Goal: Task Accomplishment & Management: Manage account settings

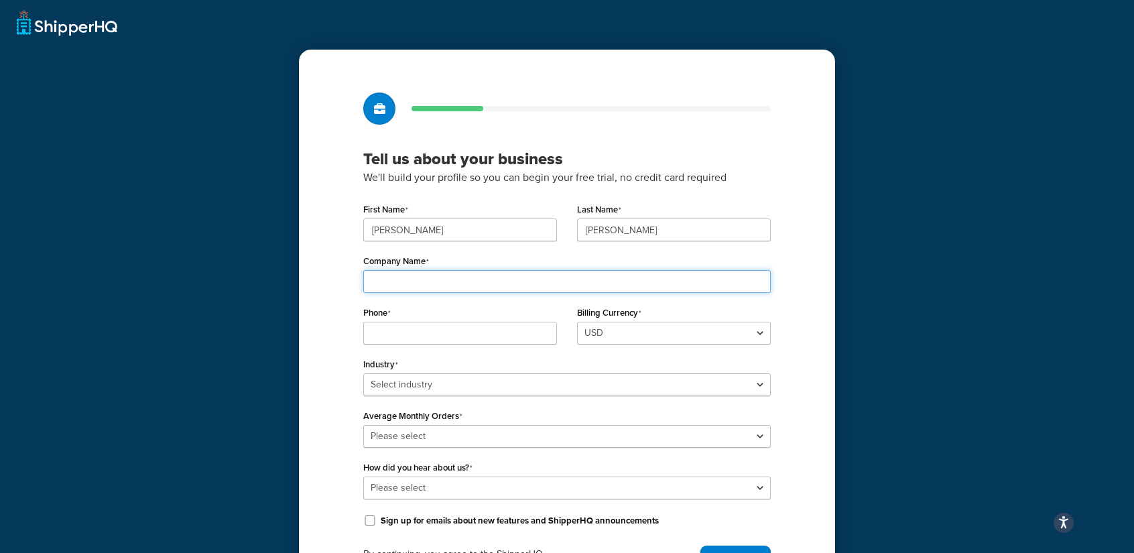
click at [425, 275] on input "Company Name" at bounding box center [567, 281] width 408 height 23
type input "K Kircher Home"
type input "2317582870"
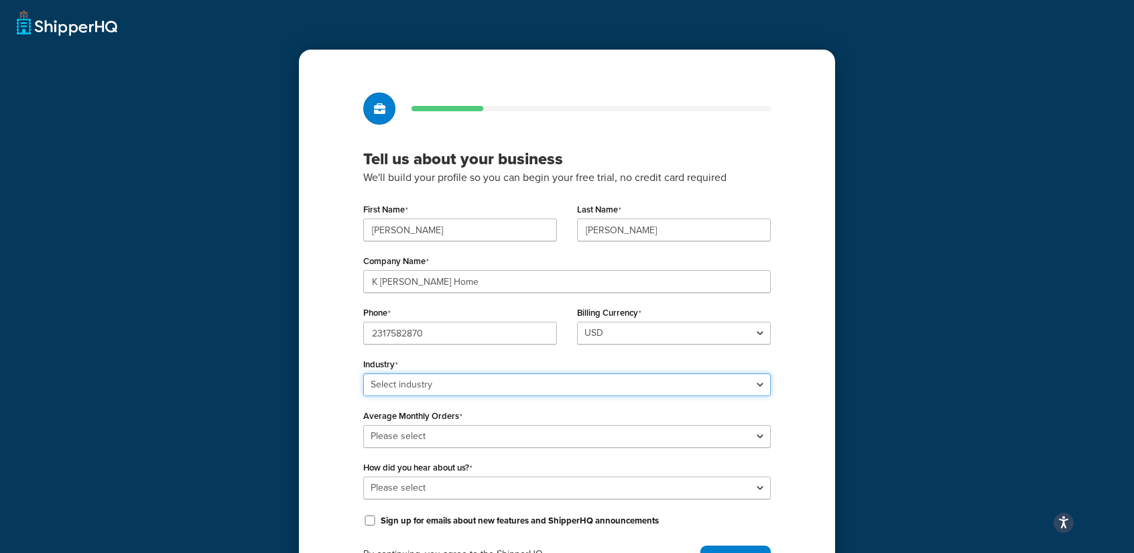
click at [448, 387] on select "Select industry Automotive Adult Agriculture Alcohol, Tobacco & CBD Arts & Craf…" at bounding box center [567, 384] width 408 height 23
select select "17"
click at [363, 373] on select "Select industry Automotive Adult Agriculture Alcohol, Tobacco & CBD Arts & Craf…" at bounding box center [567, 384] width 408 height 23
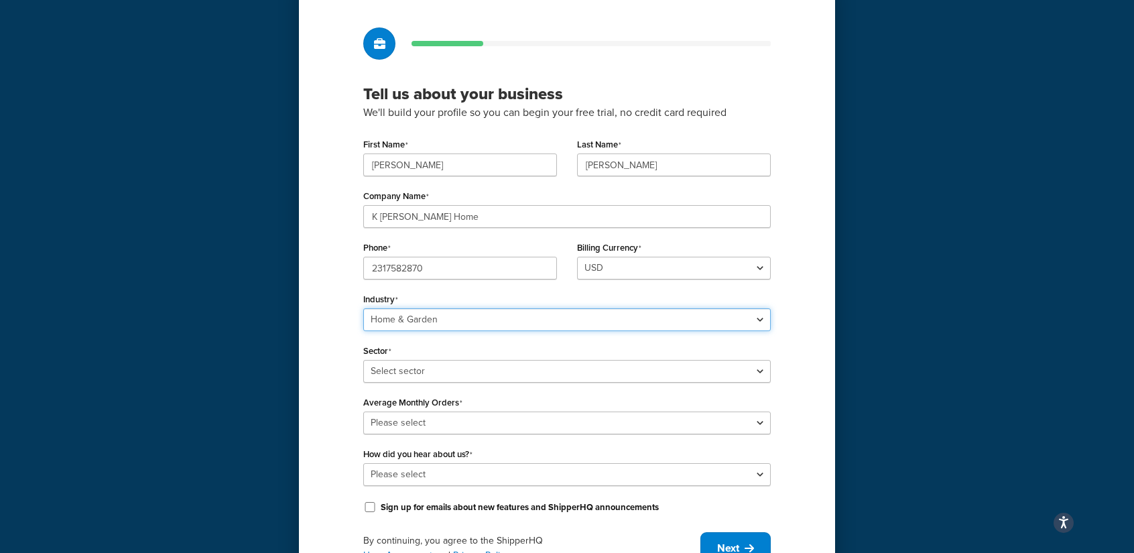
scroll to position [132, 0]
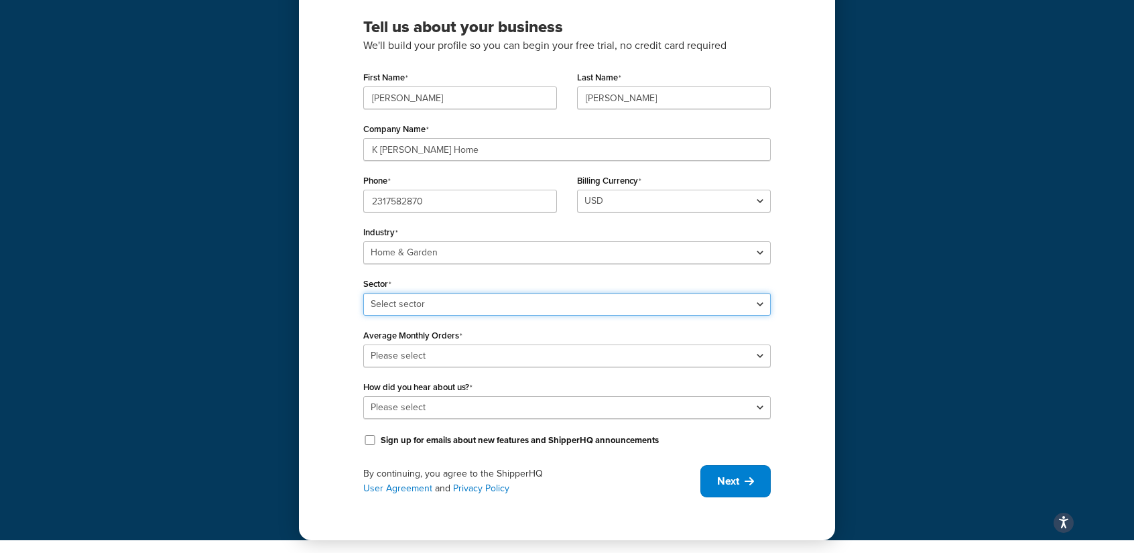
click at [444, 303] on select "Select sector Furniture Garden Supplies Home Goods Home Improvement Nursery / A…" at bounding box center [567, 304] width 408 height 23
select select "41"
click at [363, 293] on select "Select sector Furniture Garden Supplies Home Goods Home Improvement Nursery / A…" at bounding box center [567, 304] width 408 height 23
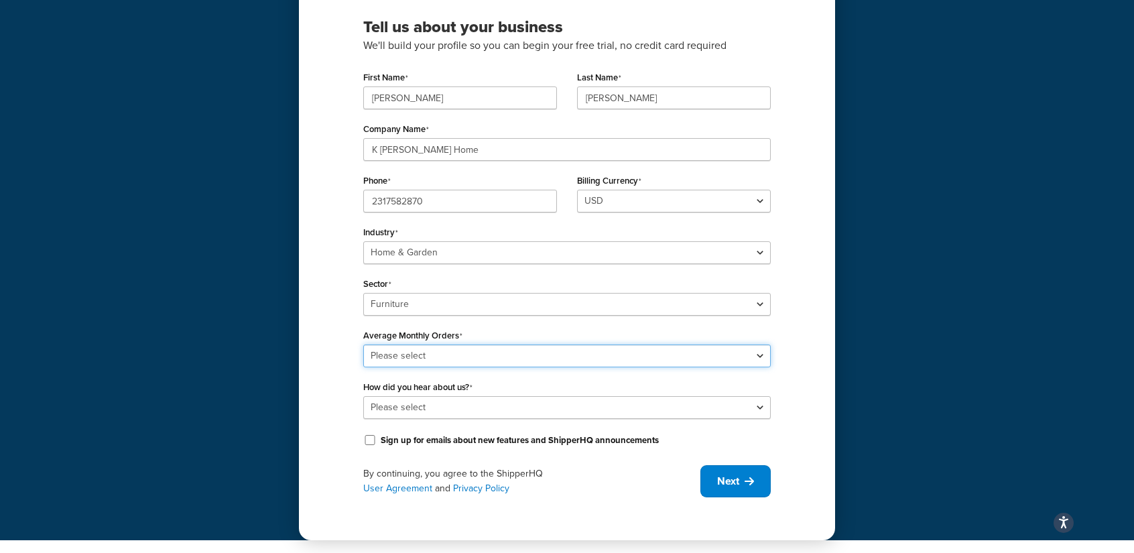
click at [438, 353] on select "Please select 0-500 501-1,000 1,001-10,000 10,001-20,000 Over 20,000" at bounding box center [567, 356] width 408 height 23
select select "1"
click at [363, 345] on select "Please select 0-500 501-1,000 1,001-10,000 10,001-20,000 Over 20,000" at bounding box center [567, 356] width 408 height 23
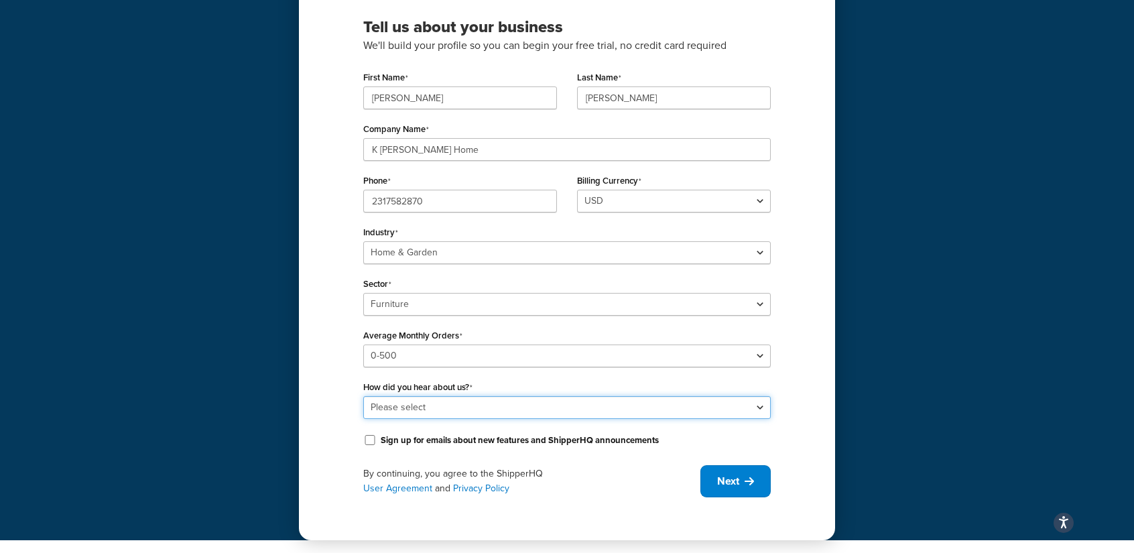
click at [424, 405] on select "Please select Online Search App Store or Marketplace Listing Referred by Agency…" at bounding box center [567, 407] width 408 height 23
select select "9"
click at [363, 396] on select "Please select Online Search App Store or Marketplace Listing Referred by Agency…" at bounding box center [567, 407] width 408 height 23
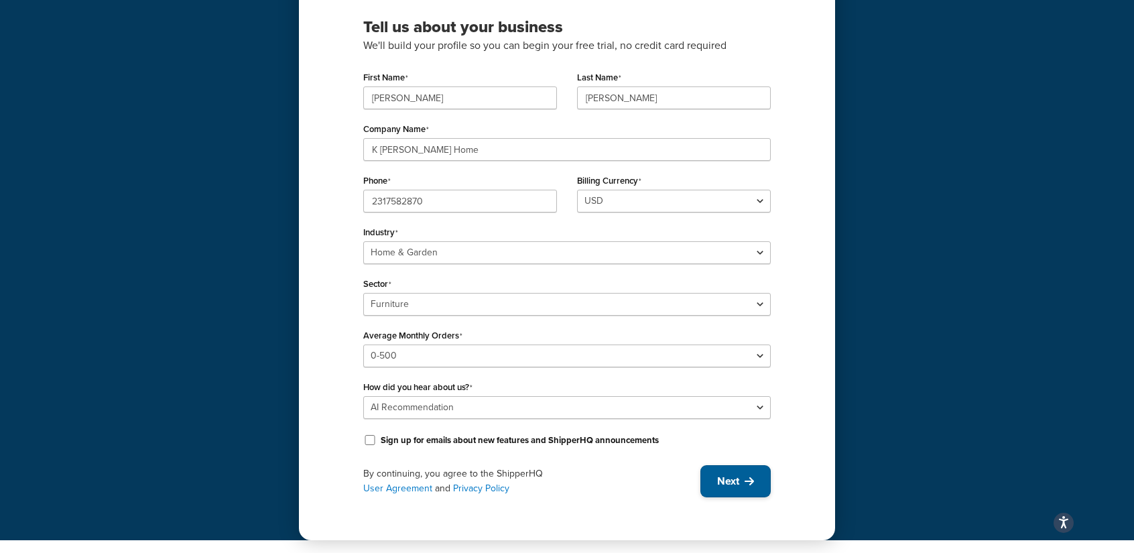
click at [737, 481] on span "Next" at bounding box center [728, 481] width 22 height 15
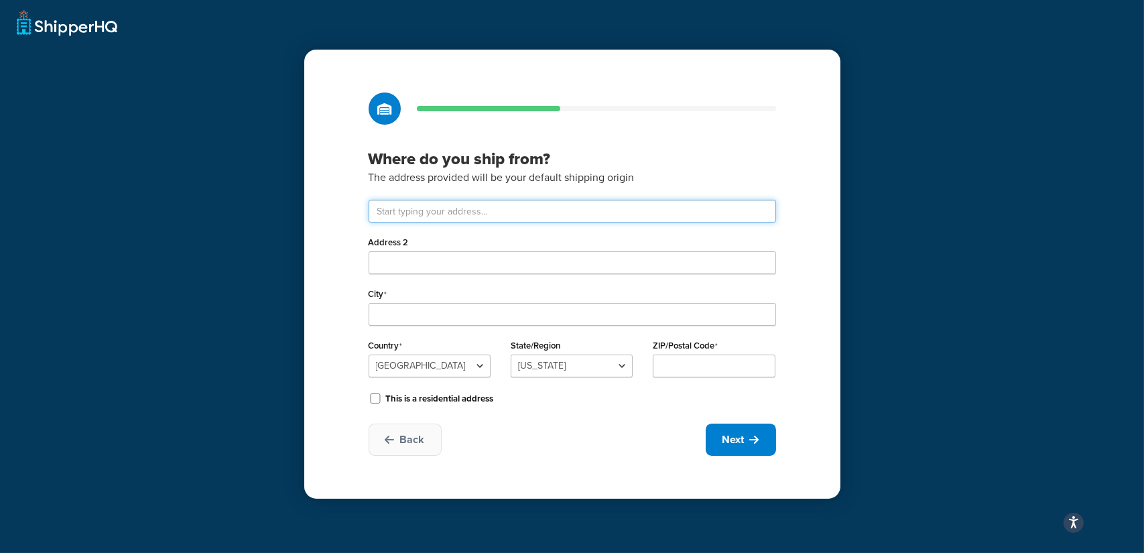
click at [452, 213] on input "text" at bounding box center [573, 211] width 408 height 23
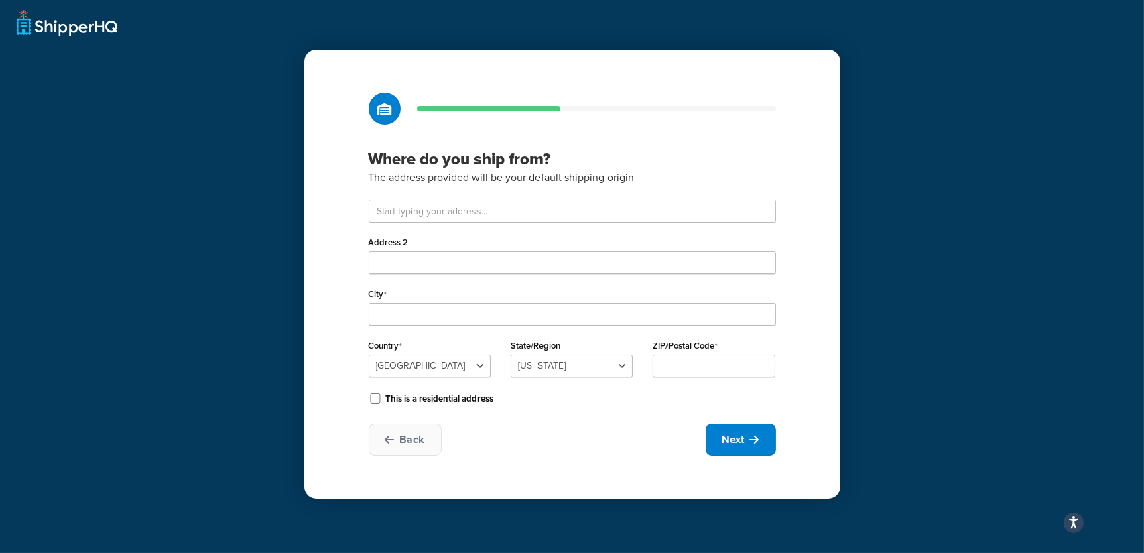
drag, startPoint x: 338, startPoint y: 247, endPoint x: 337, endPoint y: 239, distance: 8.1
click at [337, 247] on div "Where do you ship from? The address provided will be your default shipping orig…" at bounding box center [572, 274] width 536 height 449
click at [413, 259] on input "Address 2" at bounding box center [573, 262] width 408 height 23
type input "2264 M-119"
type input "Petoskey"
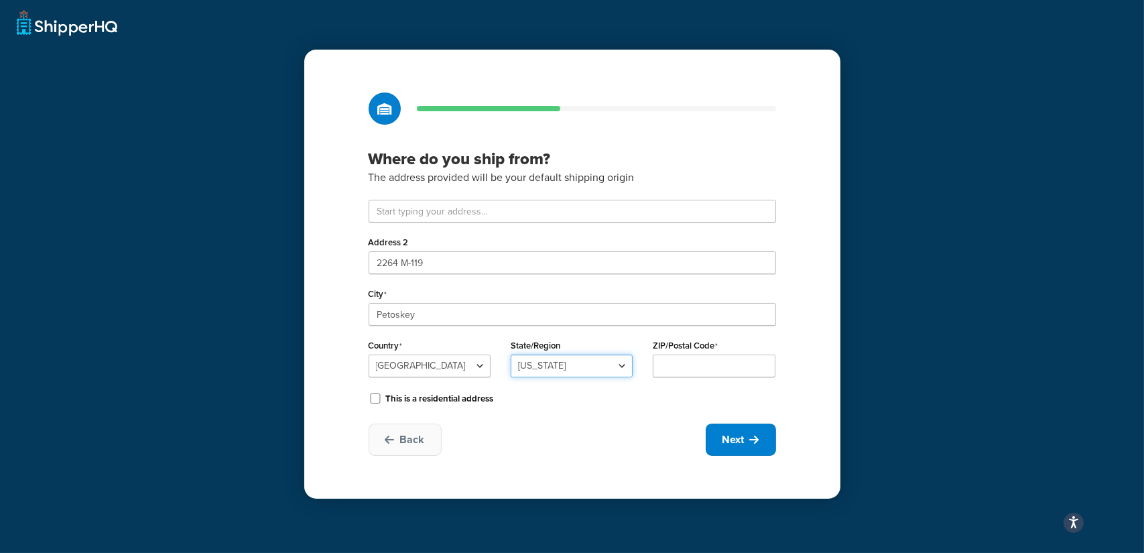
select select "22"
type input "49770"
click at [571, 444] on div "Back Next" at bounding box center [573, 440] width 408 height 32
click at [728, 447] on span "Next" at bounding box center [734, 439] width 22 height 15
click at [422, 262] on input "2264 M-119" at bounding box center [573, 262] width 408 height 23
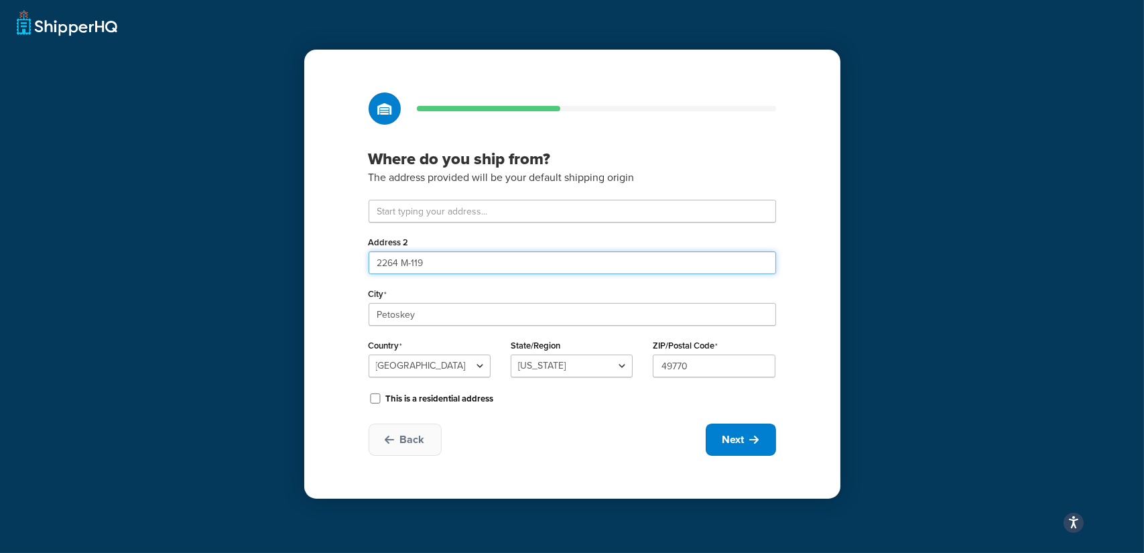
click at [422, 261] on input "2264 M-119" at bounding box center [573, 262] width 408 height 23
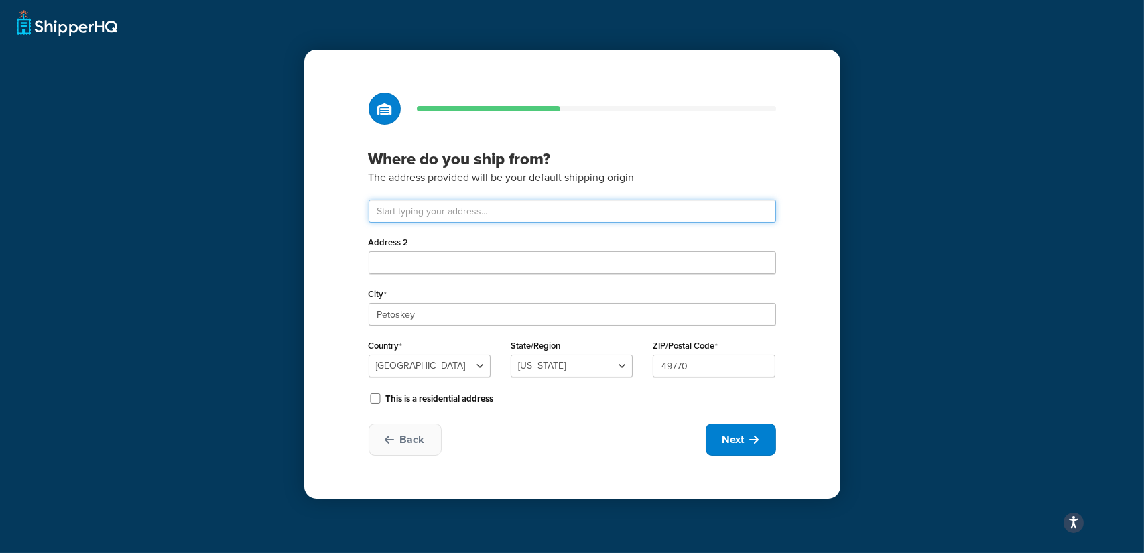
click at [413, 207] on input "text" at bounding box center [573, 211] width 408 height 23
paste input "2264 M-119"
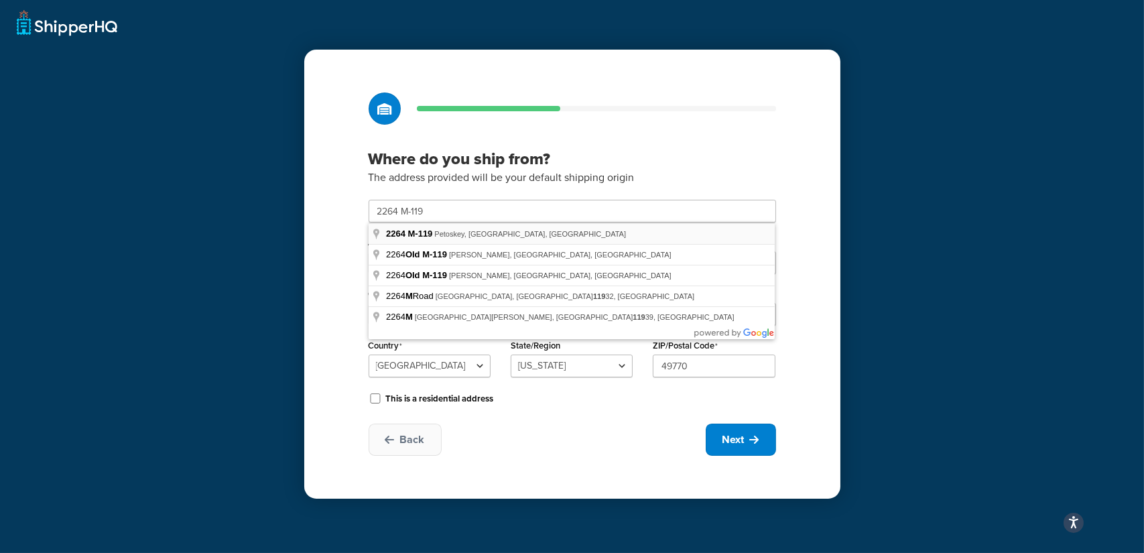
type input "2264 M-119"
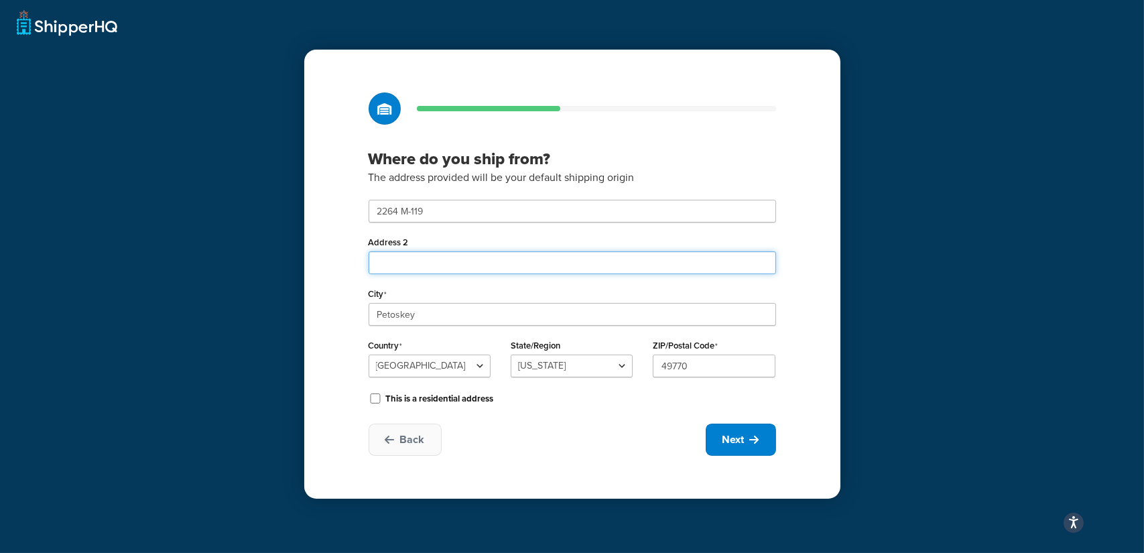
click at [426, 266] on input "Address 2" at bounding box center [573, 262] width 408 height 23
type input "Suite 1"
click at [737, 448] on button "Next" at bounding box center [741, 440] width 70 height 32
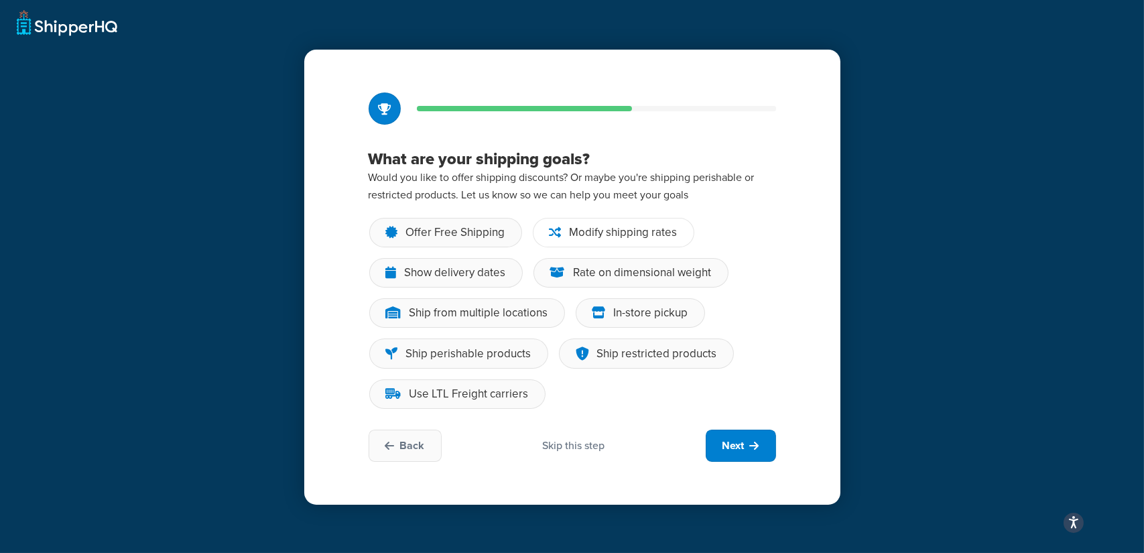
click at [597, 227] on div "Modify shipping rates" at bounding box center [624, 232] width 108 height 13
click at [0, 0] on input "Modify shipping rates" at bounding box center [0, 0] width 0 height 0
click at [488, 395] on div "Use LTL Freight carriers" at bounding box center [469, 393] width 119 height 13
click at [0, 0] on input "Use LTL Freight carriers" at bounding box center [0, 0] width 0 height 0
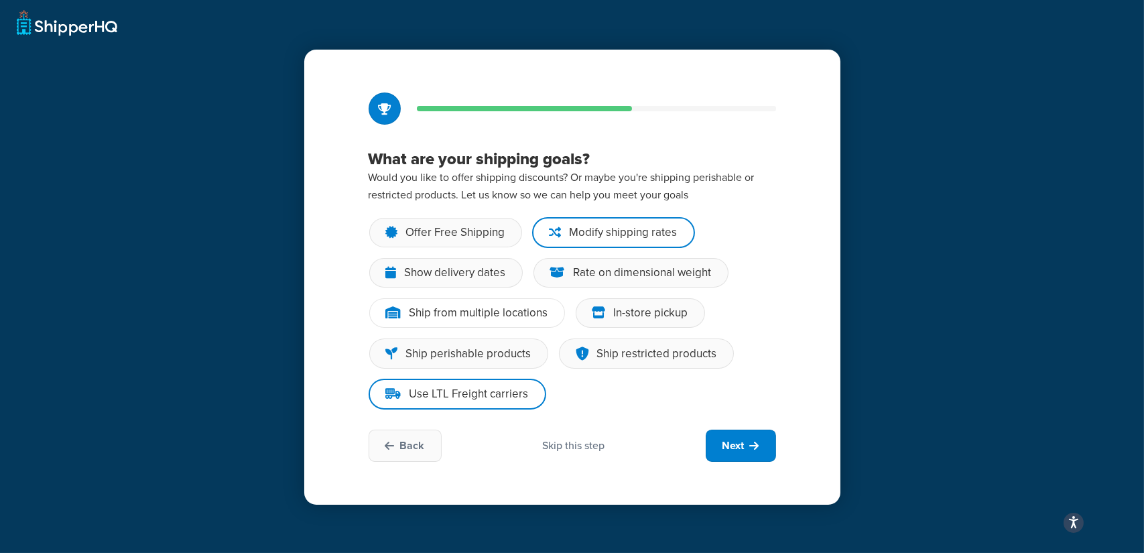
click at [474, 316] on div "Ship from multiple locations" at bounding box center [479, 312] width 139 height 13
click at [0, 0] on input "Ship from multiple locations" at bounding box center [0, 0] width 0 height 0
click at [606, 275] on div "Rate on dimensional weight" at bounding box center [643, 272] width 138 height 13
click at [0, 0] on input "Rate on dimensional weight" at bounding box center [0, 0] width 0 height 0
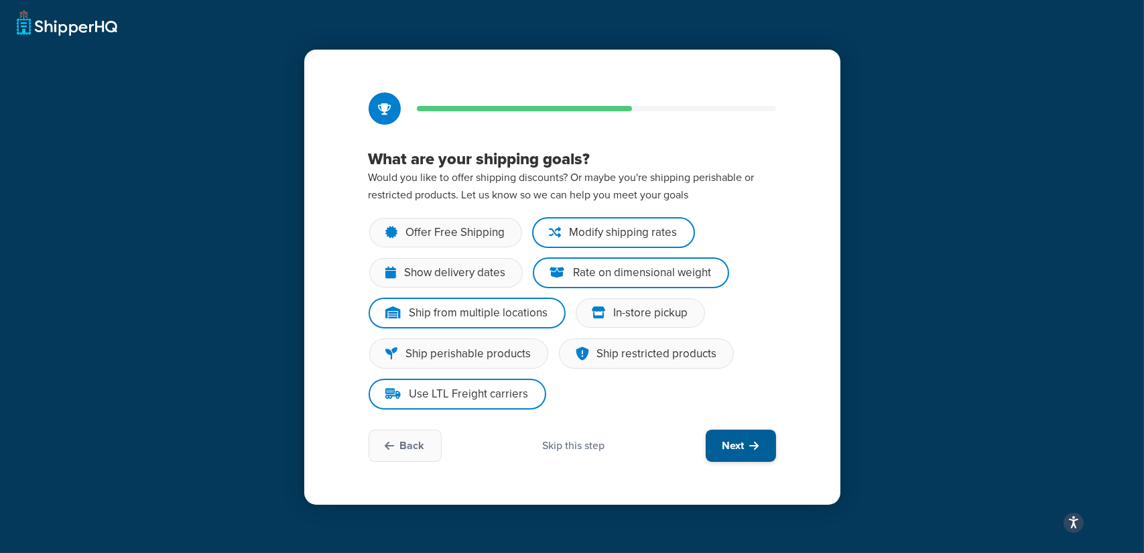
click at [735, 449] on span "Next" at bounding box center [734, 445] width 22 height 15
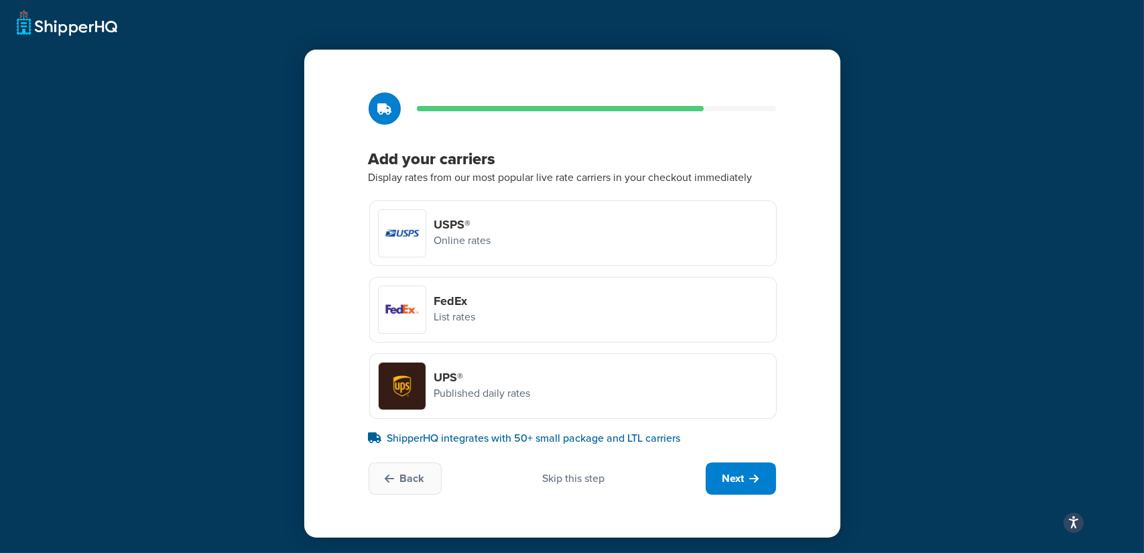
click at [499, 317] on div "FedEx List rates" at bounding box center [573, 310] width 408 height 66
click at [0, 0] on input "FedEx List rates" at bounding box center [0, 0] width 0 height 0
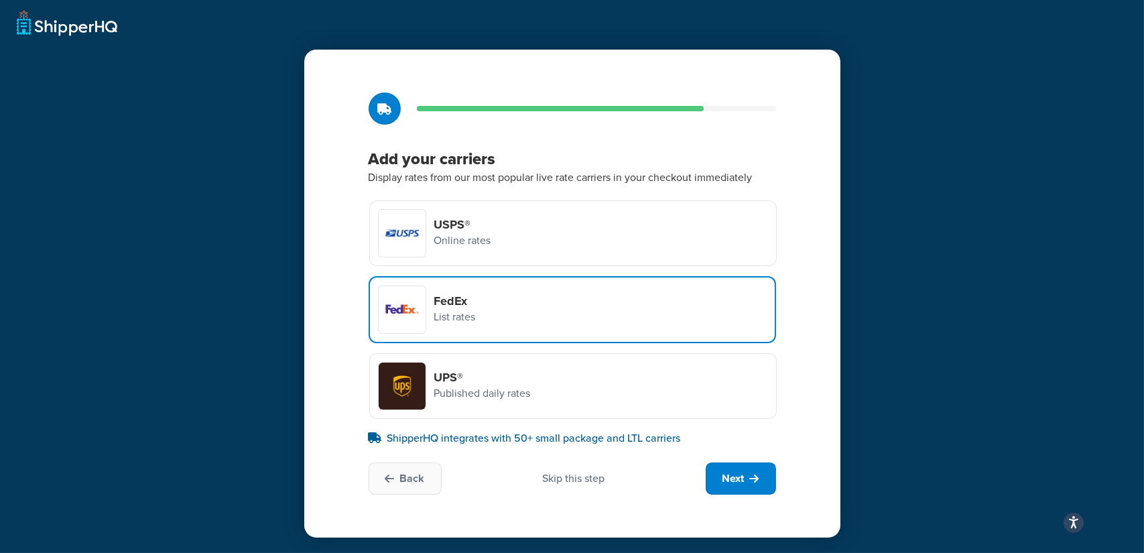
click at [526, 393] on p "Published daily rates" at bounding box center [482, 393] width 97 height 17
click at [0, 0] on input "UPS® Published daily rates" at bounding box center [0, 0] width 0 height 0
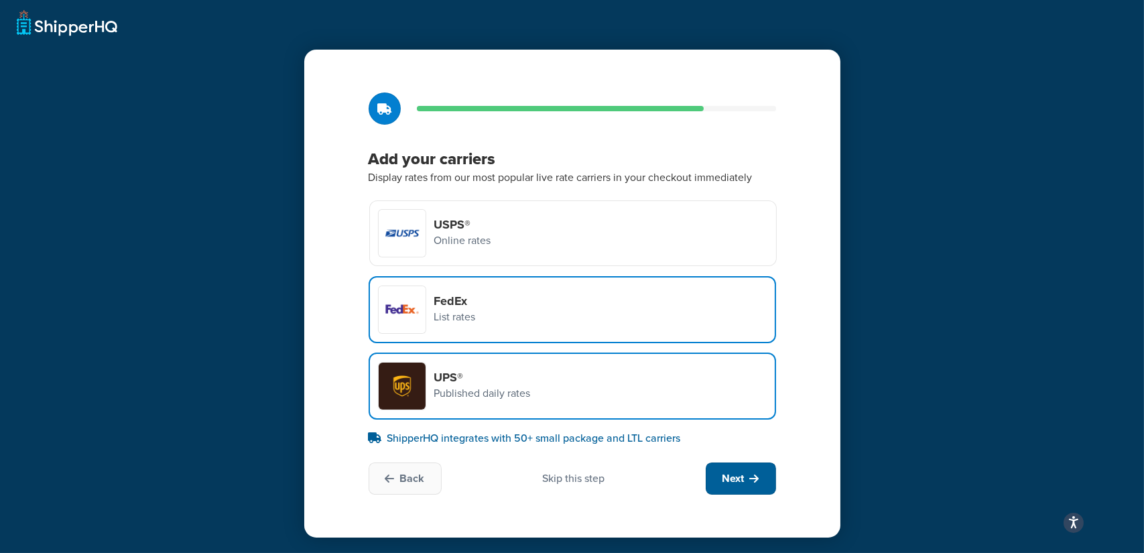
click at [731, 469] on button "Next" at bounding box center [741, 479] width 70 height 32
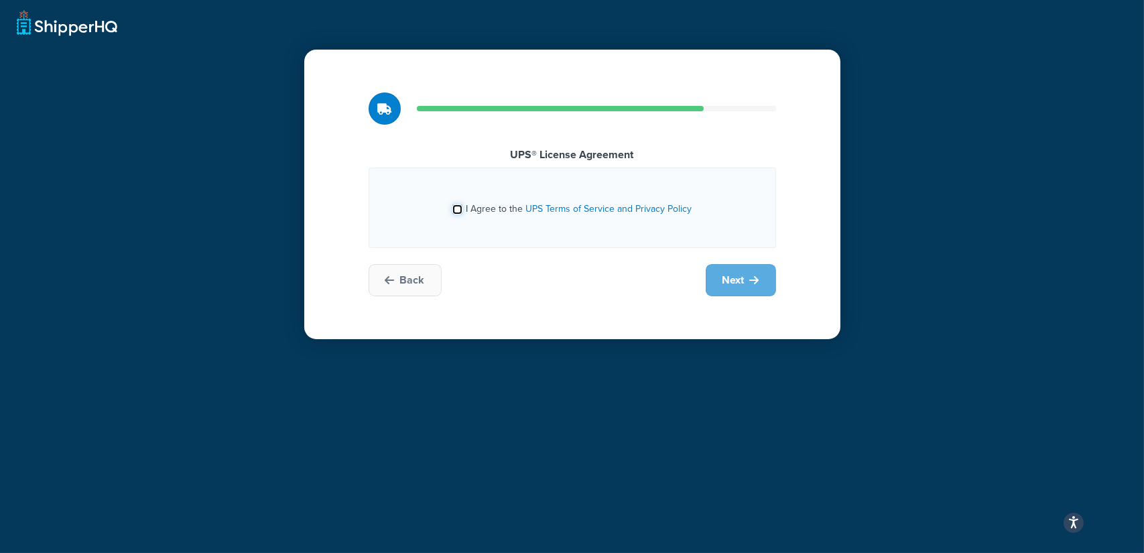
click at [465, 212] on div "I Agree to the UPS Terms of Service and Privacy Policy" at bounding box center [571, 207] width 239 height 21
click at [460, 210] on input "I Agree to the UPS Terms of Service and Privacy Policy" at bounding box center [457, 209] width 10 height 10
checkbox input "true"
click at [735, 282] on span "Next" at bounding box center [734, 280] width 22 height 15
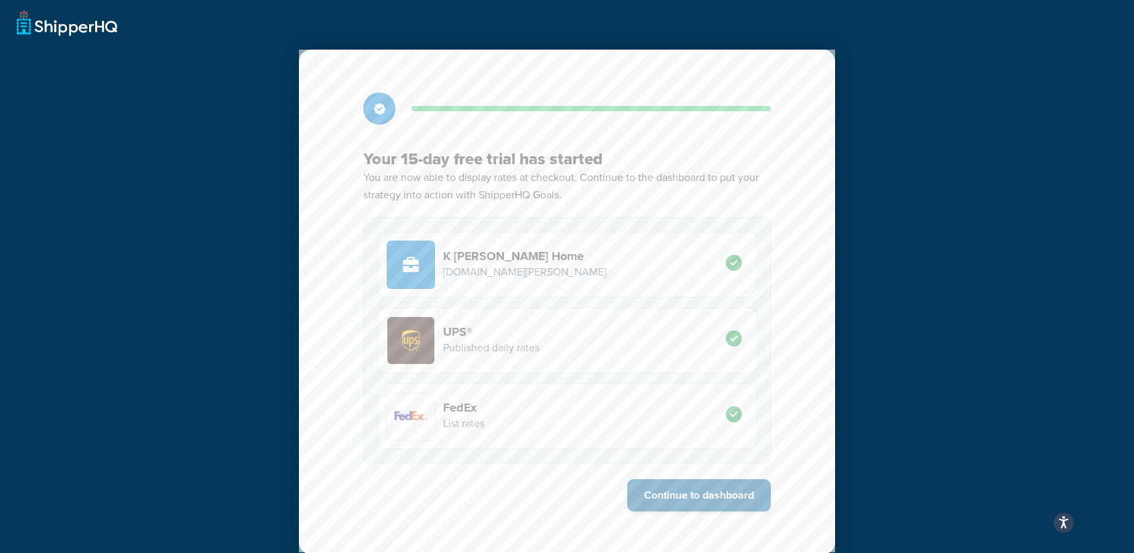
click at [692, 493] on button "Continue to dashboard" at bounding box center [698, 495] width 143 height 32
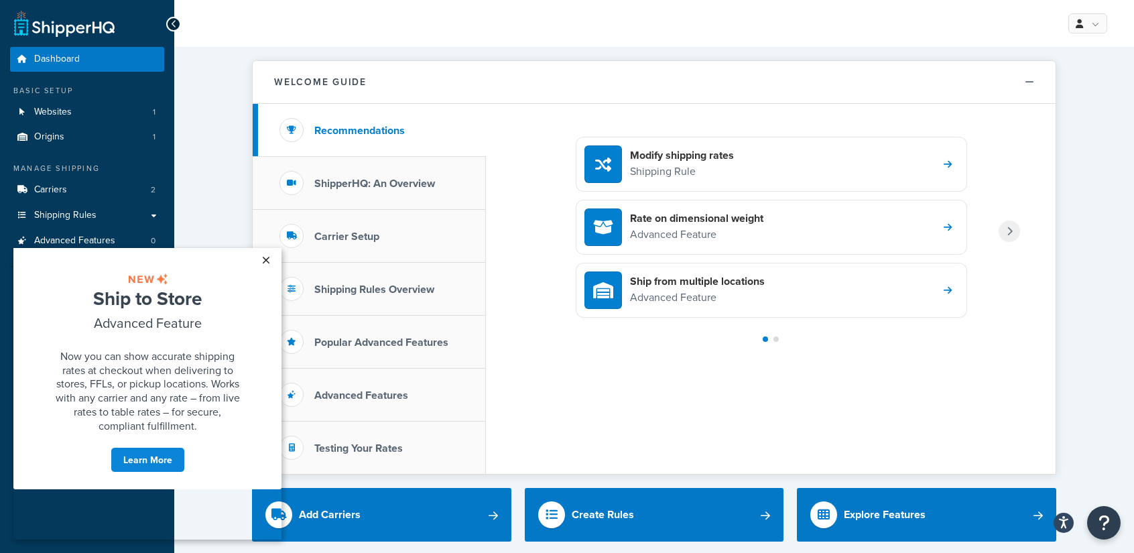
click at [268, 257] on link "×" at bounding box center [265, 260] width 23 height 24
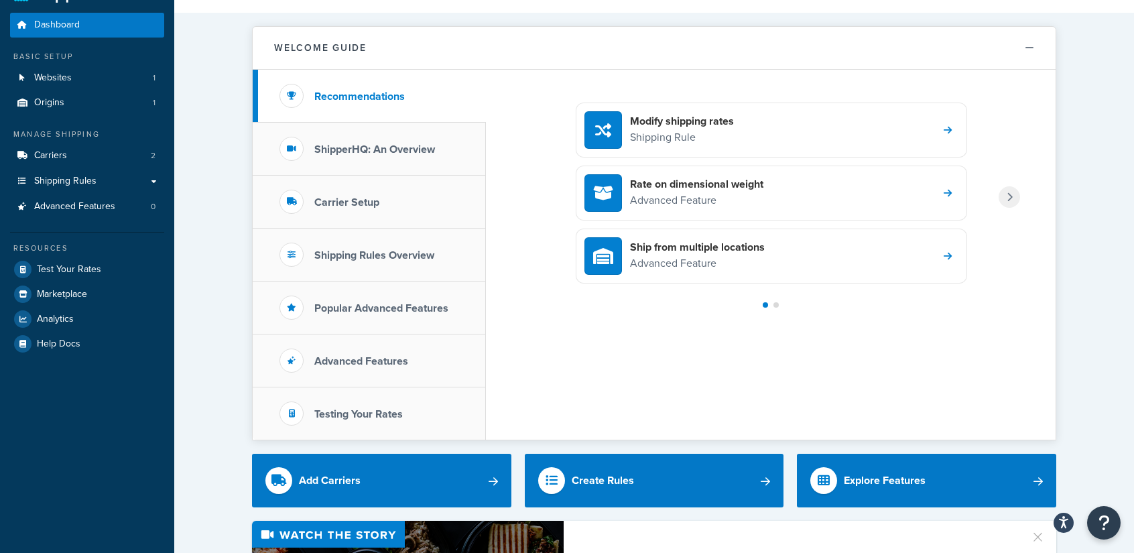
scroll to position [134, 0]
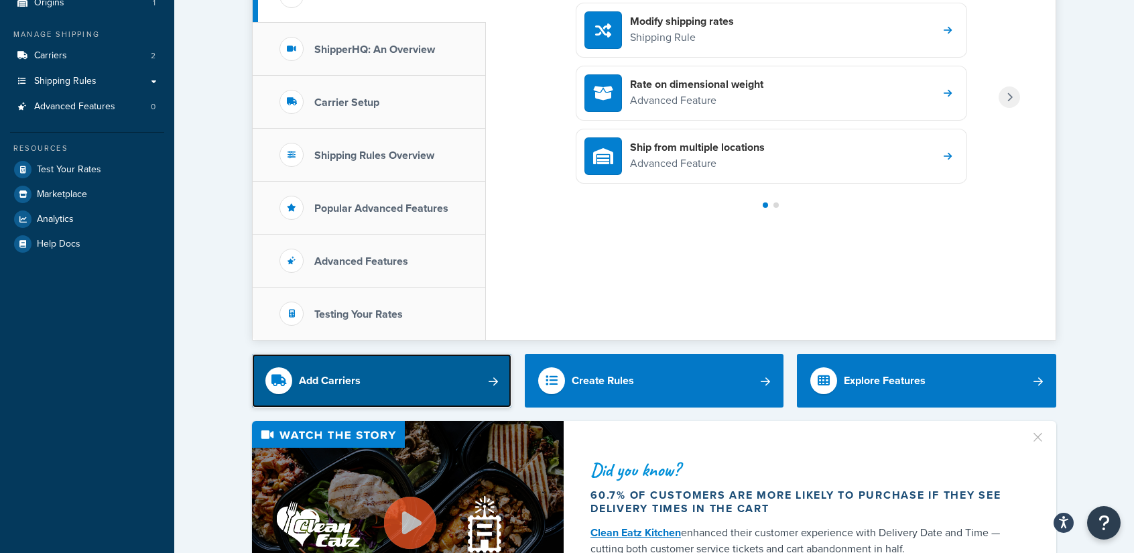
click at [487, 385] on link "Add Carriers" at bounding box center [381, 381] width 259 height 54
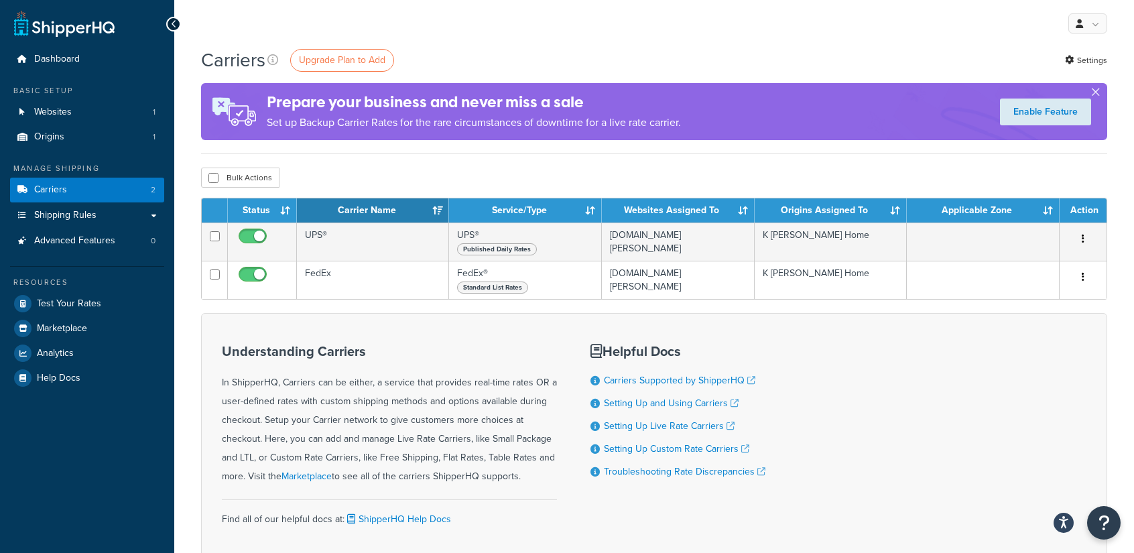
click at [1094, 93] on button "button" at bounding box center [1095, 94] width 3 height 3
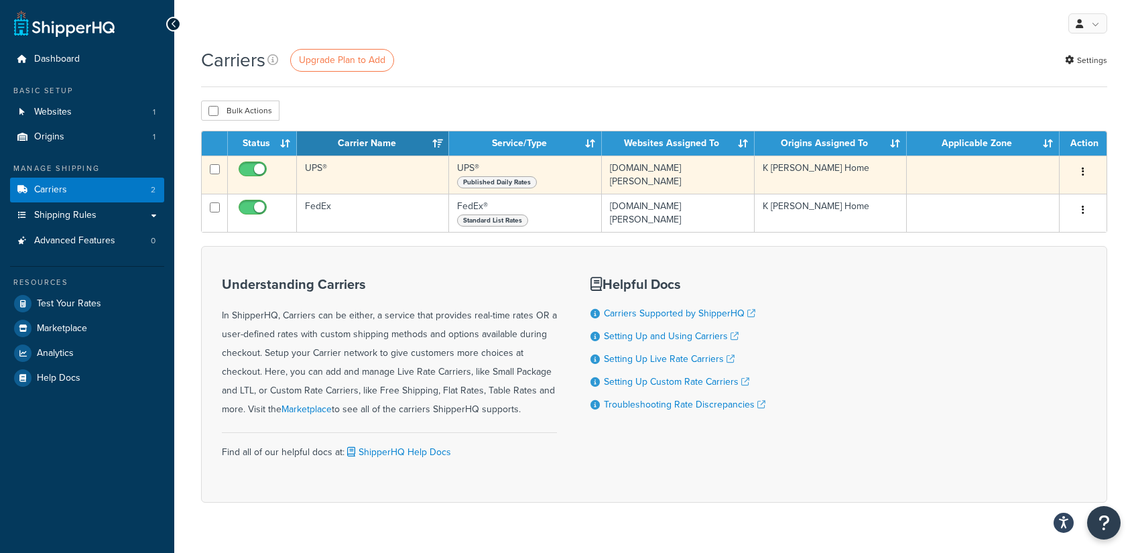
click at [1083, 173] on icon "button" at bounding box center [1083, 171] width 3 height 9
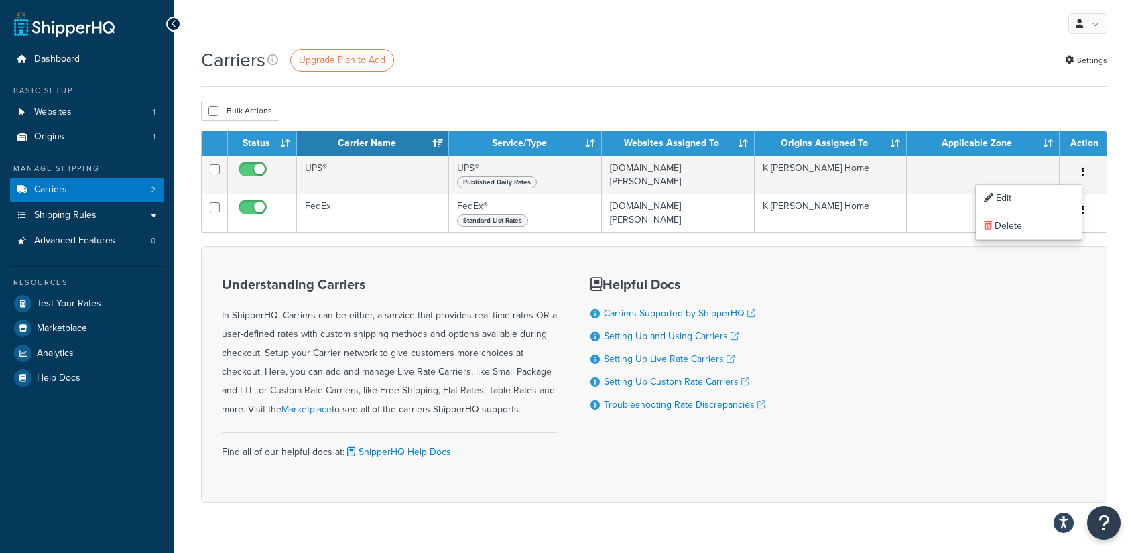
click at [995, 275] on div "Understanding Carriers In ShipperHQ, Carriers can be either, a service that pro…" at bounding box center [654, 374] width 906 height 257
click at [76, 221] on span "Shipping Rules" at bounding box center [65, 215] width 62 height 11
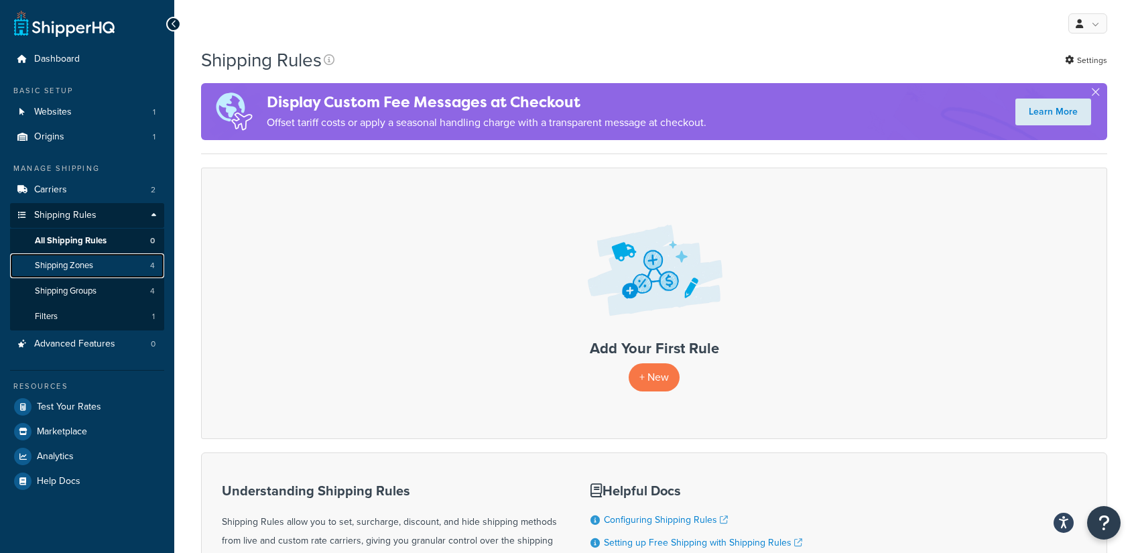
click at [78, 268] on span "Shipping Zones" at bounding box center [64, 265] width 58 height 11
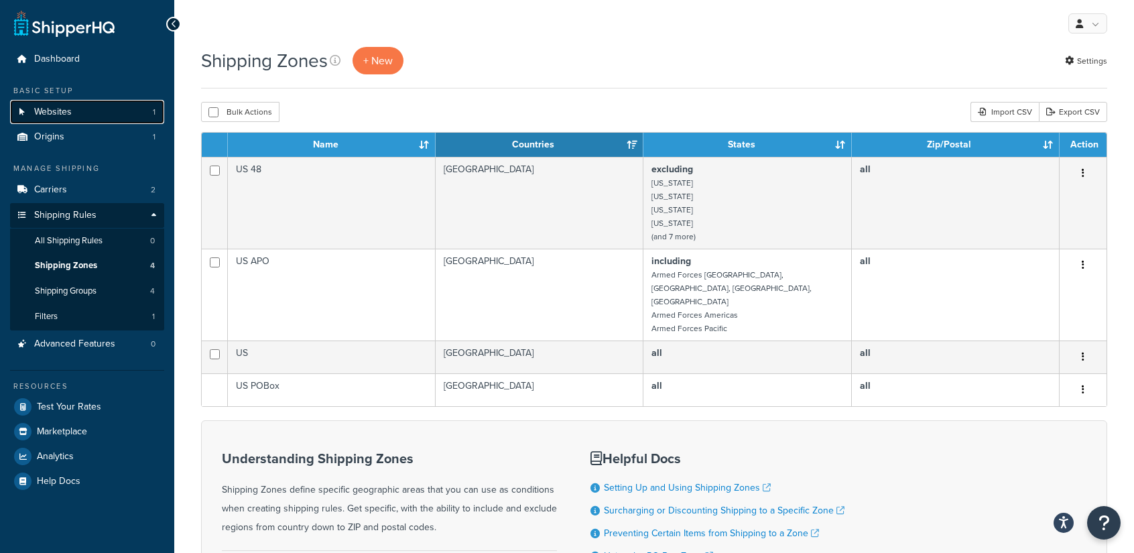
click at [64, 111] on span "Websites" at bounding box center [53, 112] width 38 height 11
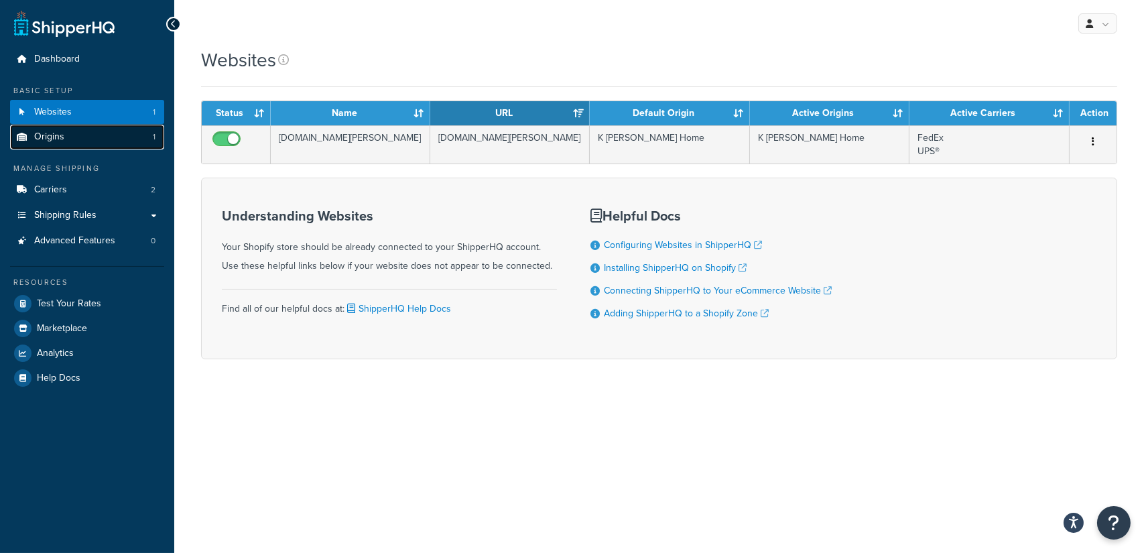
click at [59, 141] on span "Origins" at bounding box center [49, 136] width 30 height 11
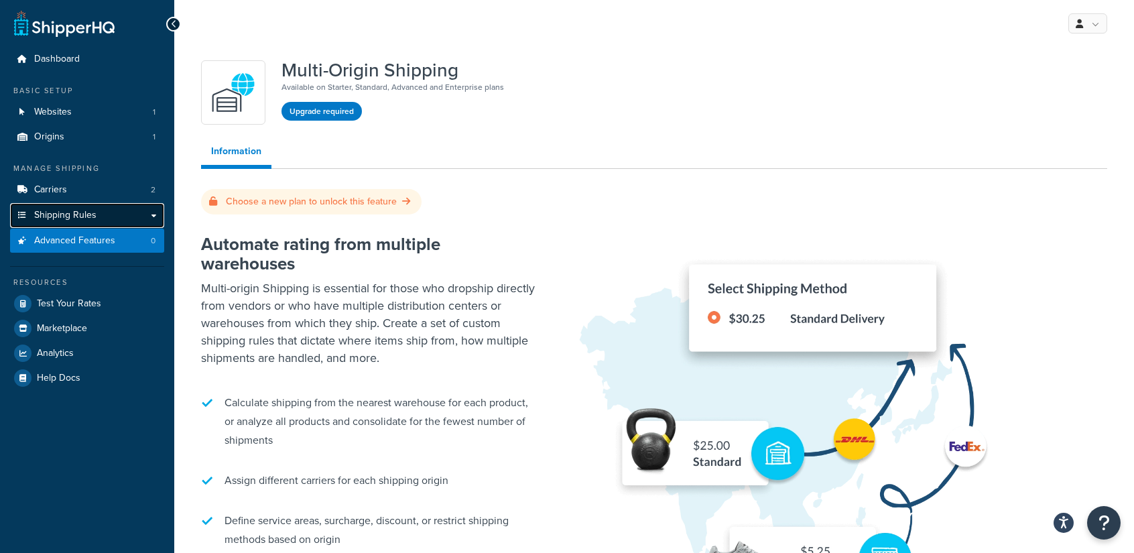
click at [152, 214] on link "Shipping Rules" at bounding box center [87, 215] width 154 height 25
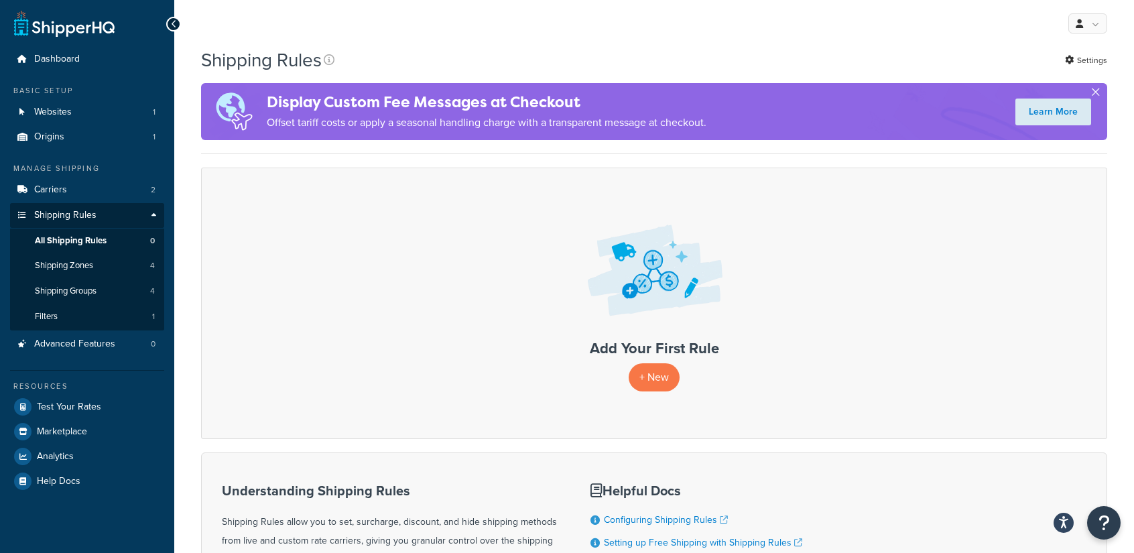
click at [1095, 93] on button "button" at bounding box center [1095, 94] width 3 height 3
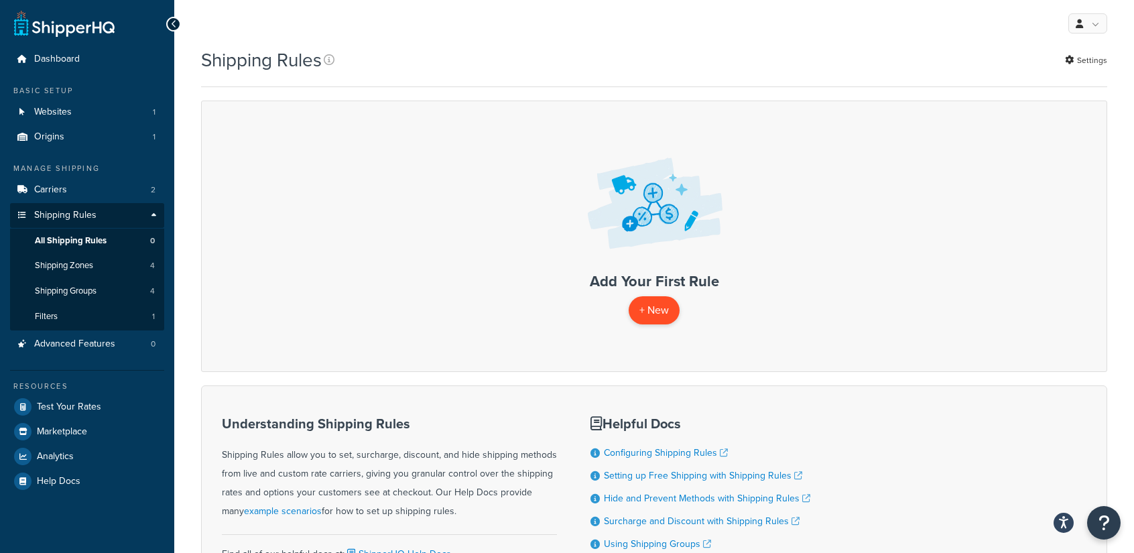
click at [650, 314] on p "+ New" at bounding box center [654, 309] width 51 height 27
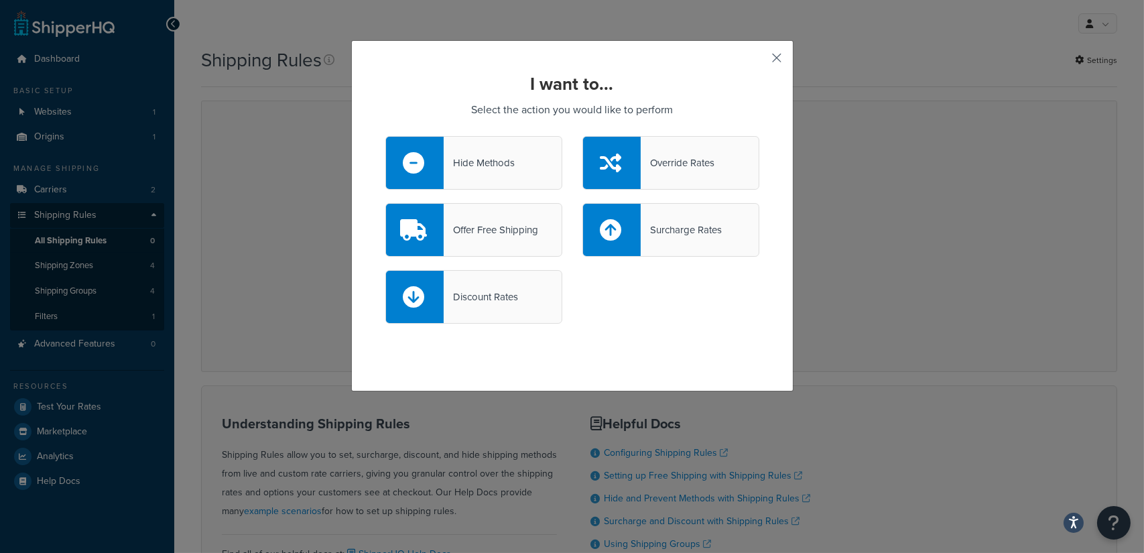
click at [759, 61] on button "button" at bounding box center [757, 62] width 3 height 3
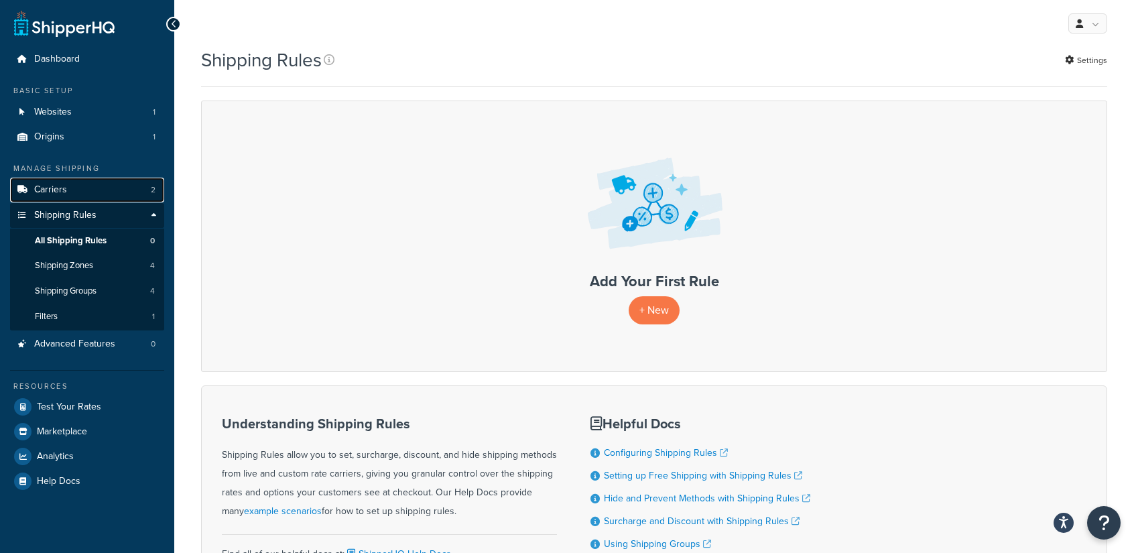
click at [75, 190] on link "Carriers 2" at bounding box center [87, 190] width 154 height 25
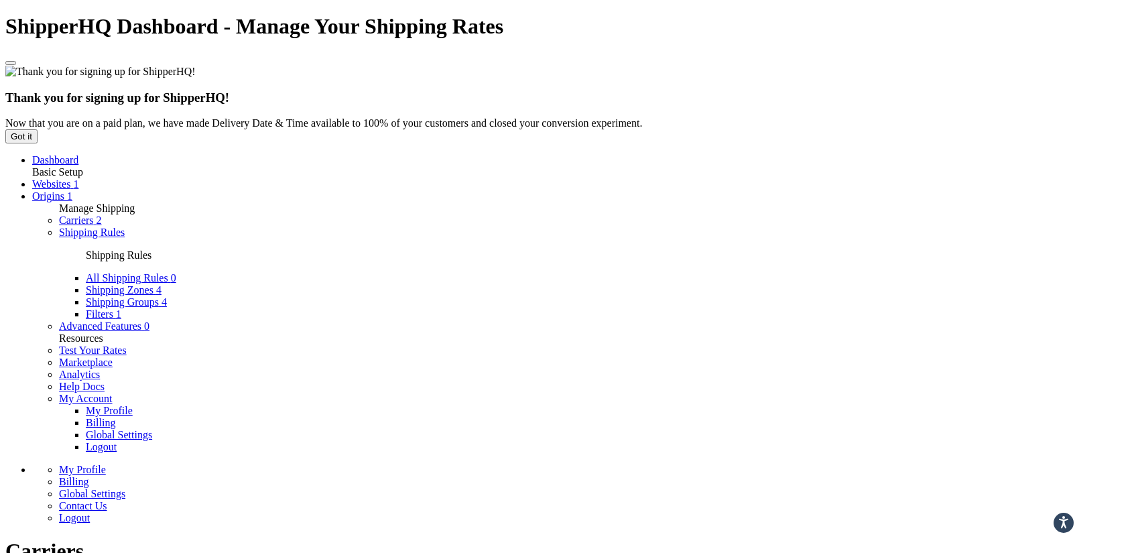
click at [993, 194] on link "Edit" at bounding box center [984, 188] width 18 height 11
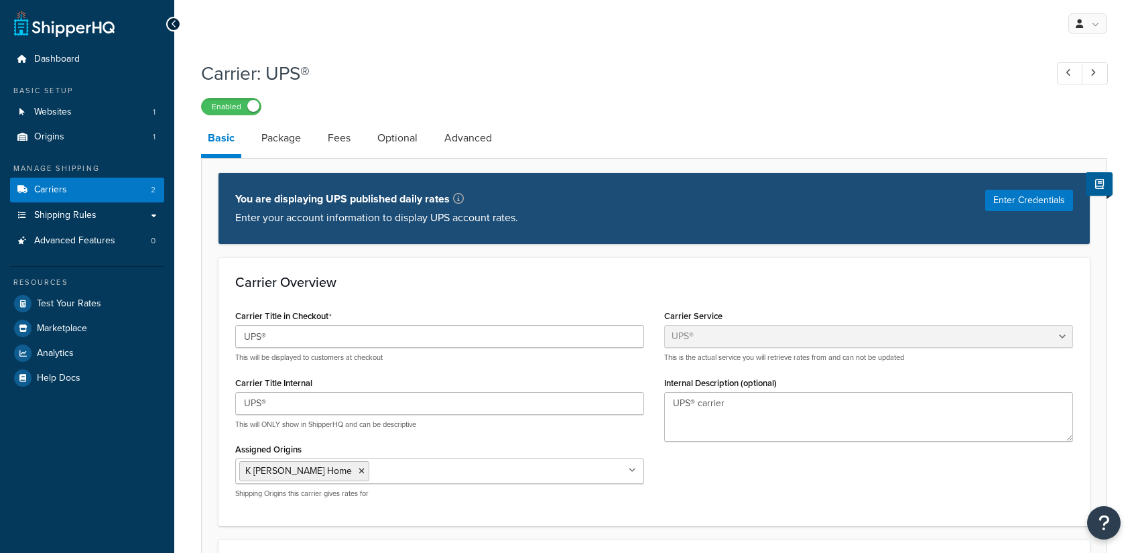
select select "ups"
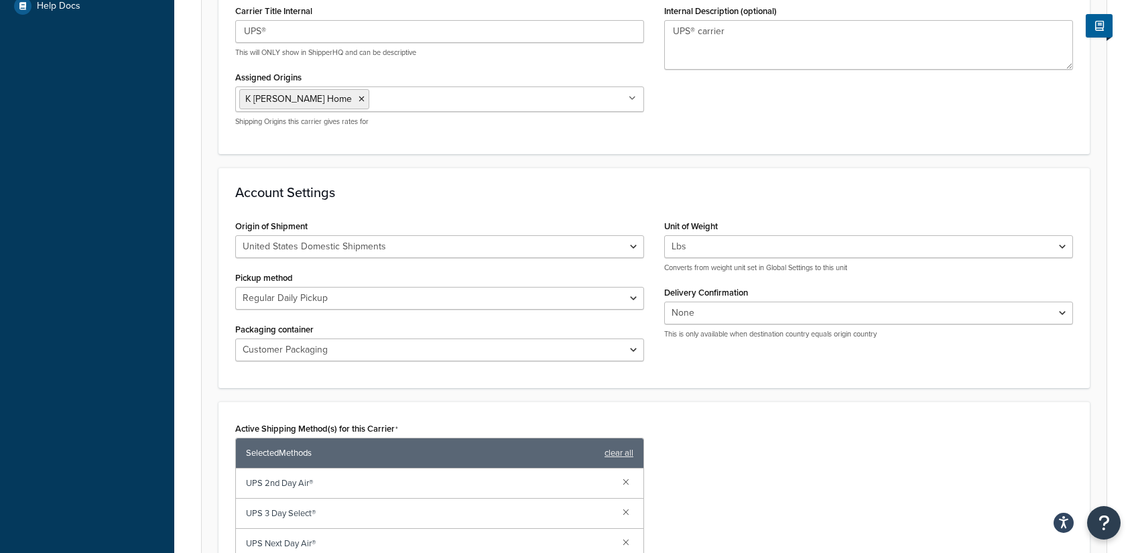
scroll to position [446, 0]
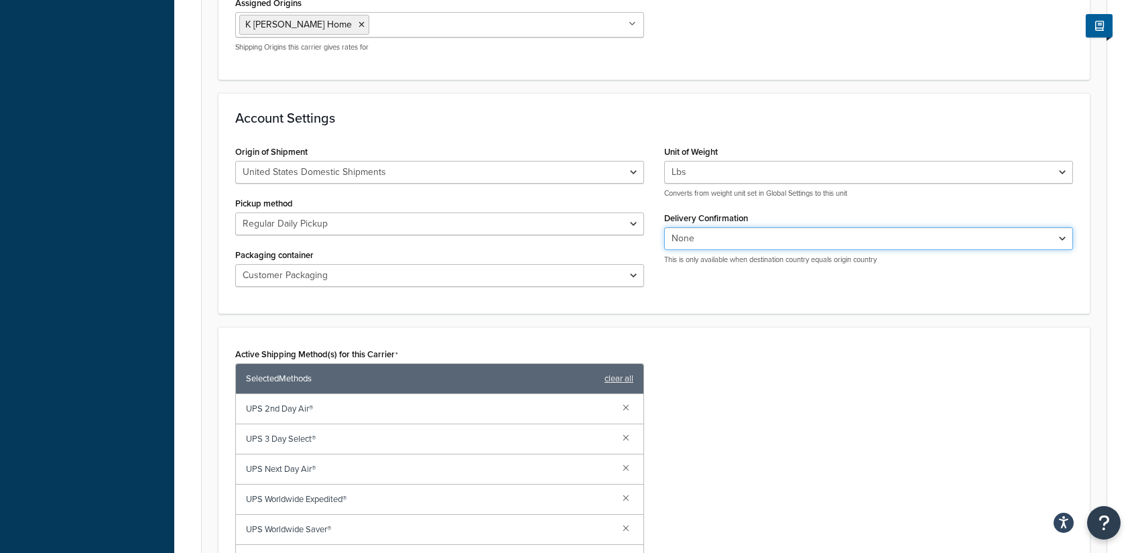
click at [699, 236] on select "None Signature Required Adult Signature Required" at bounding box center [868, 238] width 409 height 23
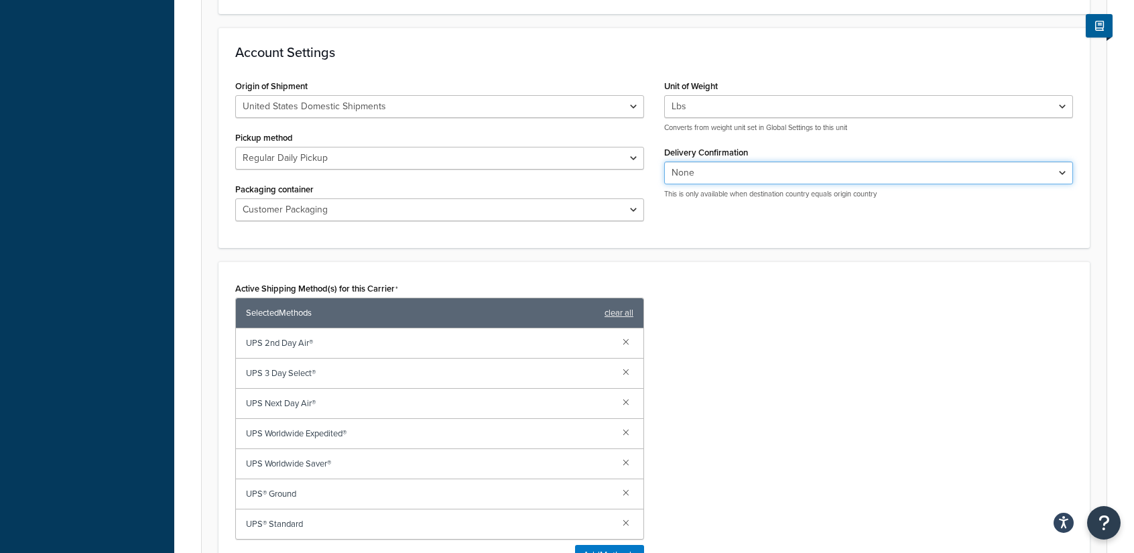
scroll to position [580, 0]
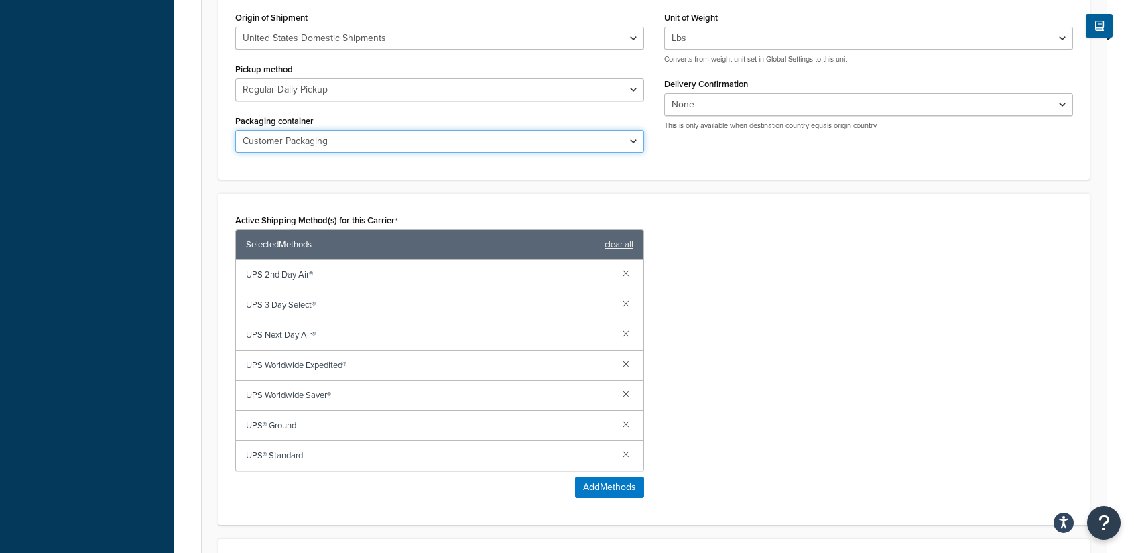
click at [625, 137] on select "Customer Packaging UPS Letter Envelope Customer Supplied Package UPS Tube UPS P…" at bounding box center [439, 141] width 409 height 23
click at [759, 193] on div "Active Shipping Method(s) for this Carrier Selected Methods clear all UPS 2nd D…" at bounding box center [654, 359] width 871 height 332
click at [627, 141] on select "Customer Packaging UPS Letter Envelope Customer Supplied Package UPS Tube UPS P…" at bounding box center [439, 141] width 409 height 23
click at [745, 233] on div "Active Shipping Method(s) for this Carrier Selected Methods clear all UPS 2nd D…" at bounding box center [654, 359] width 858 height 298
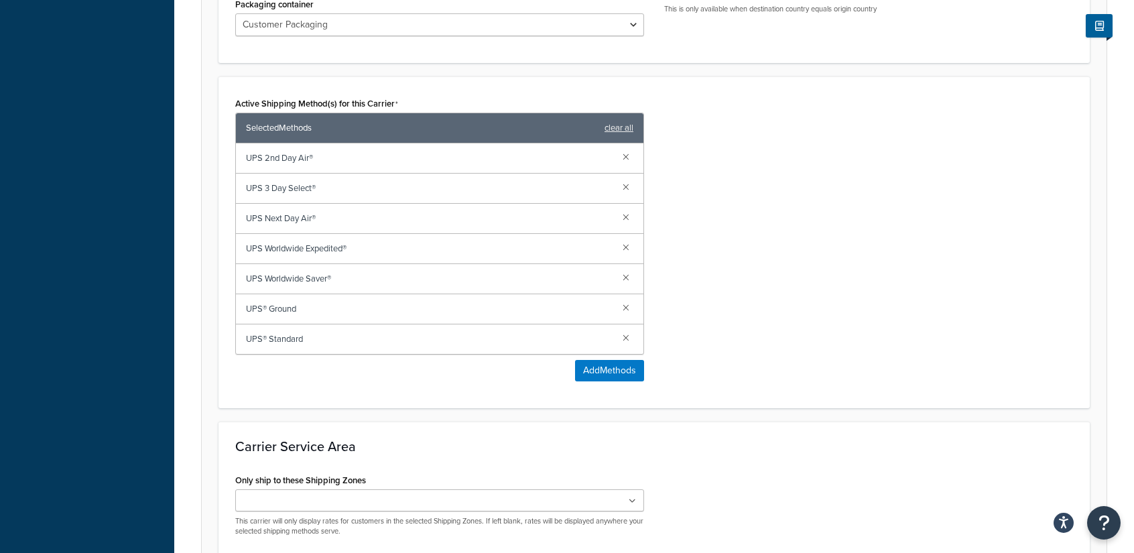
scroll to position [715, 0]
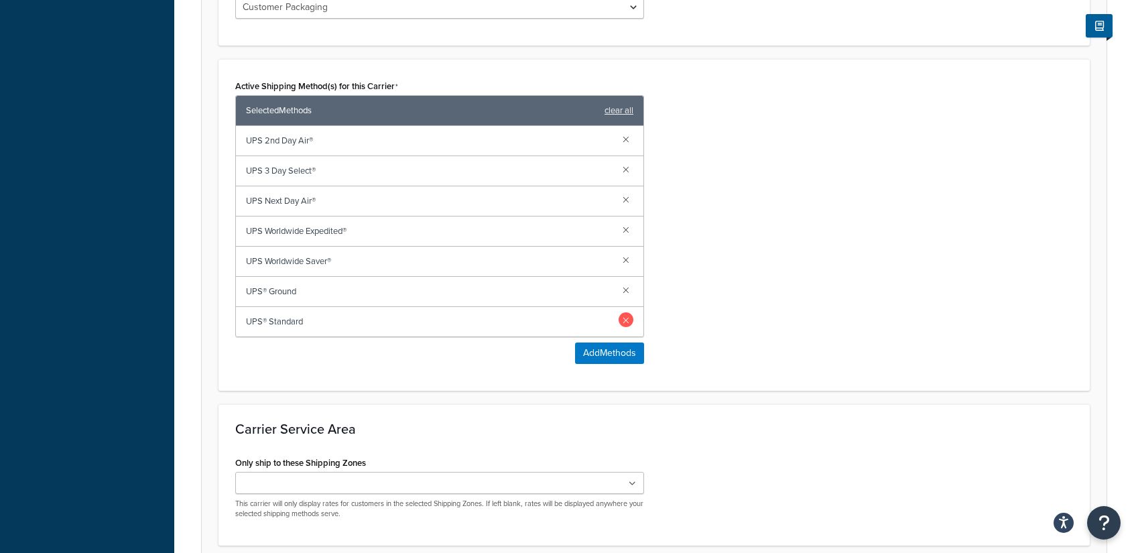
click at [625, 317] on link at bounding box center [626, 319] width 15 height 15
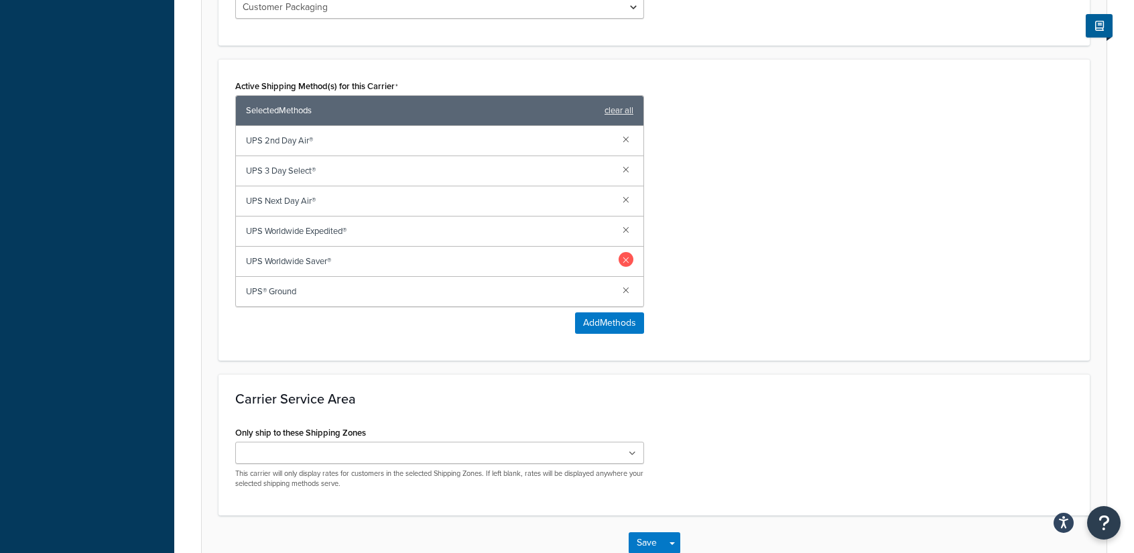
click at [623, 257] on link at bounding box center [626, 259] width 15 height 15
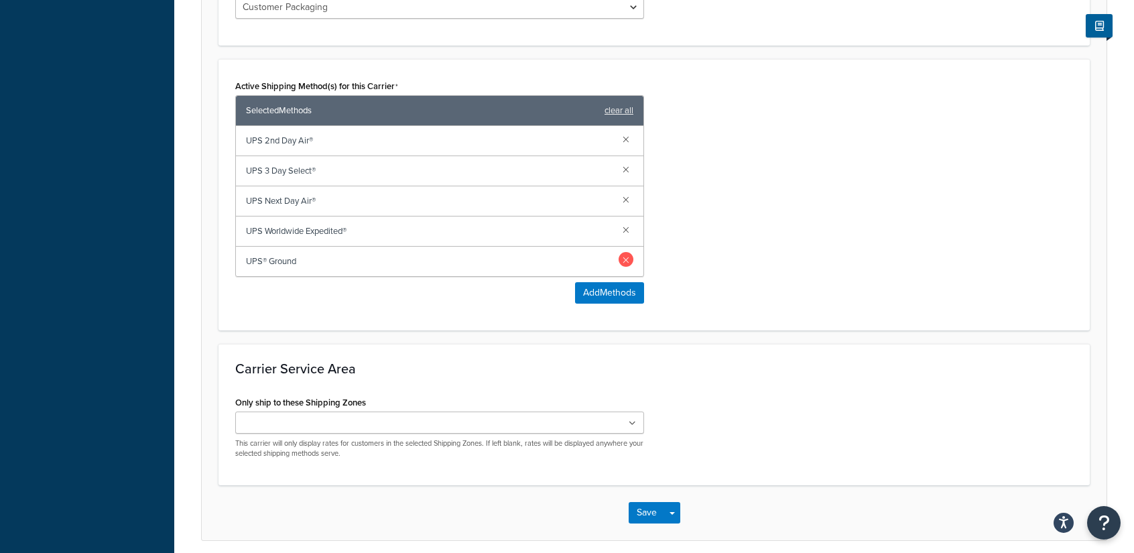
click at [625, 224] on link at bounding box center [626, 229] width 15 height 15
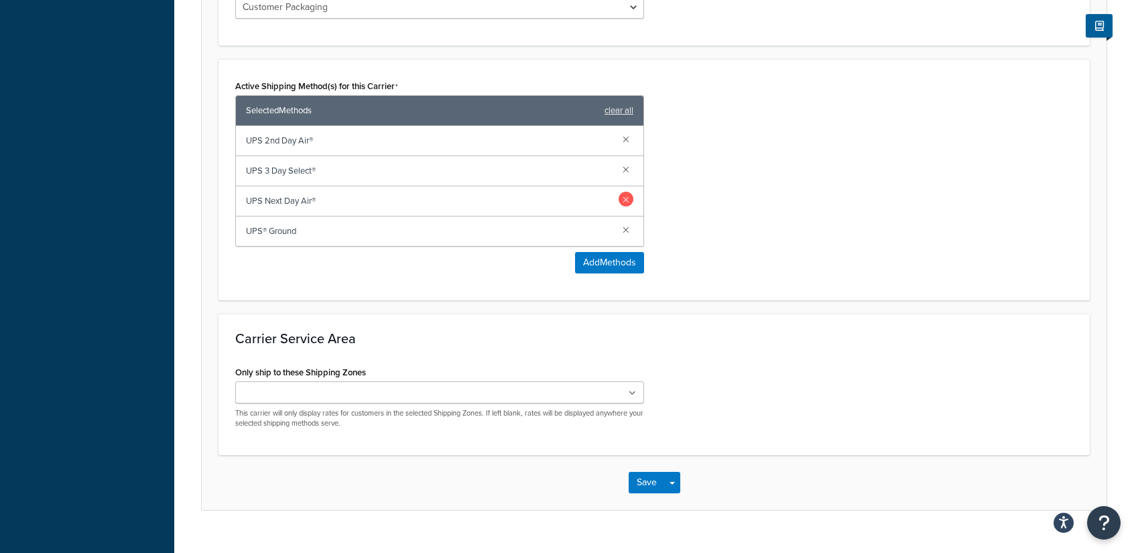
click at [624, 199] on link at bounding box center [626, 199] width 15 height 15
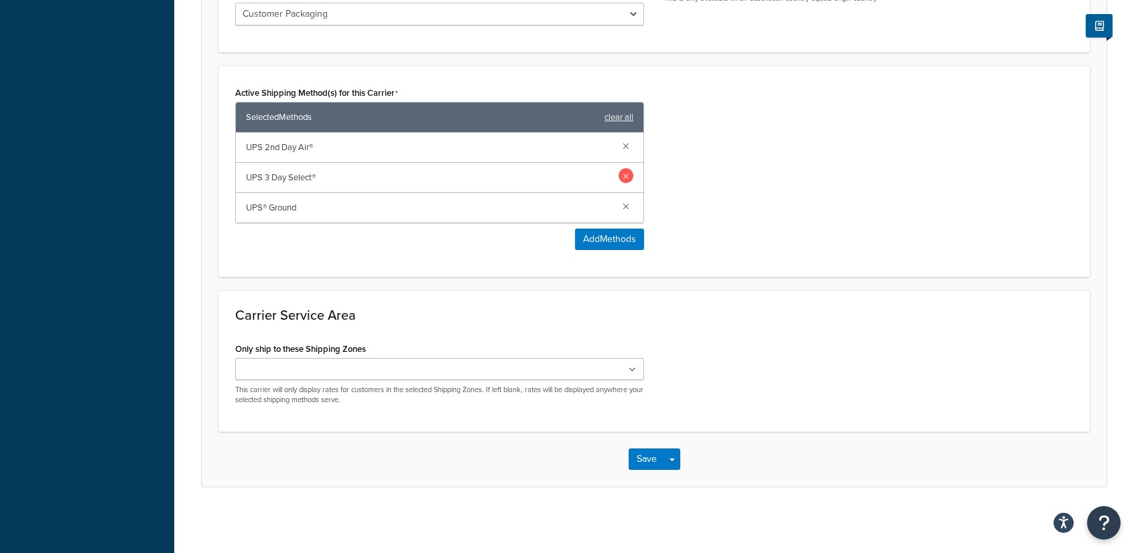
click at [626, 174] on link at bounding box center [626, 175] width 15 height 15
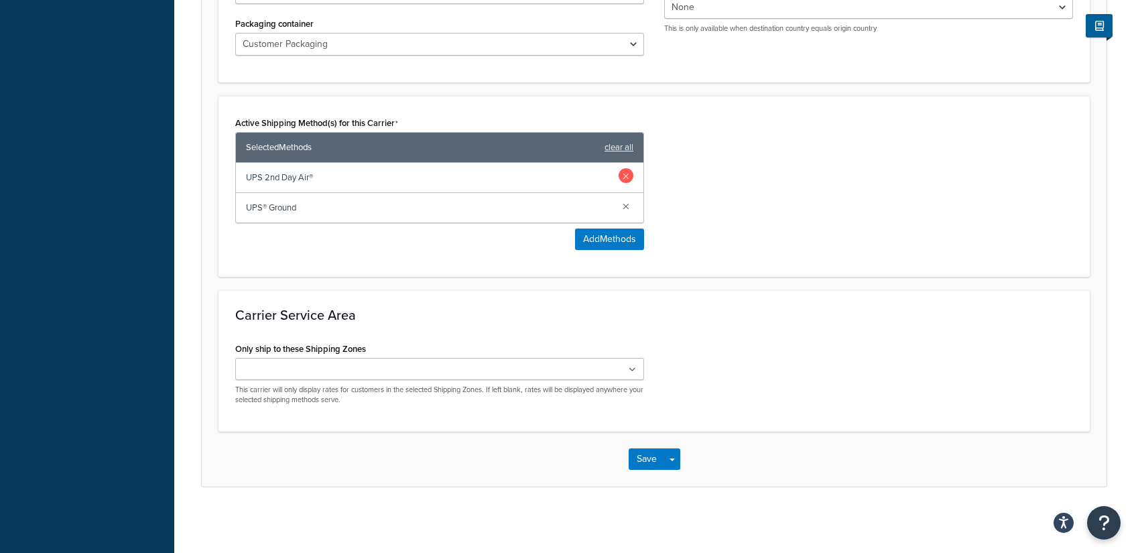
click at [626, 172] on link at bounding box center [626, 175] width 15 height 15
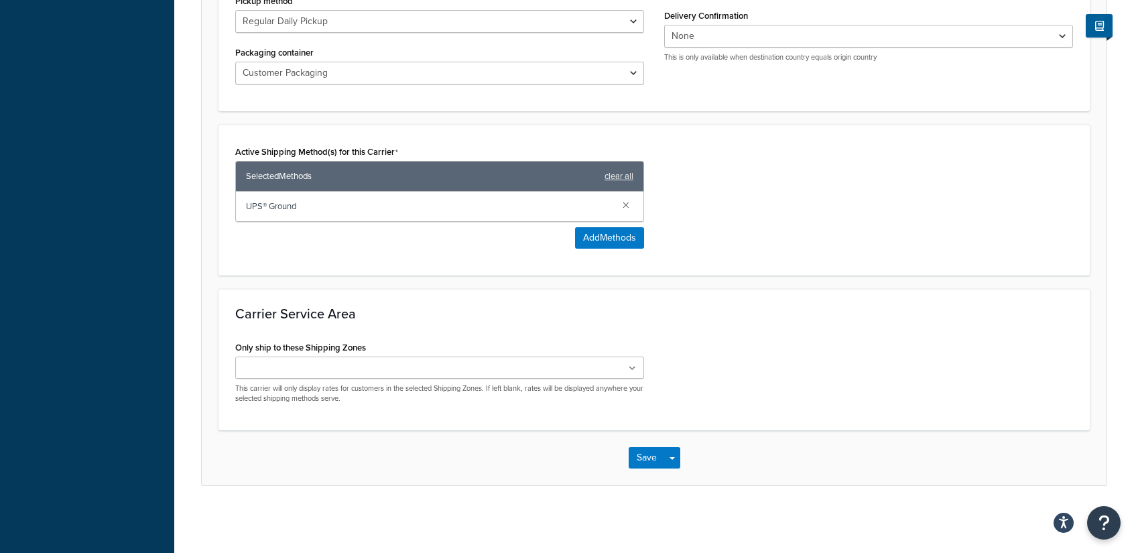
scroll to position [648, 0]
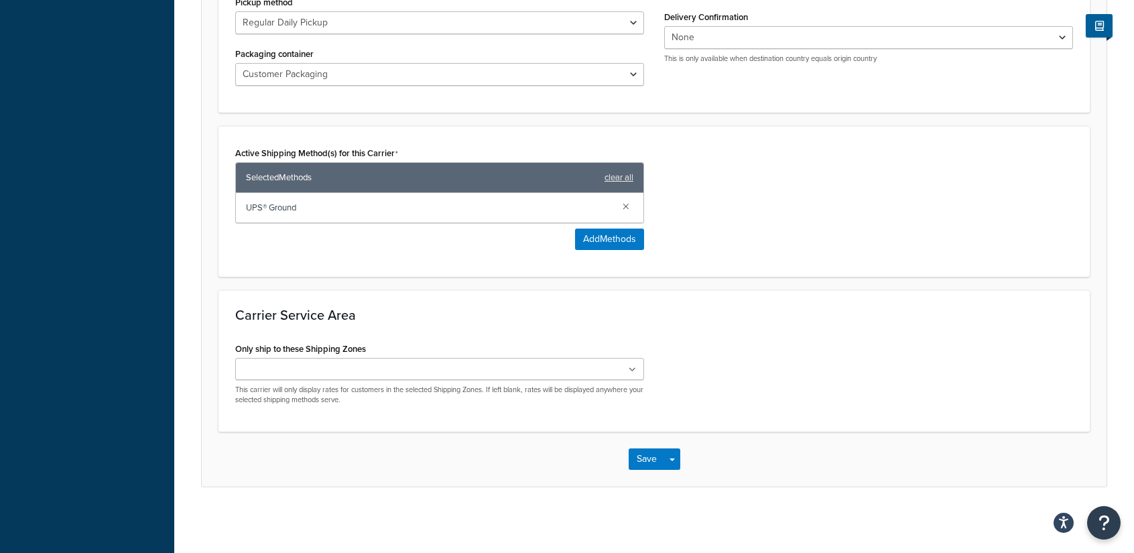
click at [627, 366] on ul at bounding box center [439, 369] width 409 height 22
click at [799, 367] on div "Only ship to these Shipping Zones US 48 US APO US US POBox Add New This carrier…" at bounding box center [654, 379] width 858 height 80
click at [644, 460] on button "Save" at bounding box center [647, 462] width 36 height 21
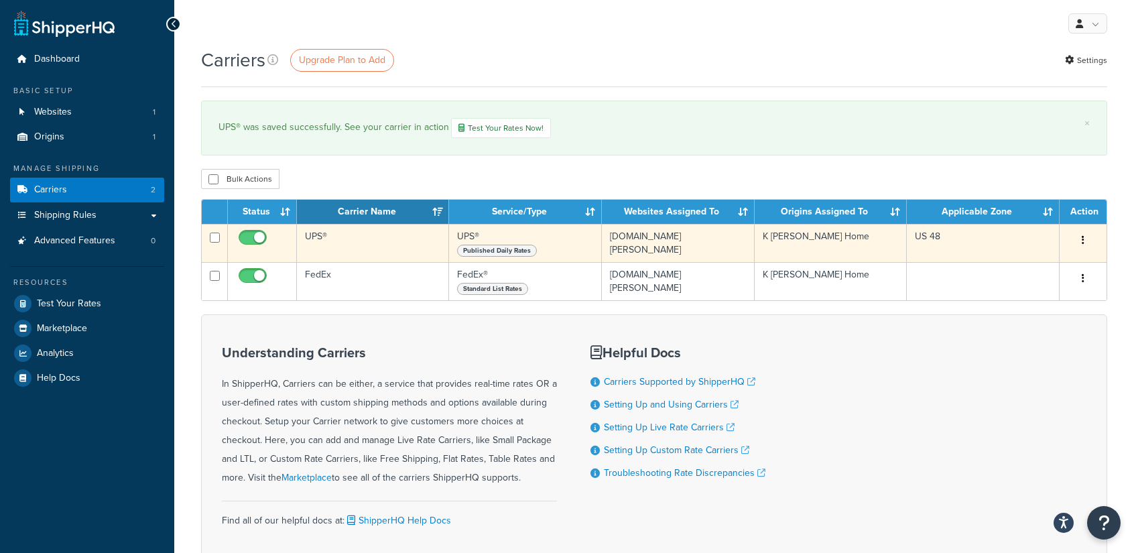
click at [1077, 239] on button "button" at bounding box center [1083, 240] width 19 height 21
click at [1011, 261] on link "Edit" at bounding box center [1029, 266] width 106 height 27
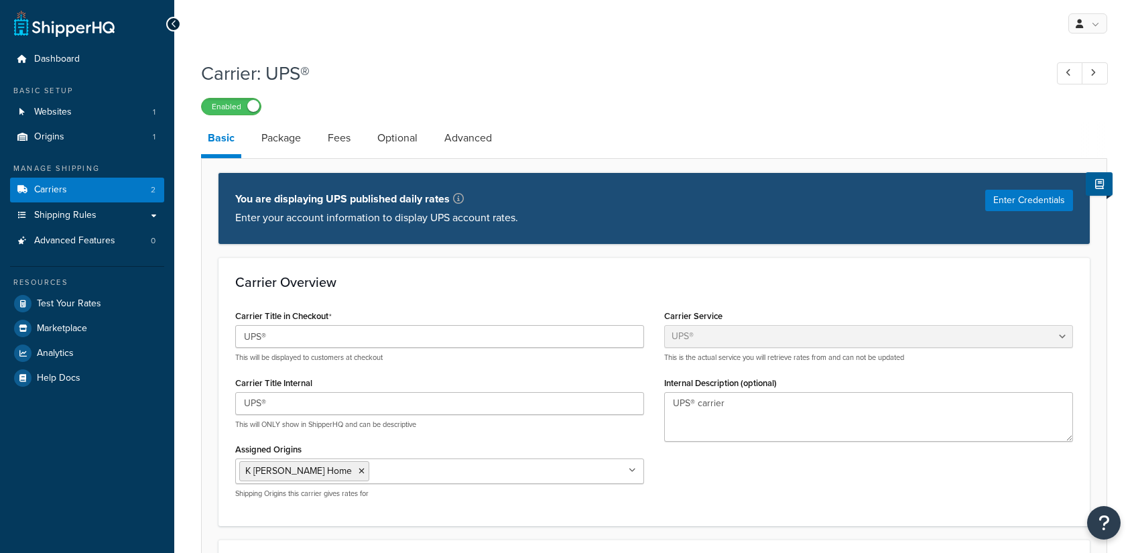
select select "ups"
click at [277, 139] on link "Package" at bounding box center [281, 138] width 53 height 32
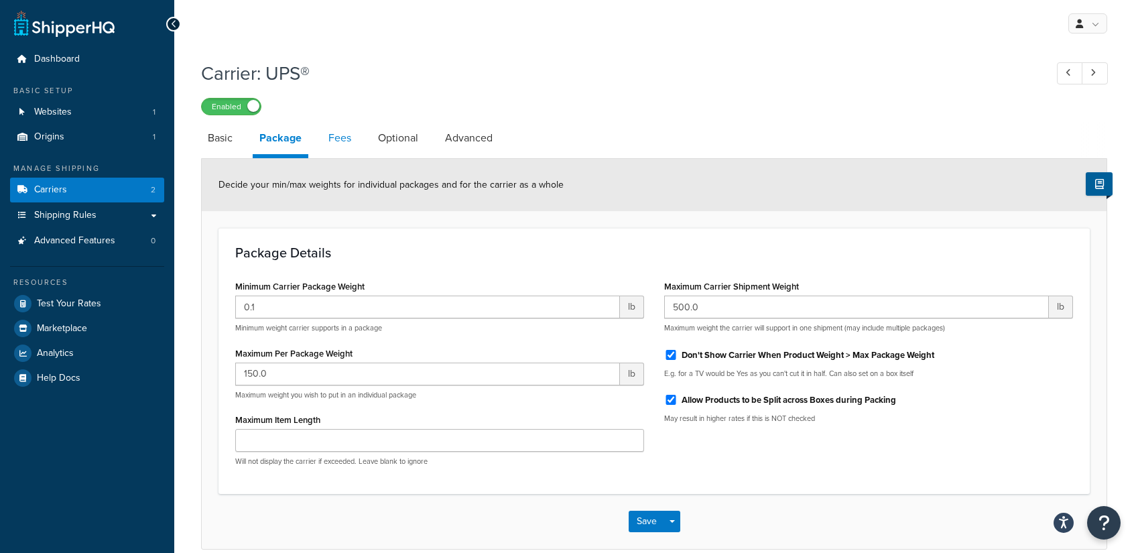
click at [339, 136] on link "Fees" at bounding box center [340, 138] width 36 height 32
select select "AFTER"
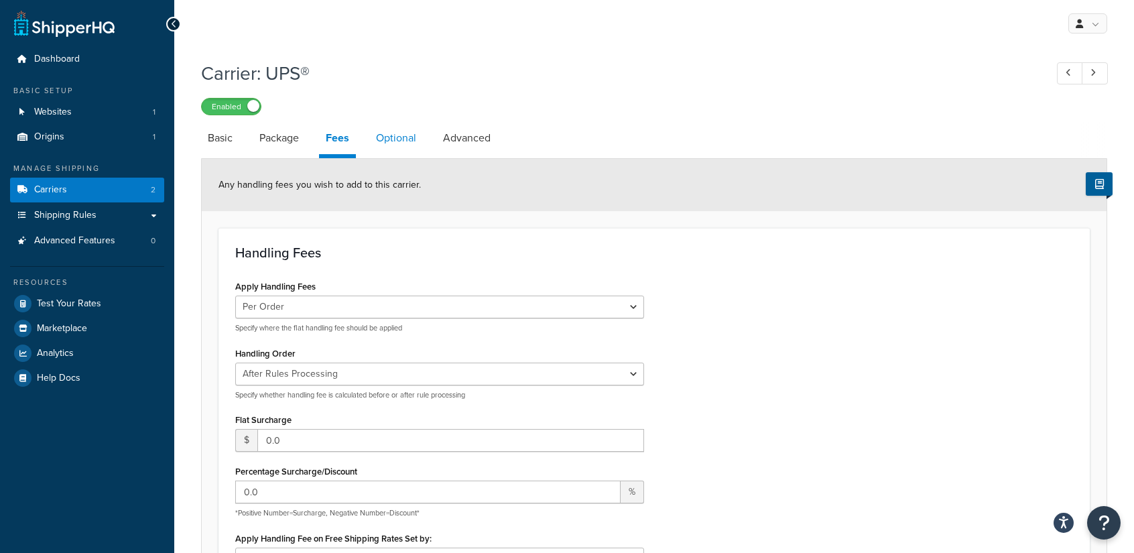
click at [403, 133] on link "Optional" at bounding box center [396, 138] width 54 height 32
select select "business"
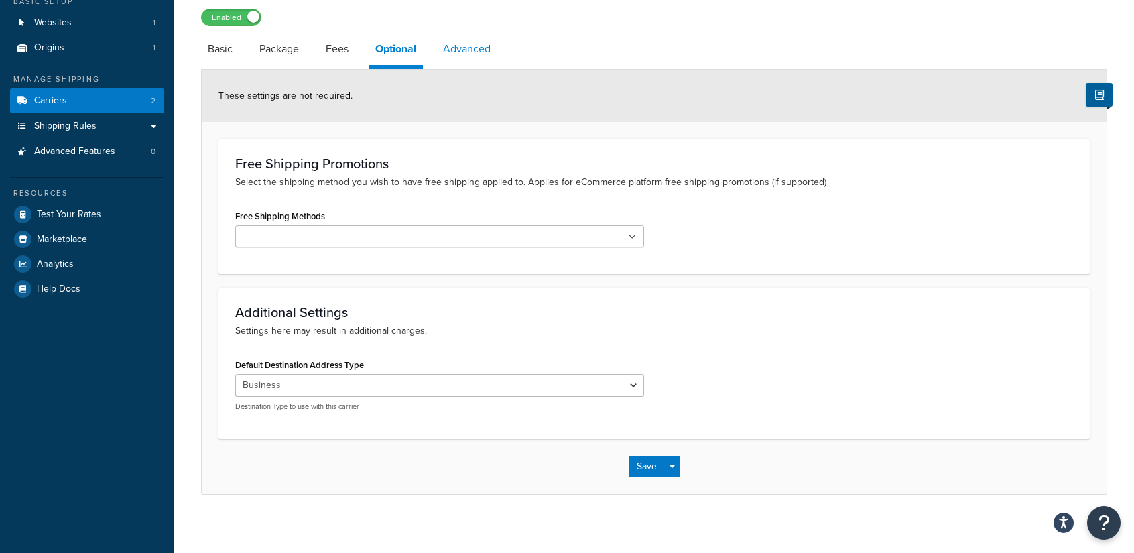
click at [456, 44] on link "Advanced" at bounding box center [466, 49] width 61 height 32
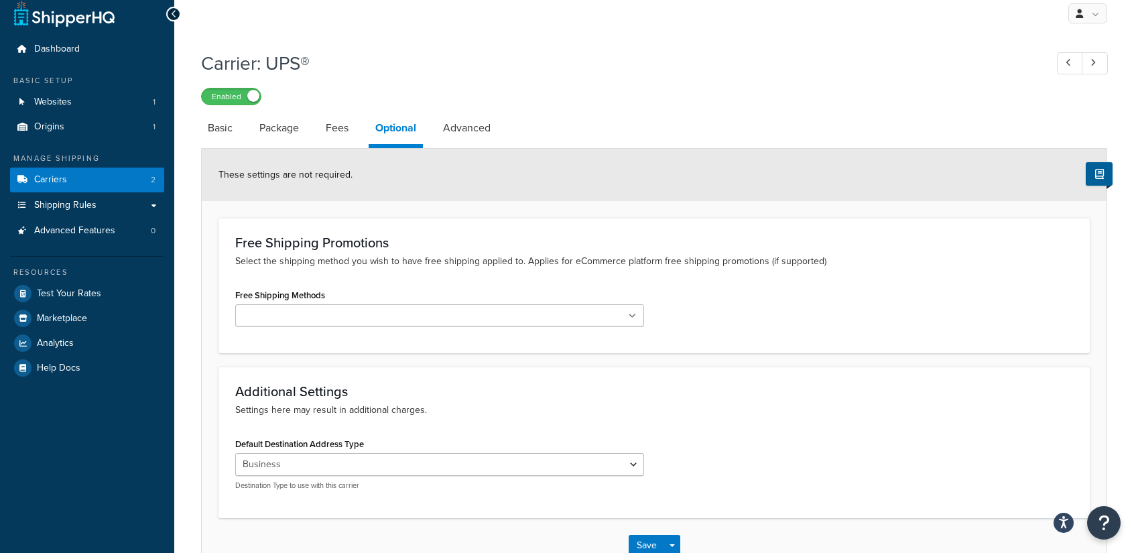
select select "false"
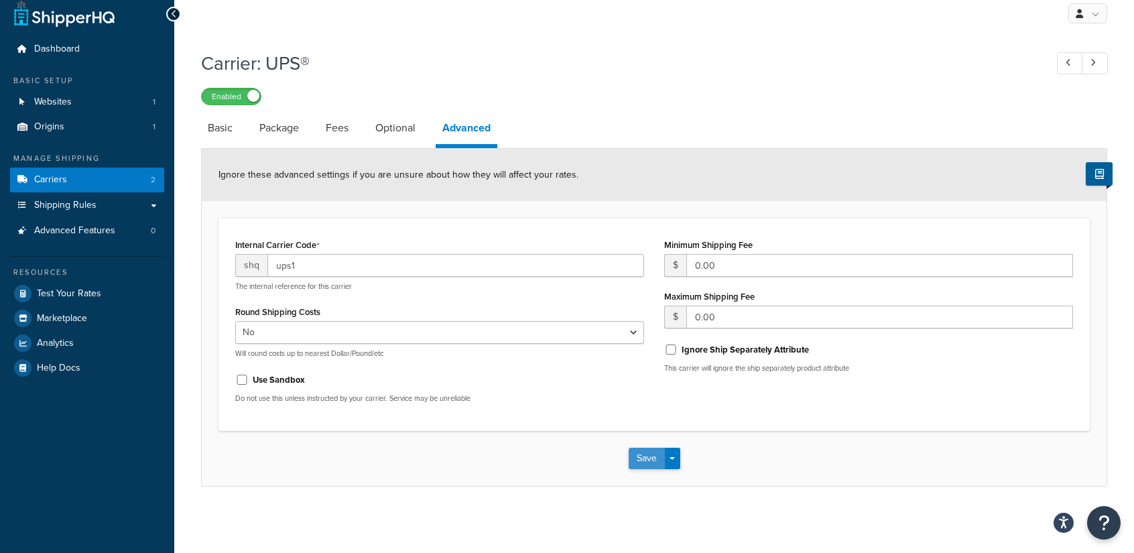
click at [651, 458] on button "Save" at bounding box center [647, 458] width 36 height 21
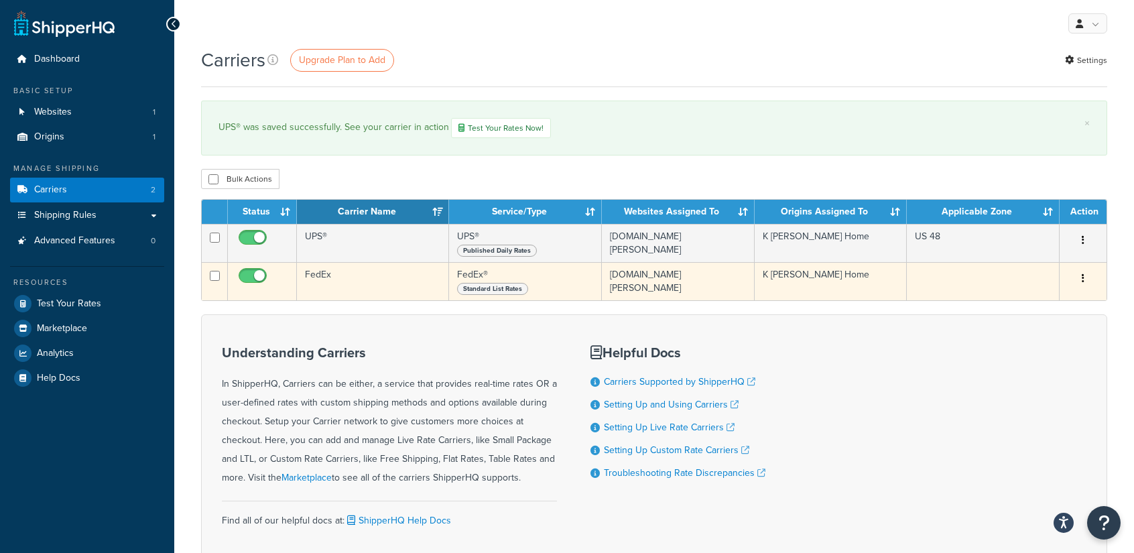
click at [1086, 285] on button "button" at bounding box center [1083, 278] width 19 height 21
click at [1009, 300] on link "Edit" at bounding box center [1029, 305] width 106 height 27
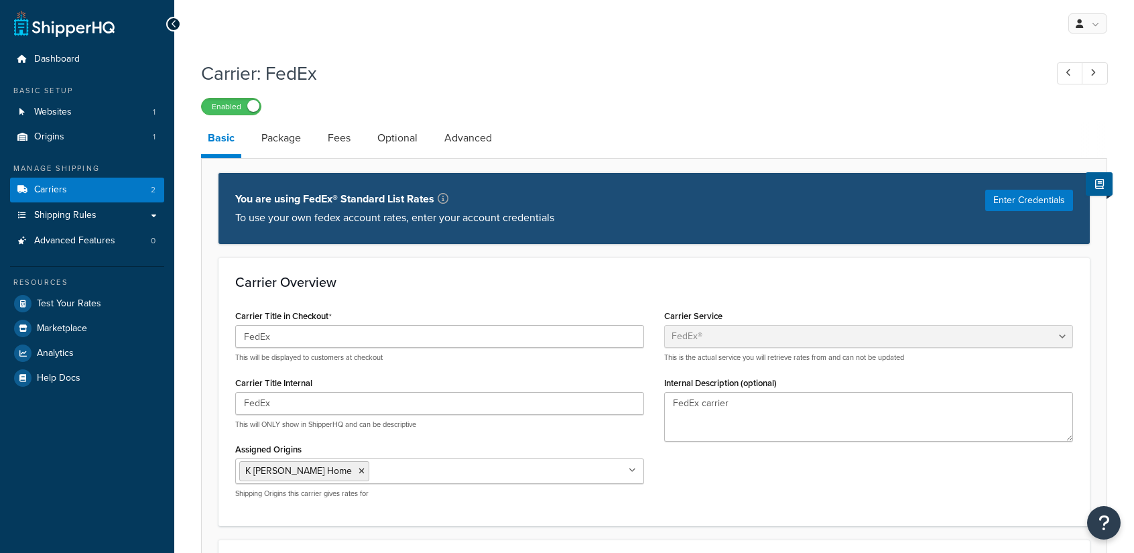
select select "fedEx"
select select "REGULAR_PICKUP"
select select "YOUR_PACKAGING"
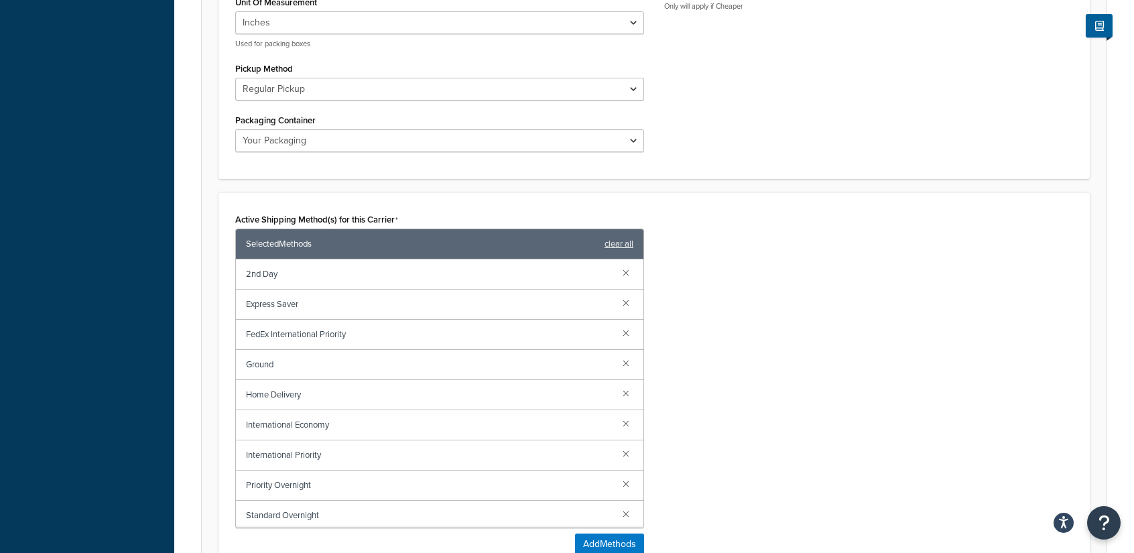
scroll to position [715, 0]
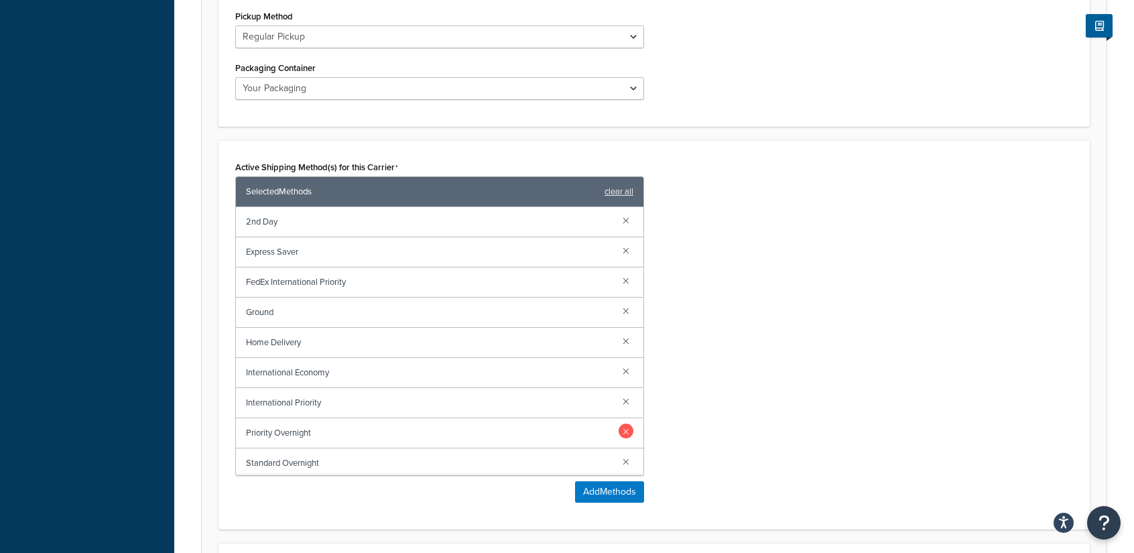
click at [620, 432] on link at bounding box center [626, 431] width 15 height 15
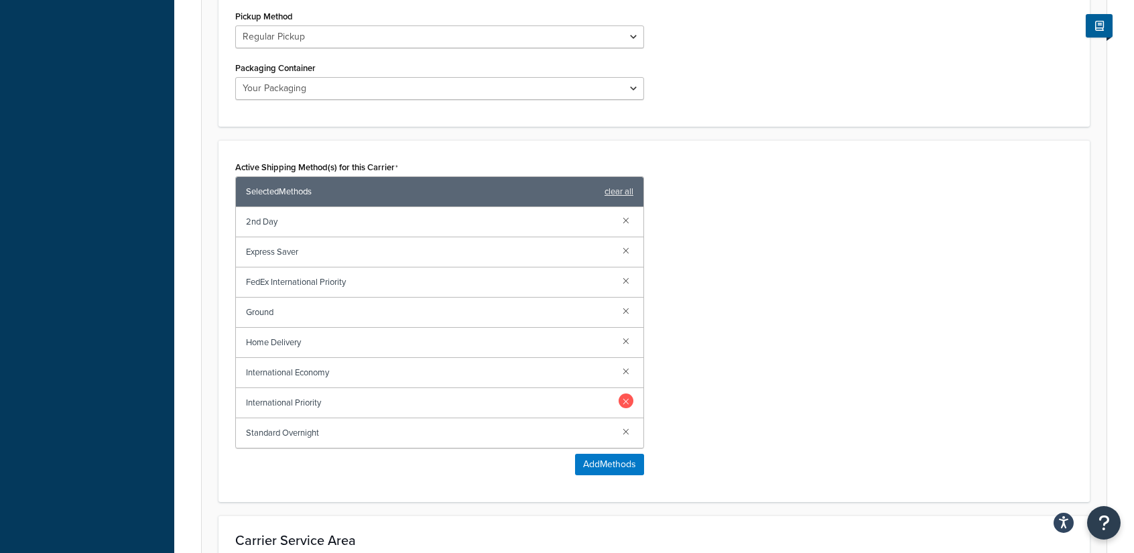
click at [625, 399] on link at bounding box center [626, 400] width 15 height 15
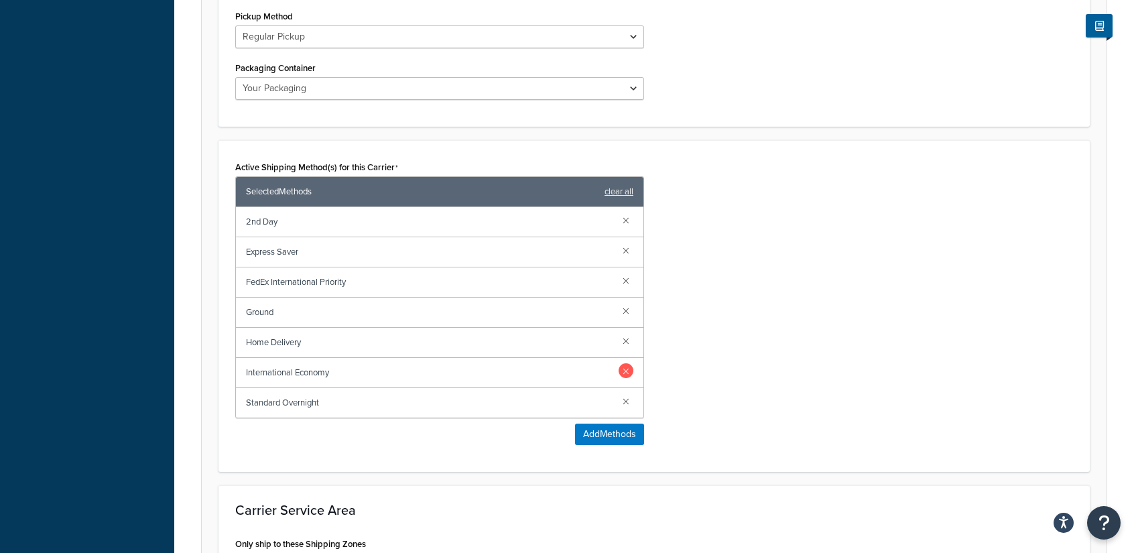
click at [627, 364] on link at bounding box center [626, 370] width 15 height 15
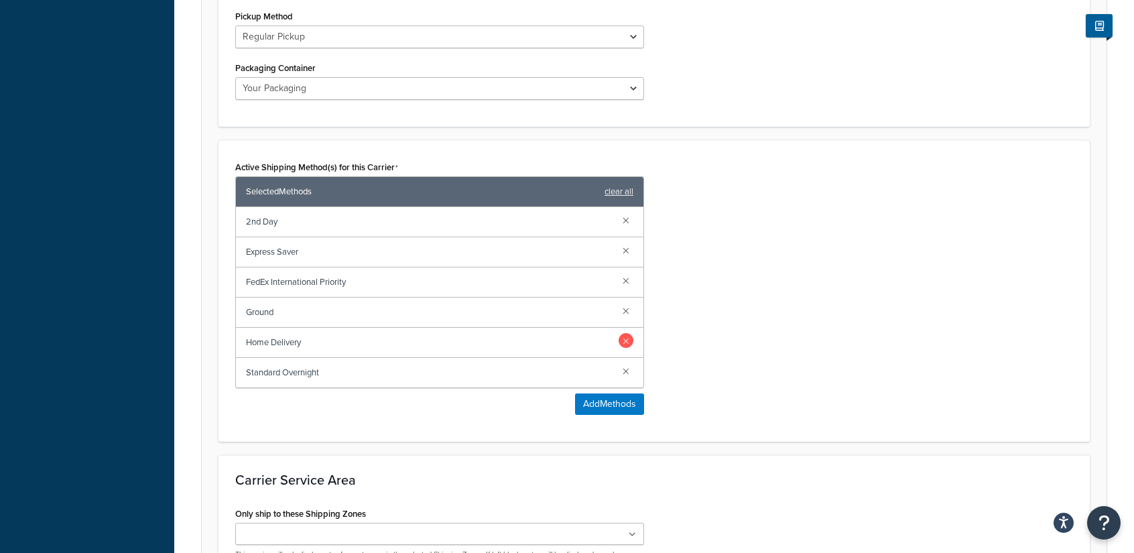
click at [625, 333] on link at bounding box center [626, 340] width 15 height 15
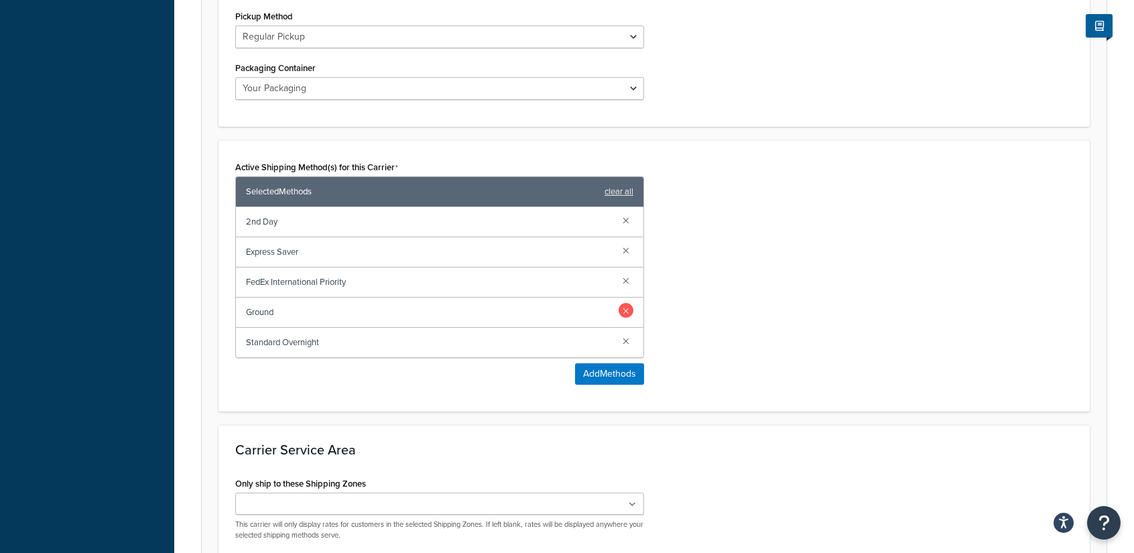
click at [627, 310] on link at bounding box center [626, 310] width 15 height 15
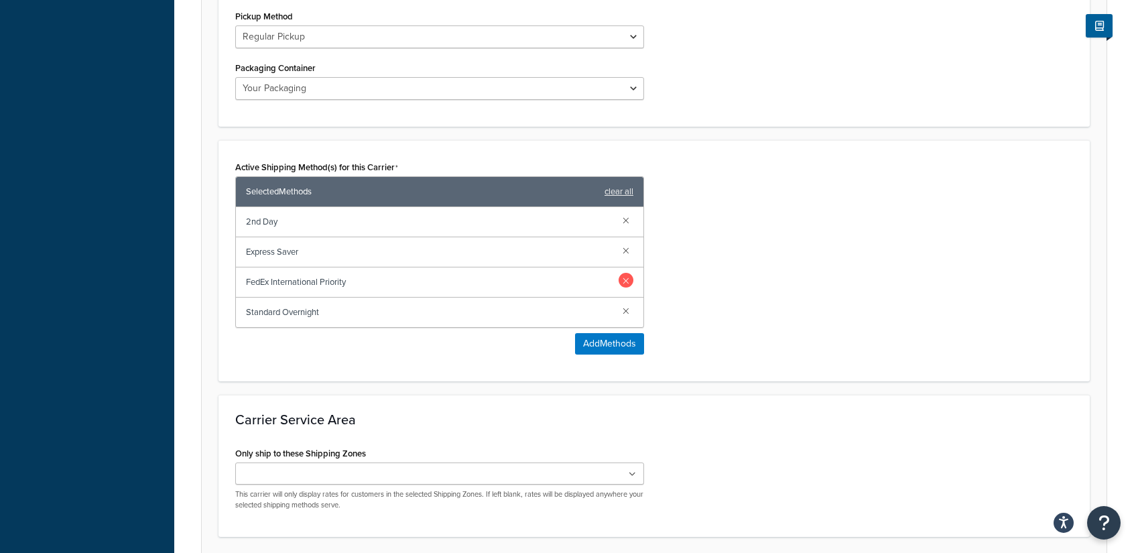
click at [627, 280] on link at bounding box center [626, 280] width 15 height 15
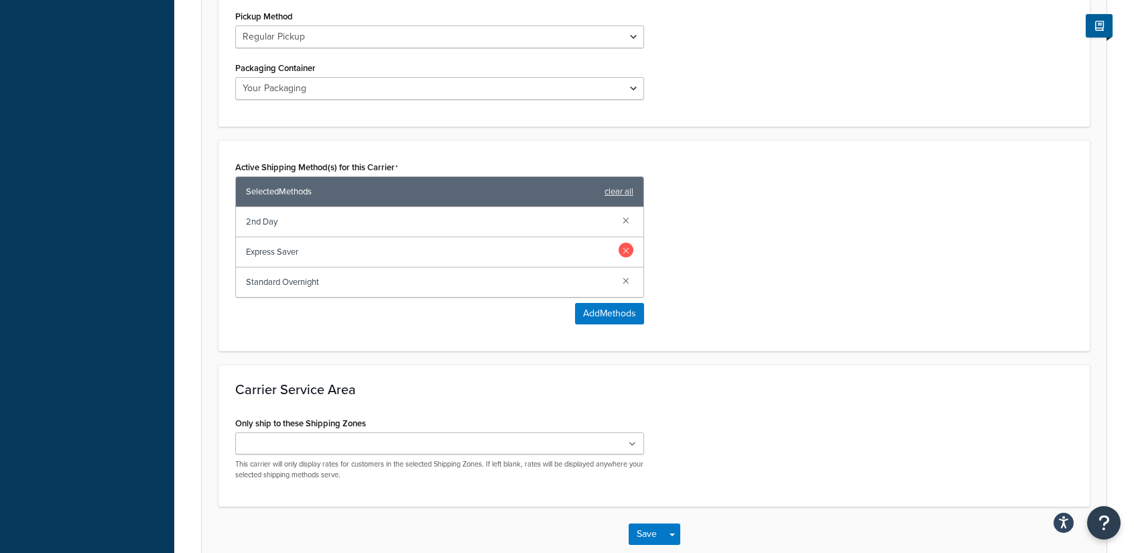
click at [625, 245] on link at bounding box center [626, 250] width 15 height 15
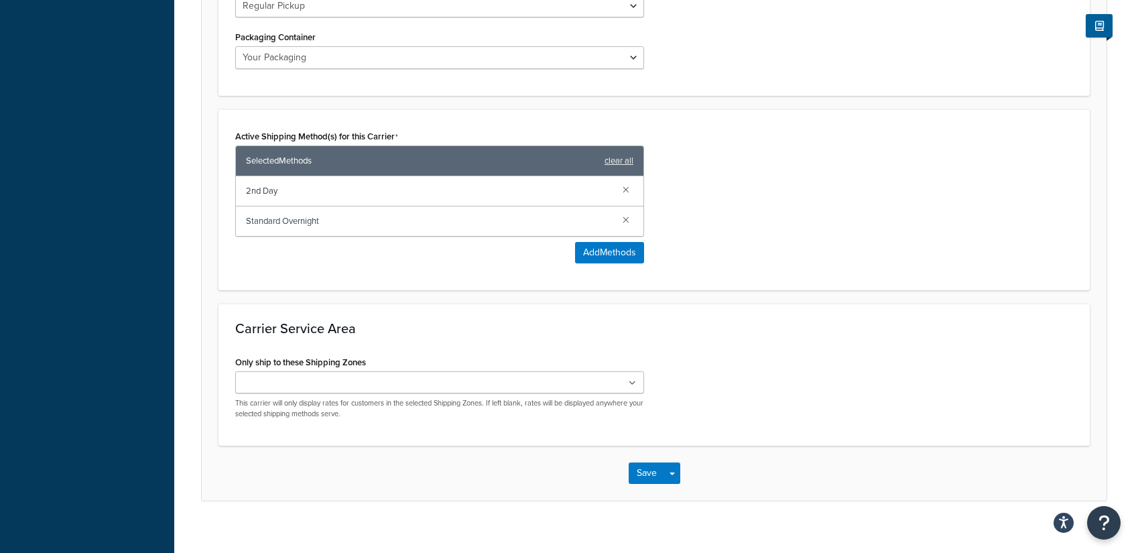
scroll to position [759, 0]
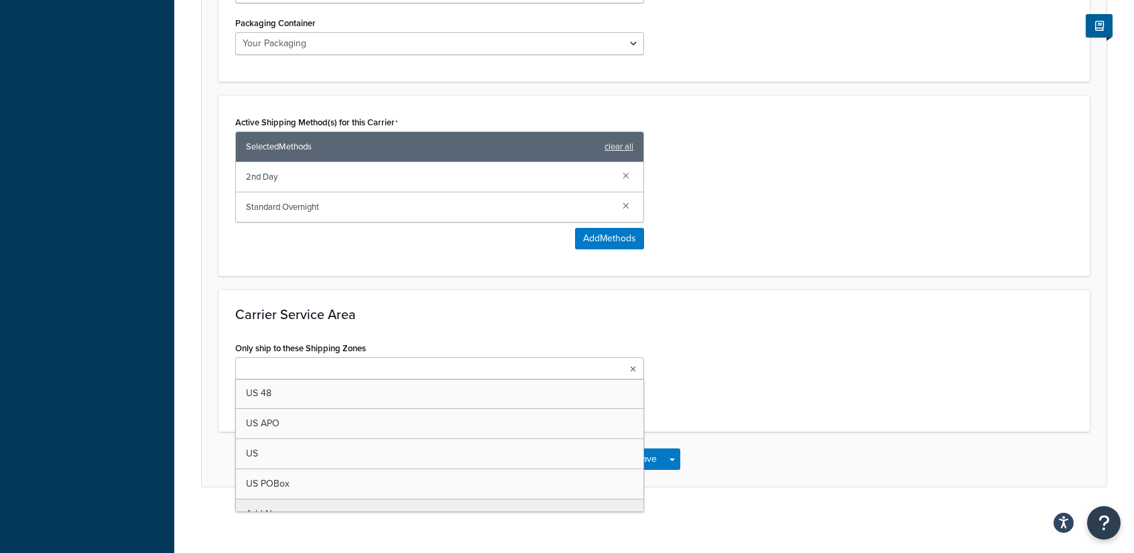
click at [563, 366] on ul at bounding box center [439, 368] width 409 height 22
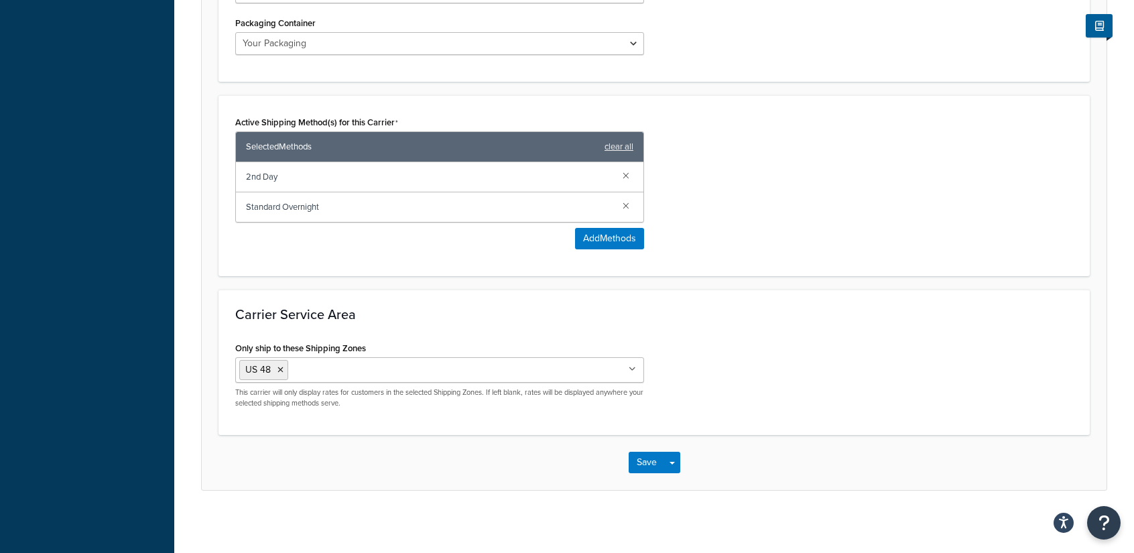
click at [741, 402] on div "Only ship to these Shipping Zones US 48 US APO US US POBox Add New This carrier…" at bounding box center [654, 379] width 858 height 80
click at [645, 455] on button "Save" at bounding box center [647, 462] width 36 height 21
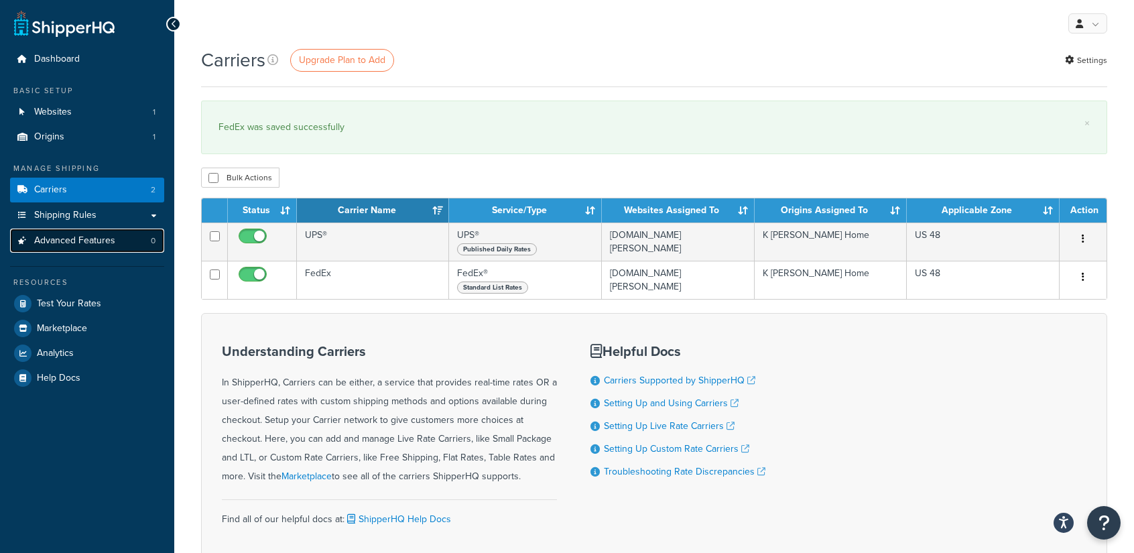
click at [91, 245] on span "Advanced Features" at bounding box center [74, 240] width 81 height 11
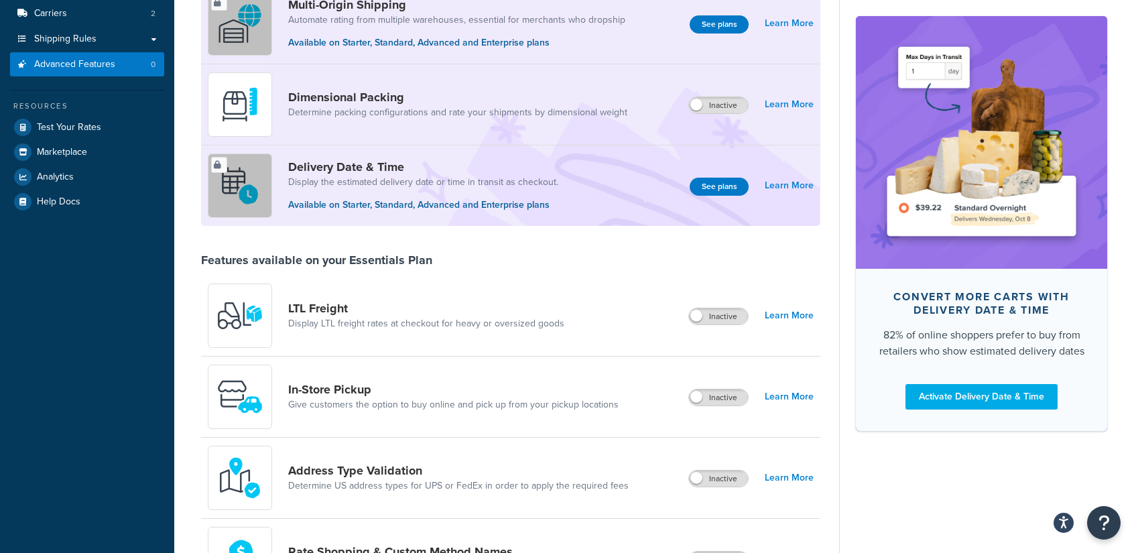
scroll to position [268, 0]
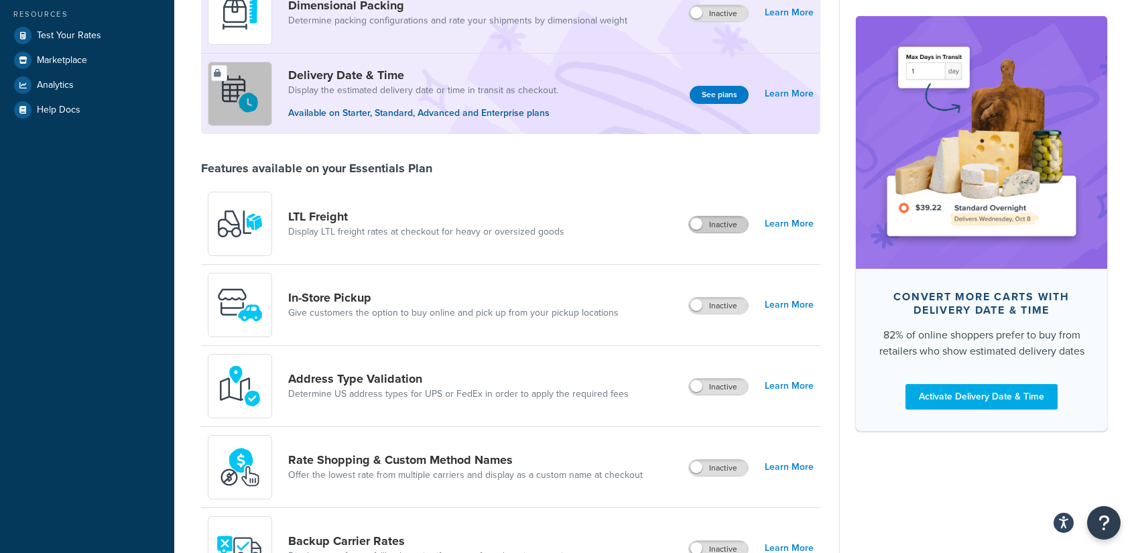
click at [711, 226] on label "Inactive" at bounding box center [718, 225] width 59 height 16
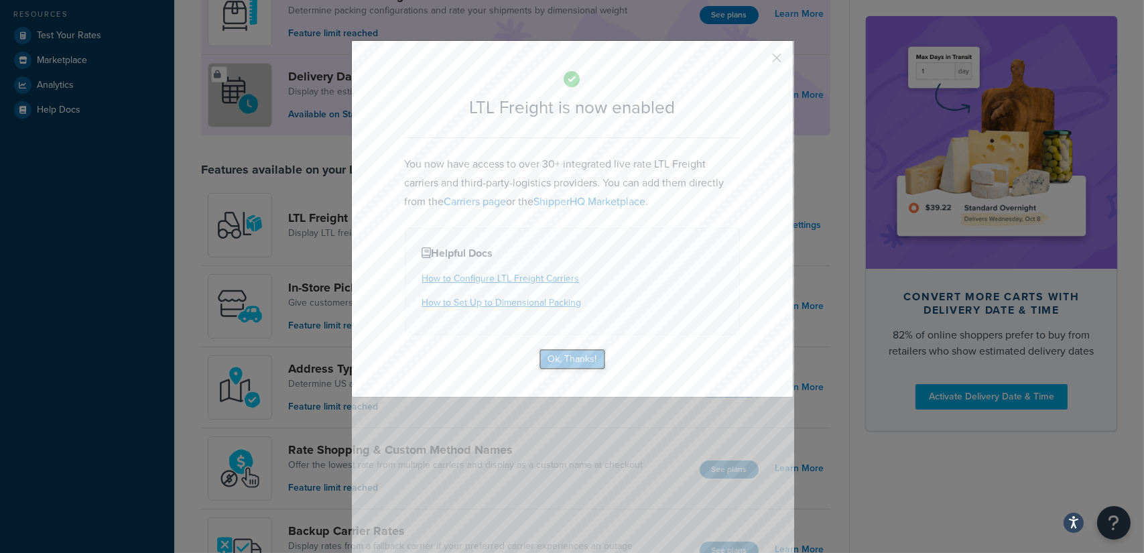
click at [564, 354] on button "Ok, Thanks!" at bounding box center [572, 359] width 67 height 21
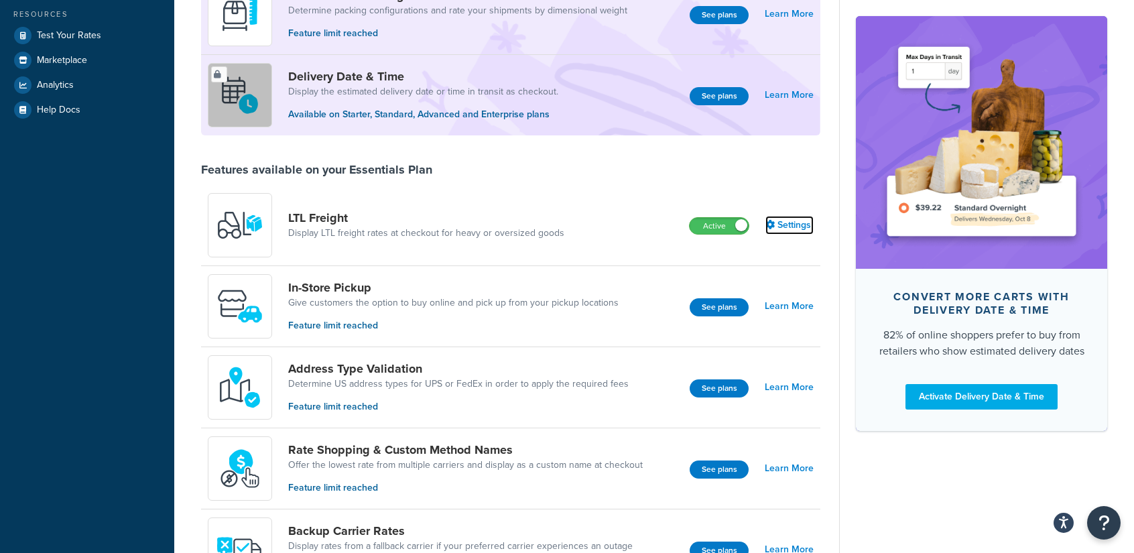
click at [786, 226] on link "Settings" at bounding box center [789, 225] width 48 height 19
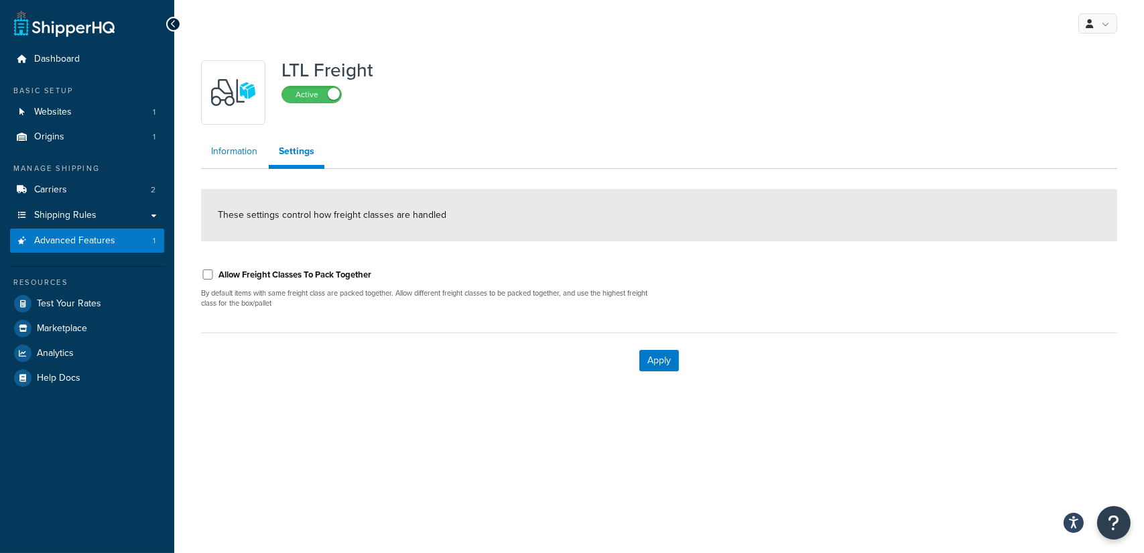
click at [243, 150] on link "Information" at bounding box center [234, 151] width 66 height 27
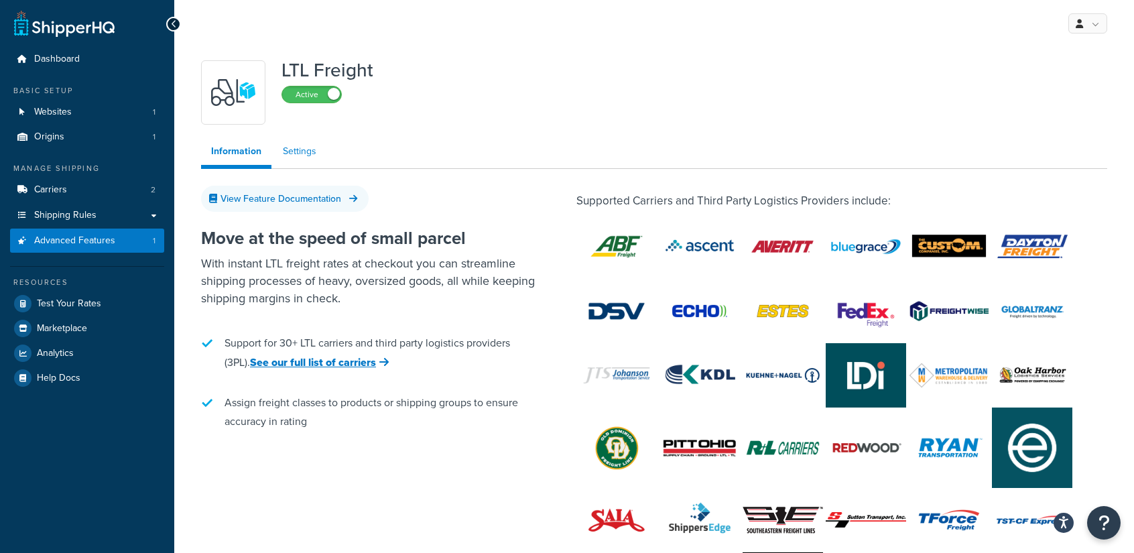
click at [304, 155] on link "Settings" at bounding box center [300, 151] width 54 height 27
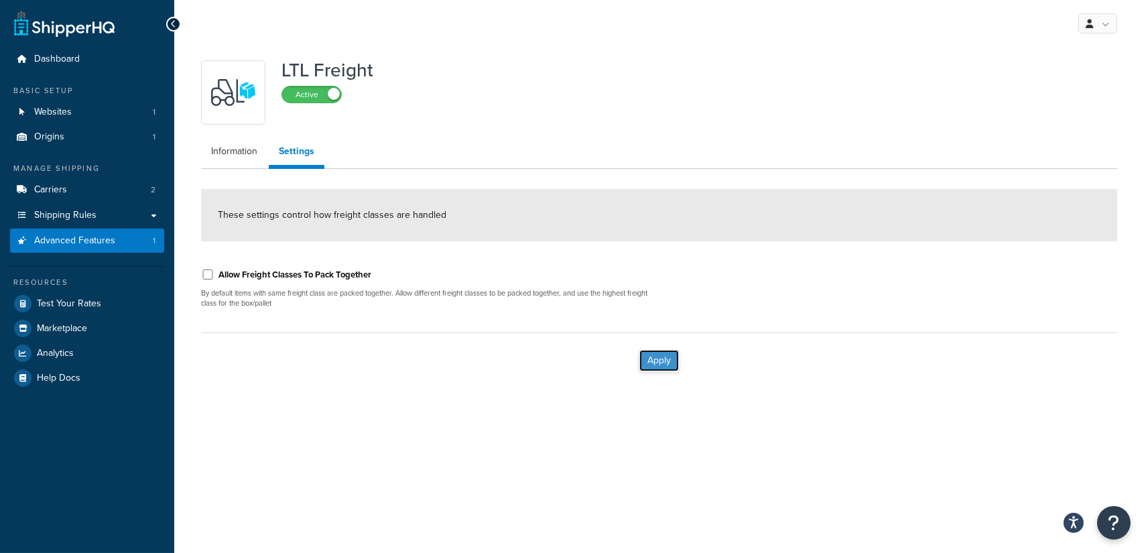
click at [656, 363] on button "Apply" at bounding box center [659, 360] width 40 height 21
click at [66, 214] on span "Shipping Rules" at bounding box center [65, 215] width 62 height 11
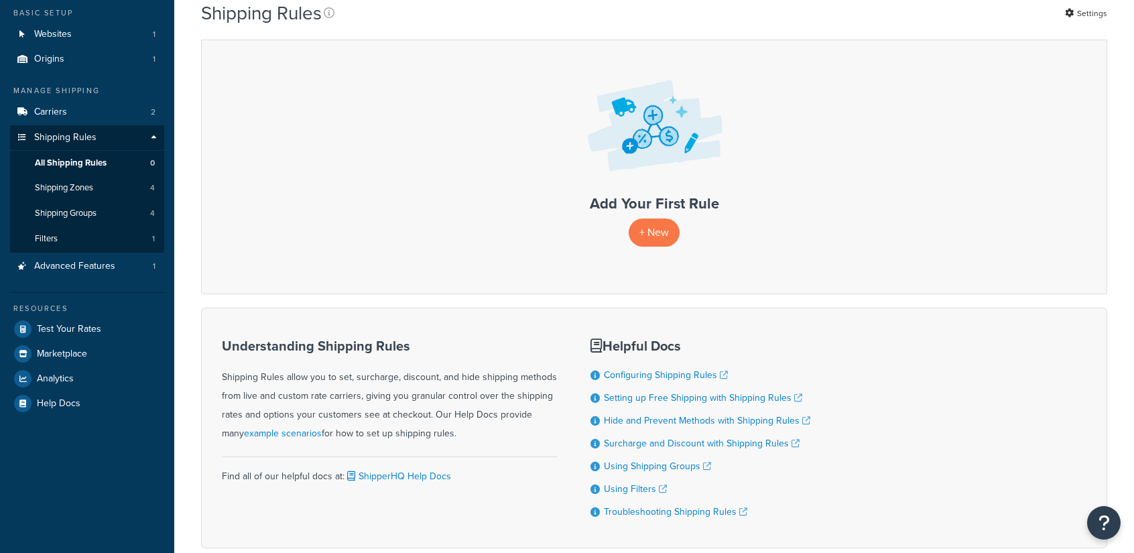
scroll to position [155, 0]
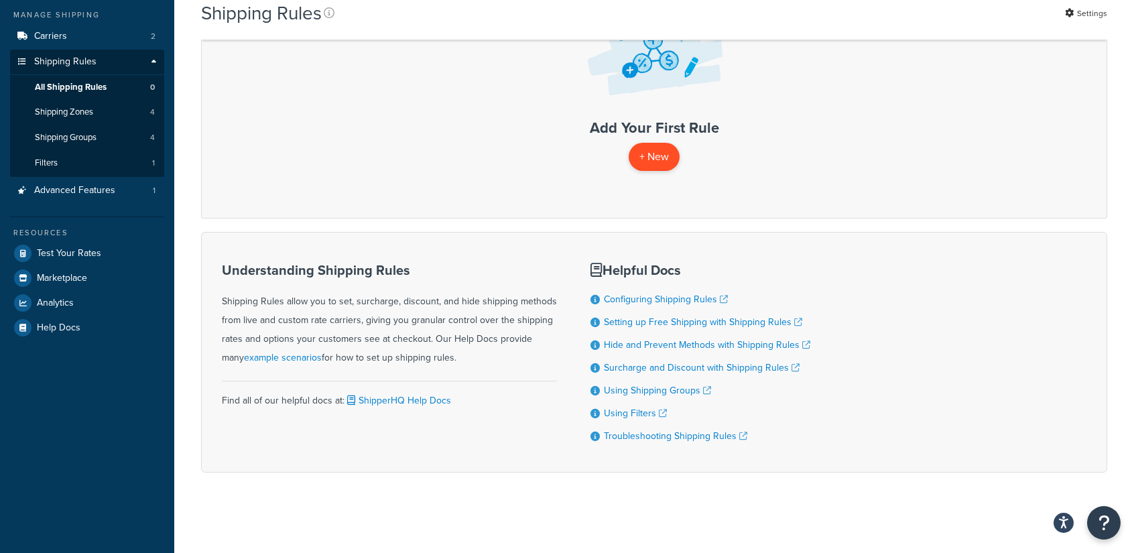
click at [656, 162] on p "+ New" at bounding box center [654, 156] width 51 height 27
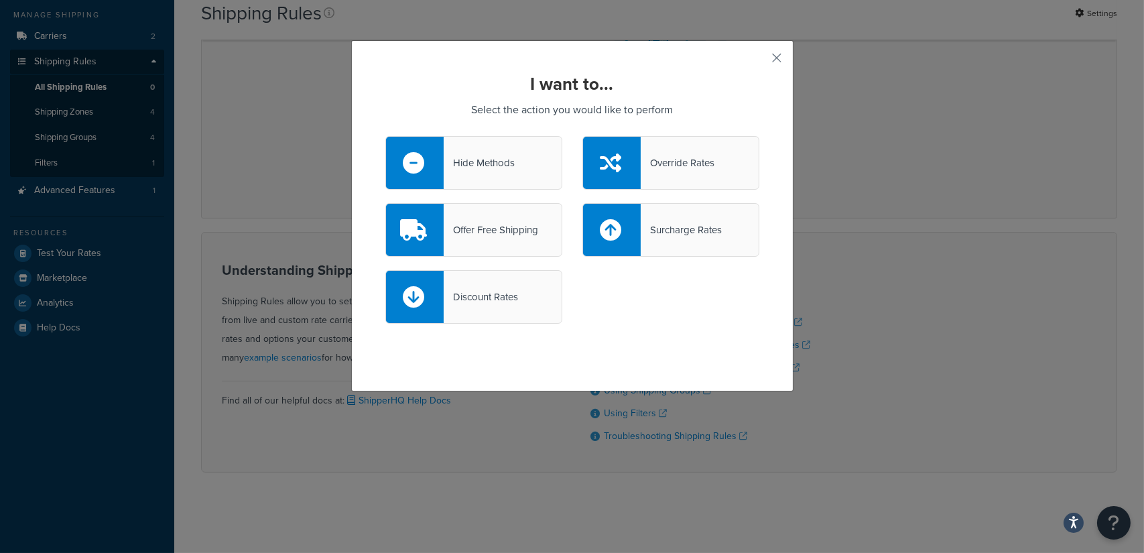
click at [675, 159] on div "Override Rates" at bounding box center [678, 162] width 74 height 19
click at [0, 0] on input "Override Rates" at bounding box center [0, 0] width 0 height 0
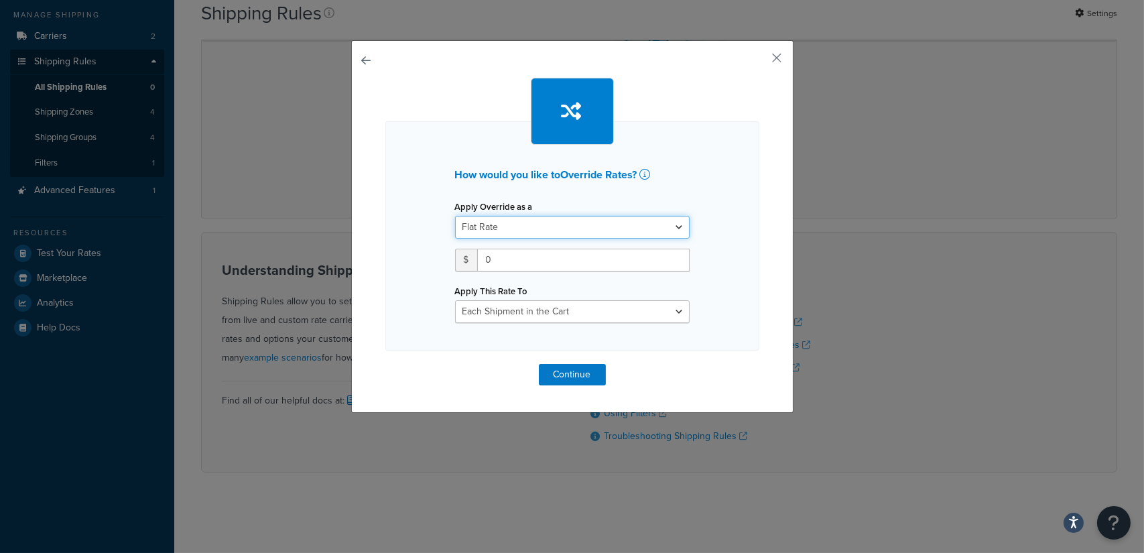
click at [598, 227] on select "Flat Rate Percentage Flat Rate & Percentage" at bounding box center [572, 227] width 235 height 23
click at [715, 153] on div "How would you like to Override Rates ? Apply Override as a Flat Rate Percentage…" at bounding box center [572, 235] width 374 height 229
click at [592, 230] on select "Flat Rate Percentage Flat Rate & Percentage" at bounding box center [572, 227] width 235 height 23
click at [757, 142] on div "How would you like to Override Rates ? Apply Override as a Flat Rate Percentage…" at bounding box center [572, 226] width 442 height 373
click at [766, 57] on div "How would you like to Override Rates ? Apply Override as a Flat Rate Percentage…" at bounding box center [572, 226] width 442 height 373
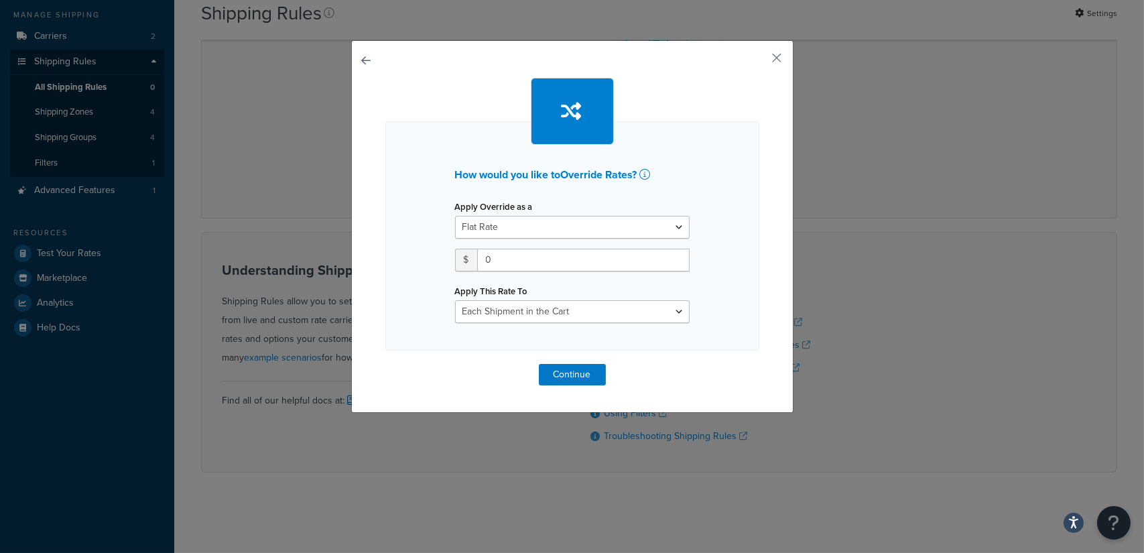
click at [385, 364] on button "button" at bounding box center [385, 364] width 0 height 0
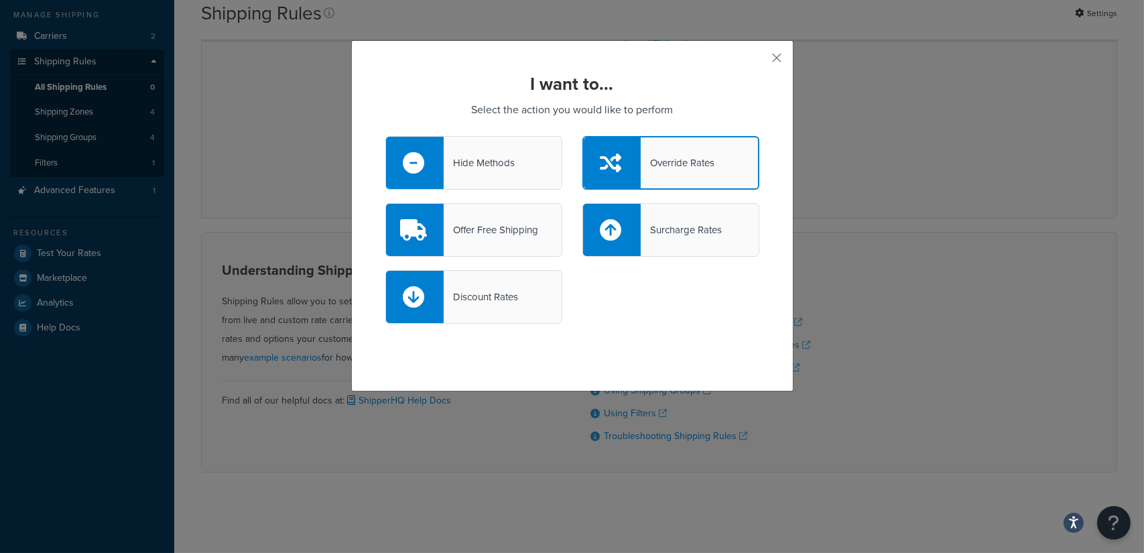
click at [686, 229] on div "Surcharge Rates" at bounding box center [681, 230] width 81 height 19
click at [0, 0] on input "Surcharge Rates" at bounding box center [0, 0] width 0 height 0
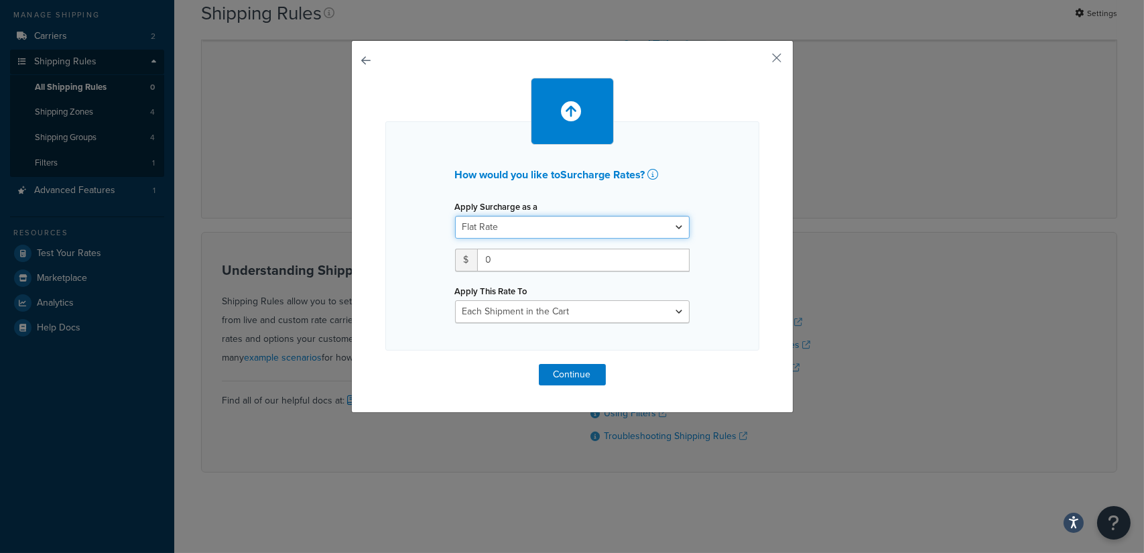
click at [507, 228] on select "Flat Rate Percentage Flat Rate & Percentage" at bounding box center [572, 227] width 235 height 23
click at [551, 313] on select "Each Shipment in the Cart Each Shipping Group in the Cart Each Item within a Sh…" at bounding box center [572, 311] width 235 height 23
click at [353, 56] on div "How would you like to Surcharge Rates ? Apply Surcharge as a Flat Rate Percenta…" at bounding box center [572, 226] width 442 height 373
click at [385, 364] on button "button" at bounding box center [385, 364] width 0 height 0
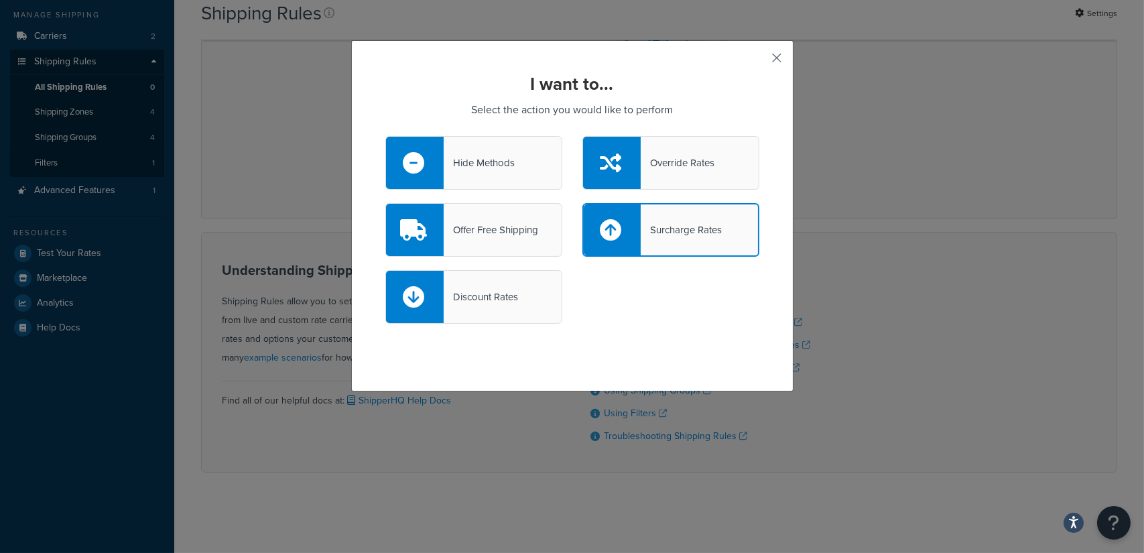
click at [759, 61] on button "button" at bounding box center [757, 62] width 3 height 3
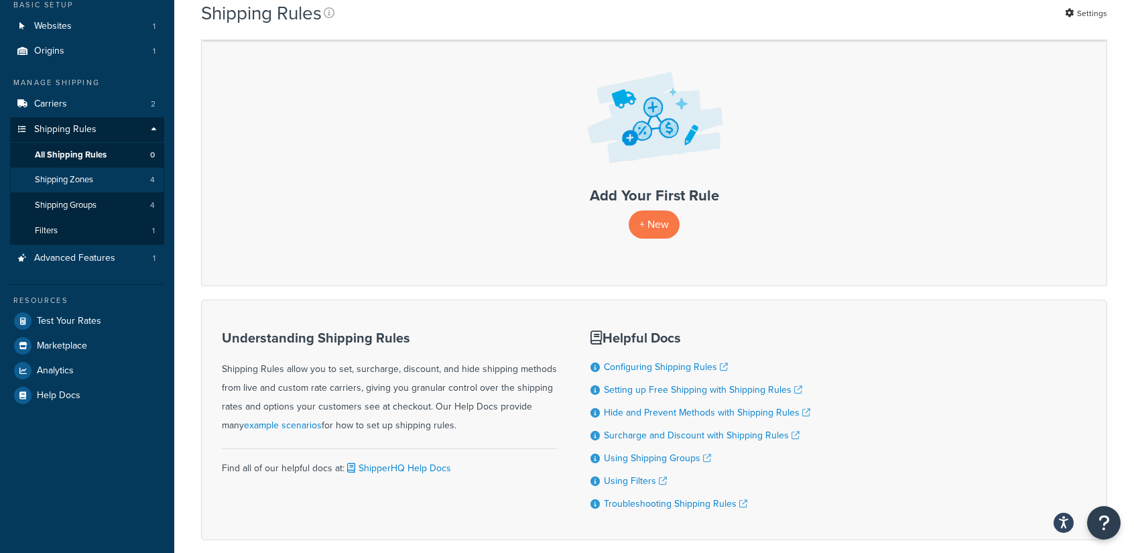
scroll to position [89, 0]
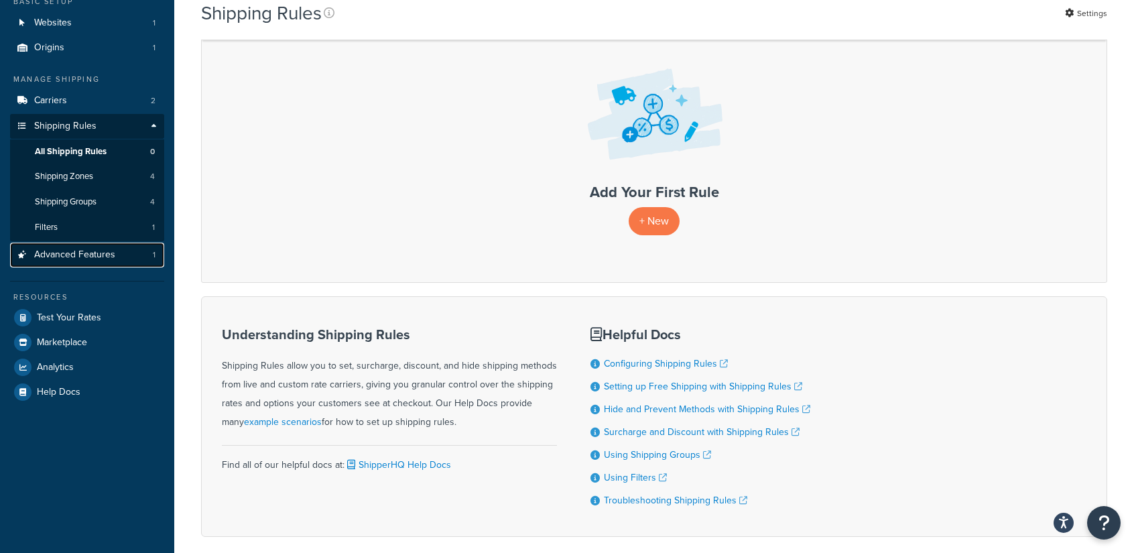
click at [84, 256] on span "Advanced Features" at bounding box center [74, 254] width 81 height 11
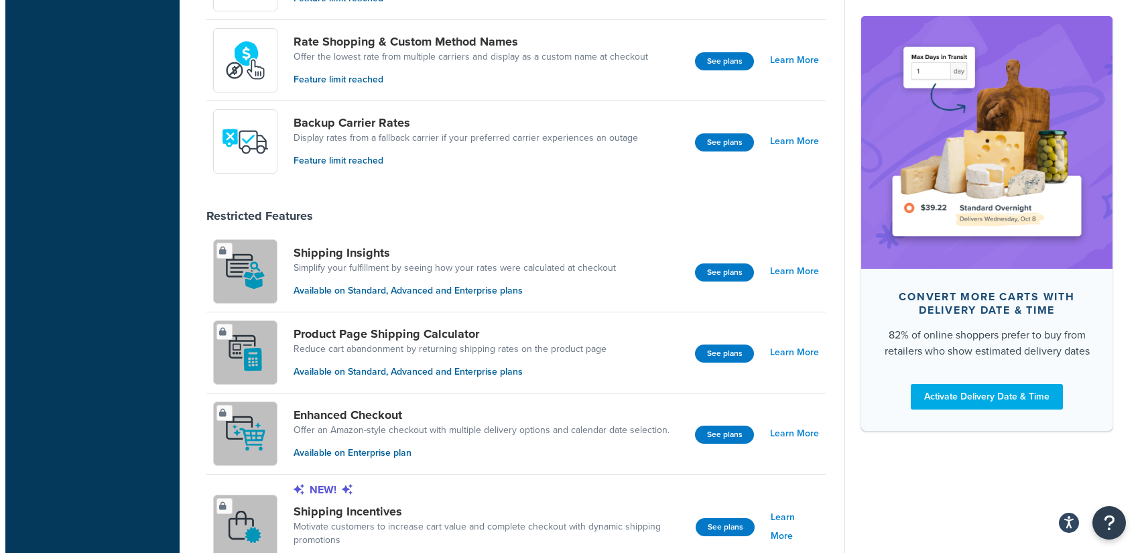
scroll to position [668, 0]
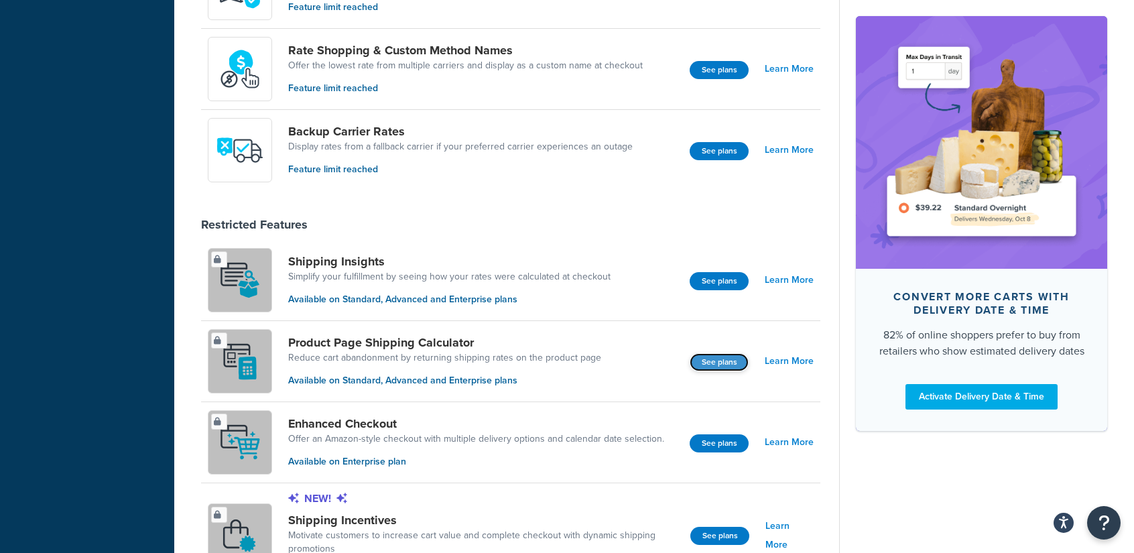
click at [713, 362] on button "See plans" at bounding box center [719, 362] width 59 height 18
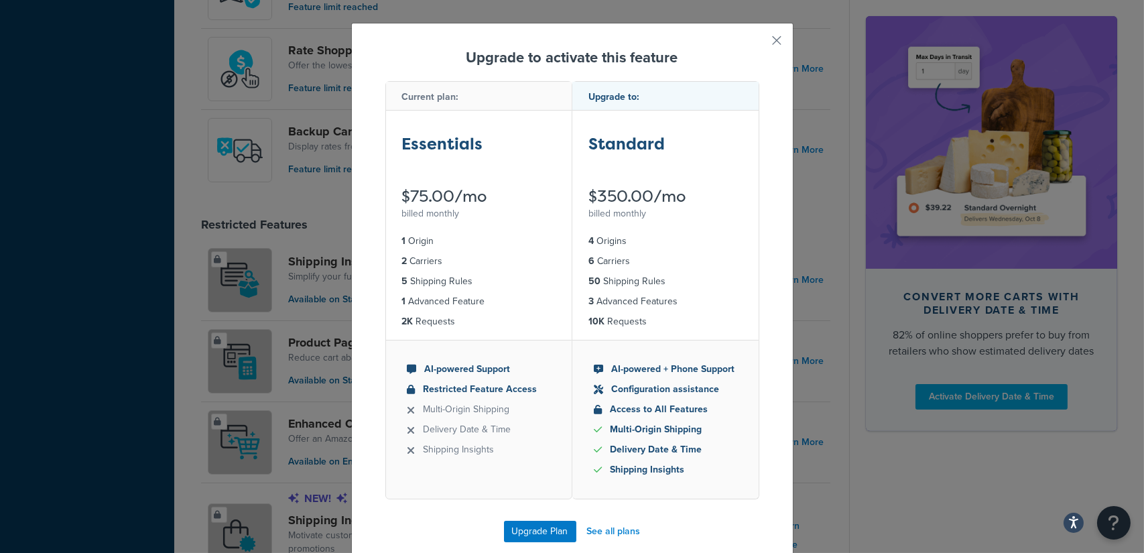
scroll to position [33, 0]
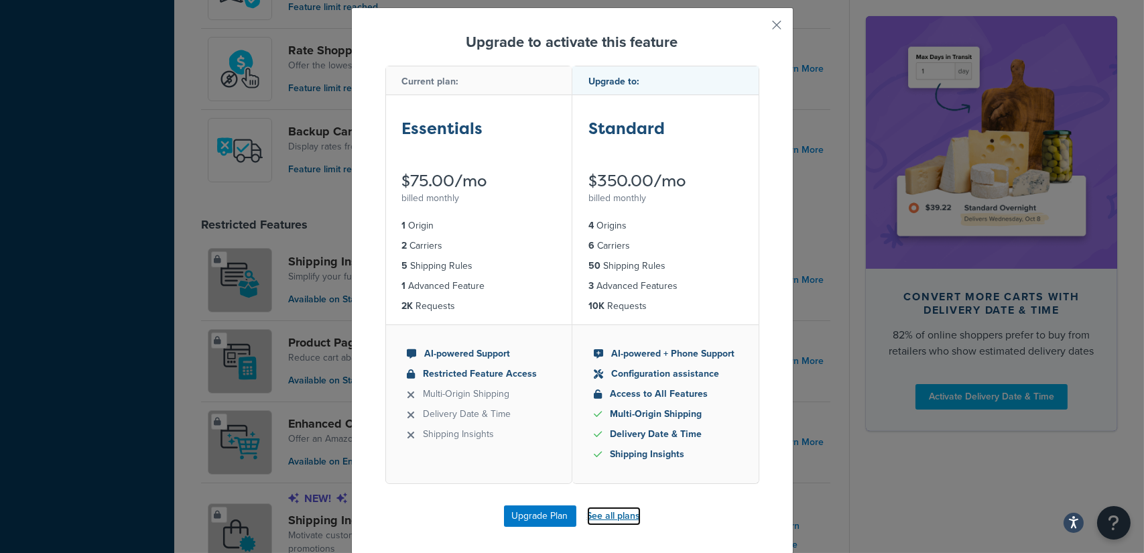
click at [617, 515] on link "See all plans" at bounding box center [614, 516] width 54 height 19
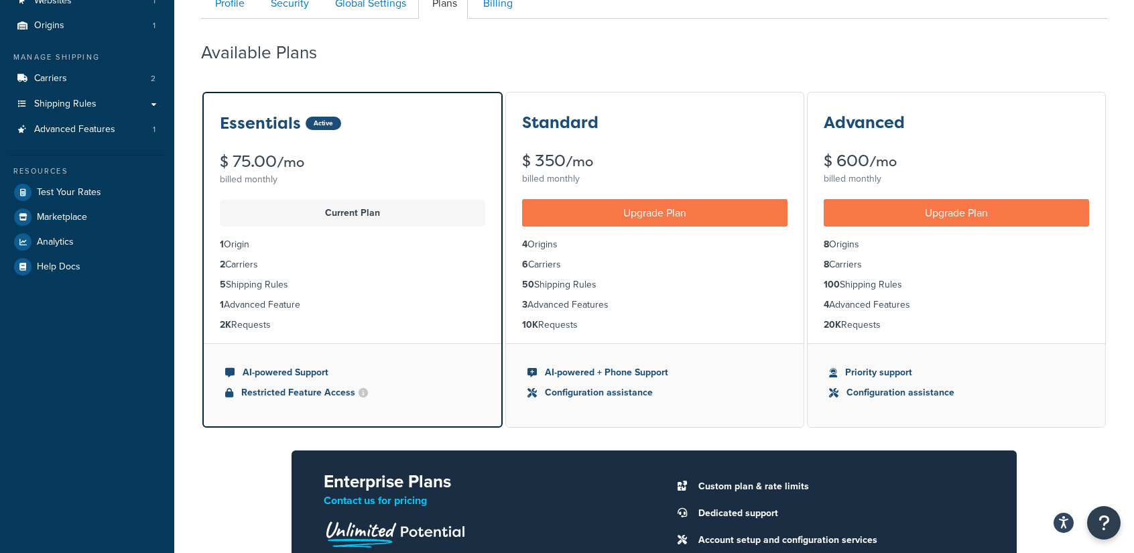
scroll to position [27, 0]
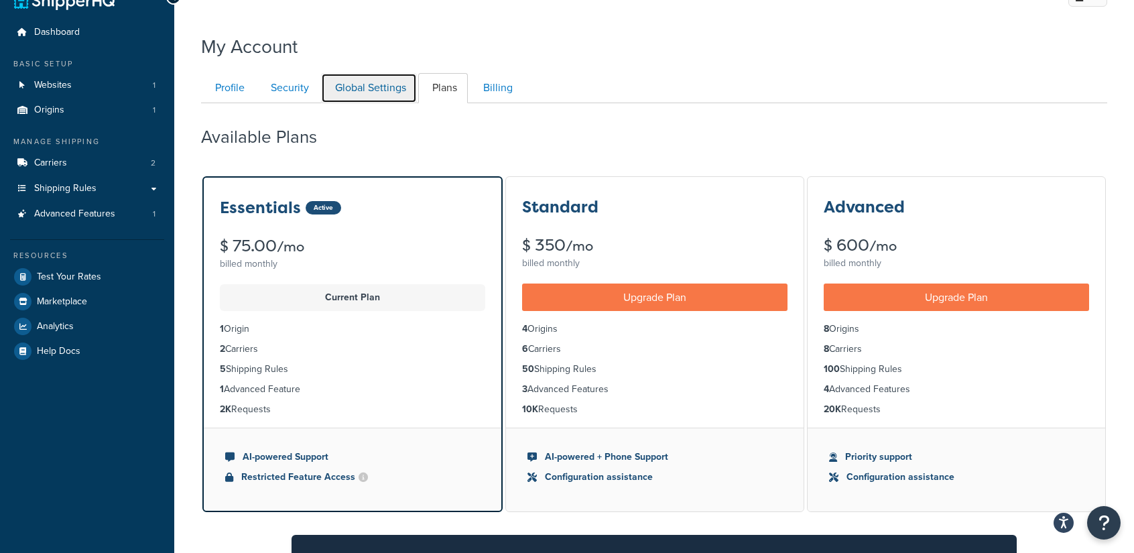
click at [371, 92] on link "Global Settings" at bounding box center [369, 88] width 96 height 30
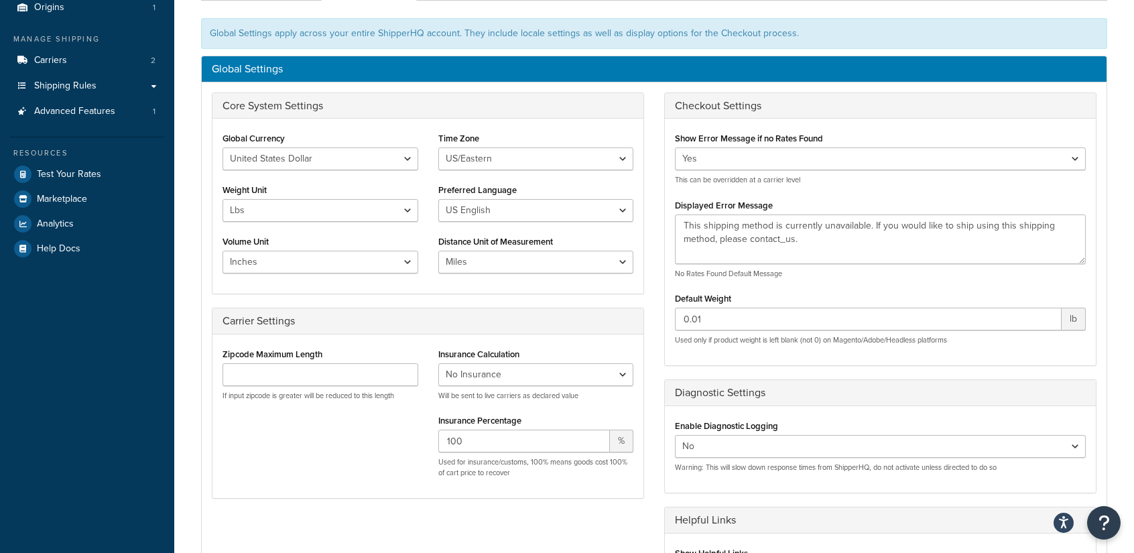
click at [753, 170] on div "Yes No This can be overridden at a carrier level" at bounding box center [880, 166] width 411 height 38
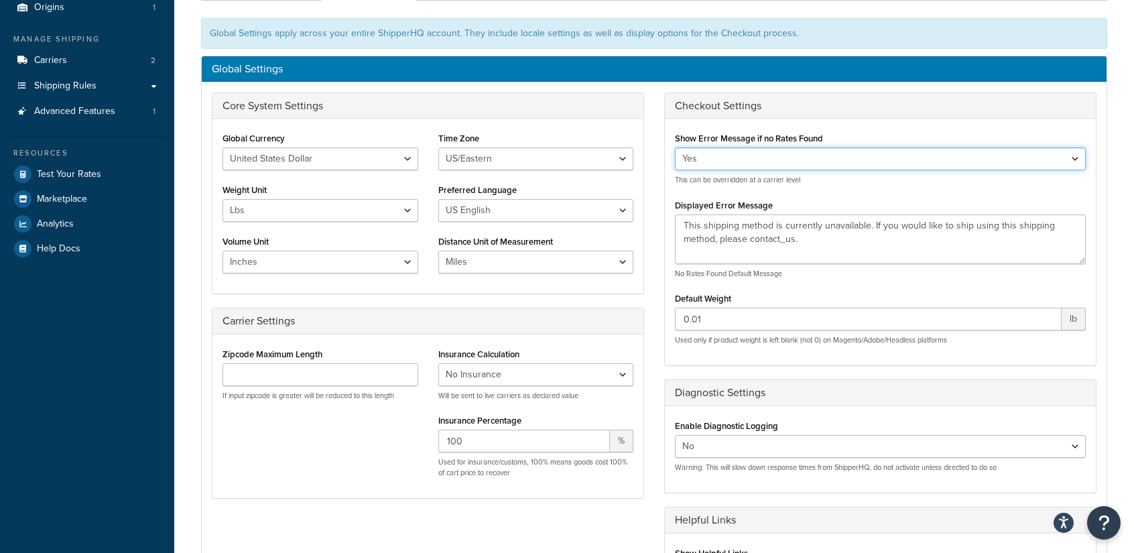
click at [756, 161] on select "Yes No" at bounding box center [880, 158] width 411 height 23
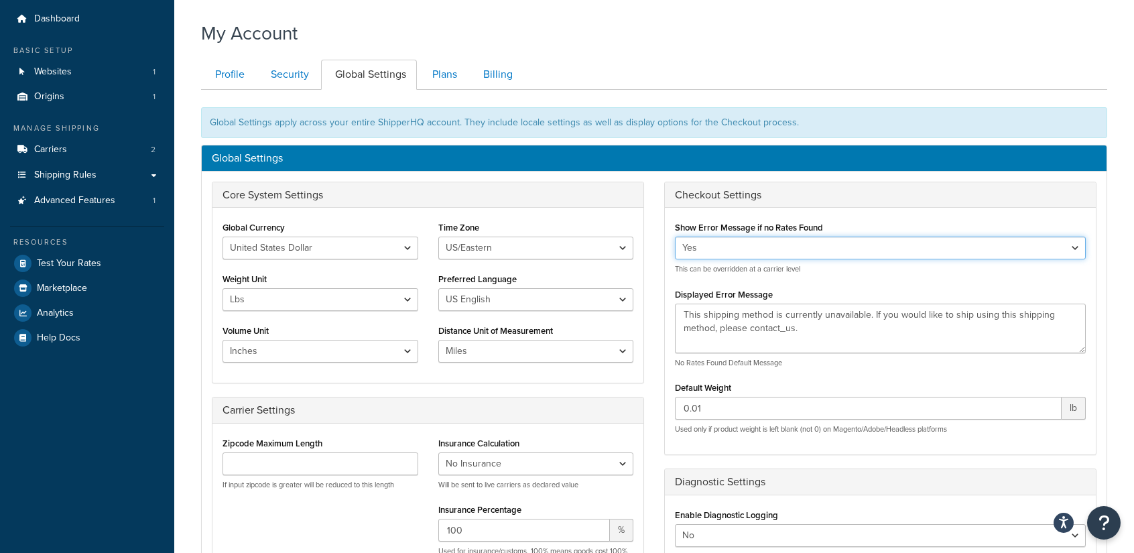
scroll to position [0, 0]
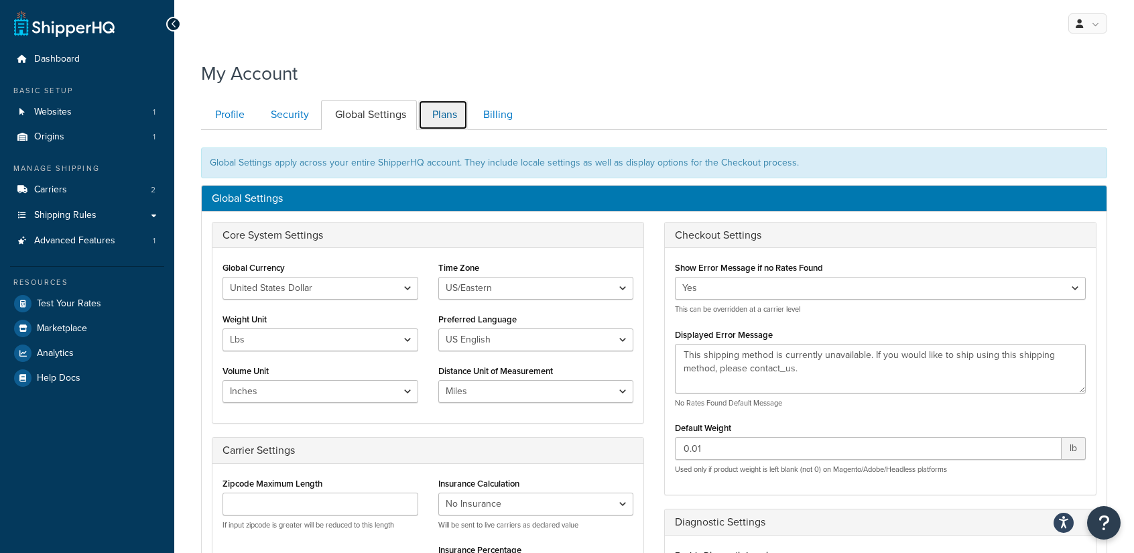
click at [438, 118] on link "Plans" at bounding box center [443, 115] width 50 height 30
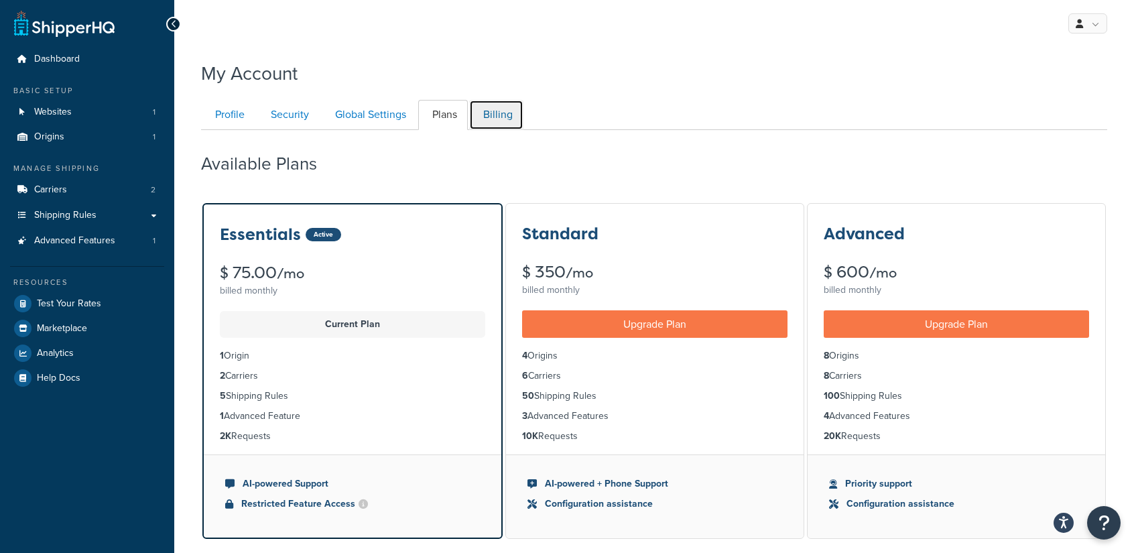
click at [491, 122] on link "Billing" at bounding box center [496, 115] width 54 height 30
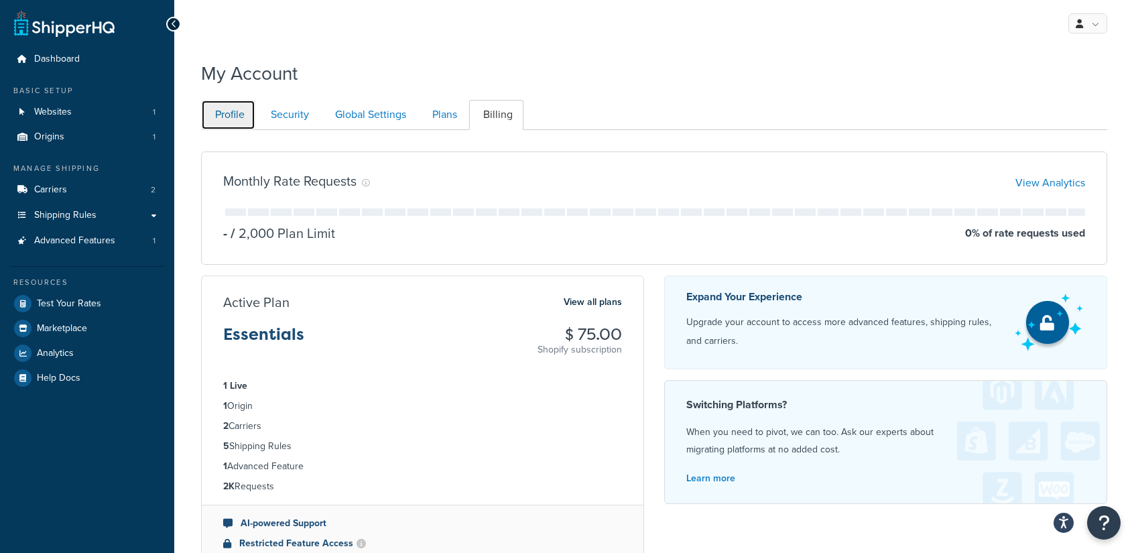
click at [242, 116] on link "Profile" at bounding box center [228, 115] width 54 height 30
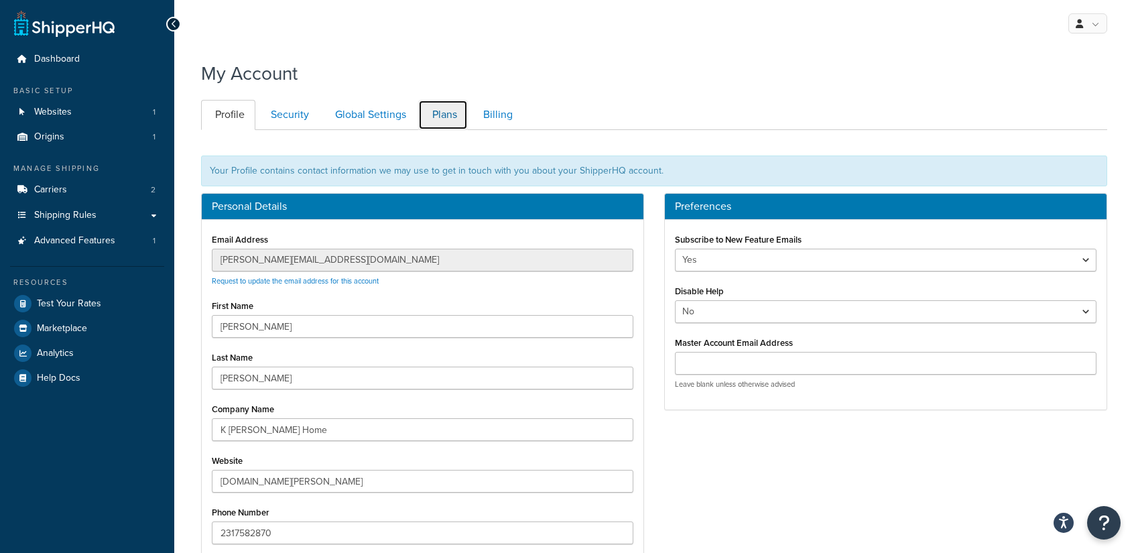
click at [432, 117] on link "Plans" at bounding box center [443, 115] width 50 height 30
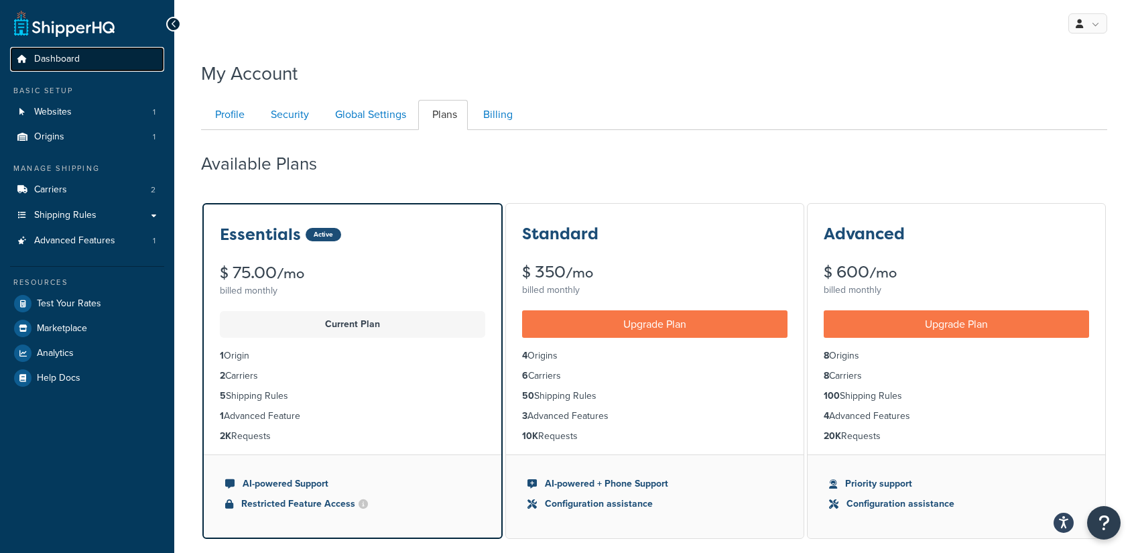
click at [47, 54] on span "Dashboard" at bounding box center [57, 59] width 46 height 11
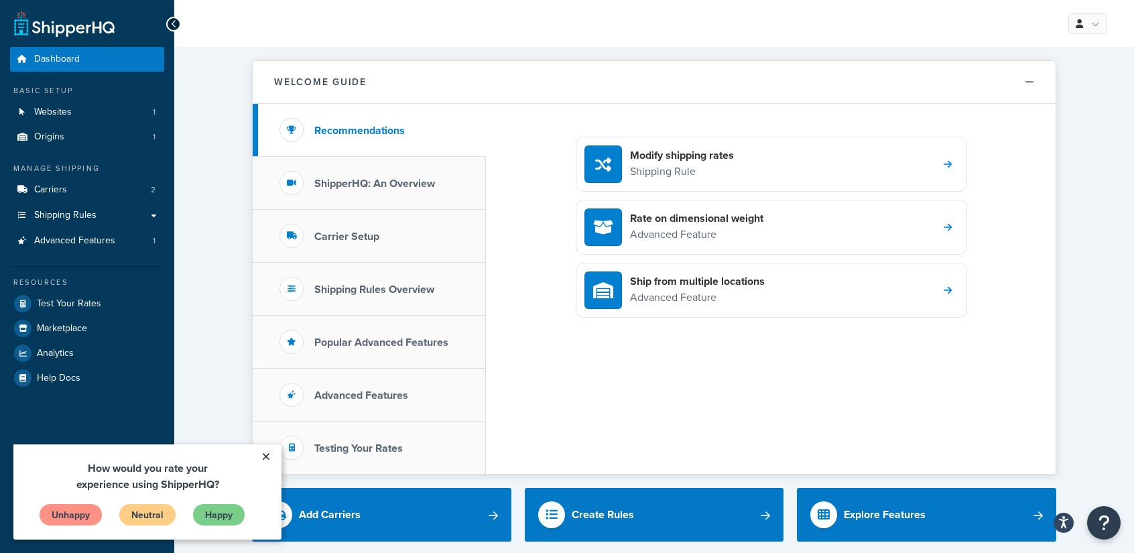
click at [265, 456] on link "×" at bounding box center [265, 456] width 23 height 24
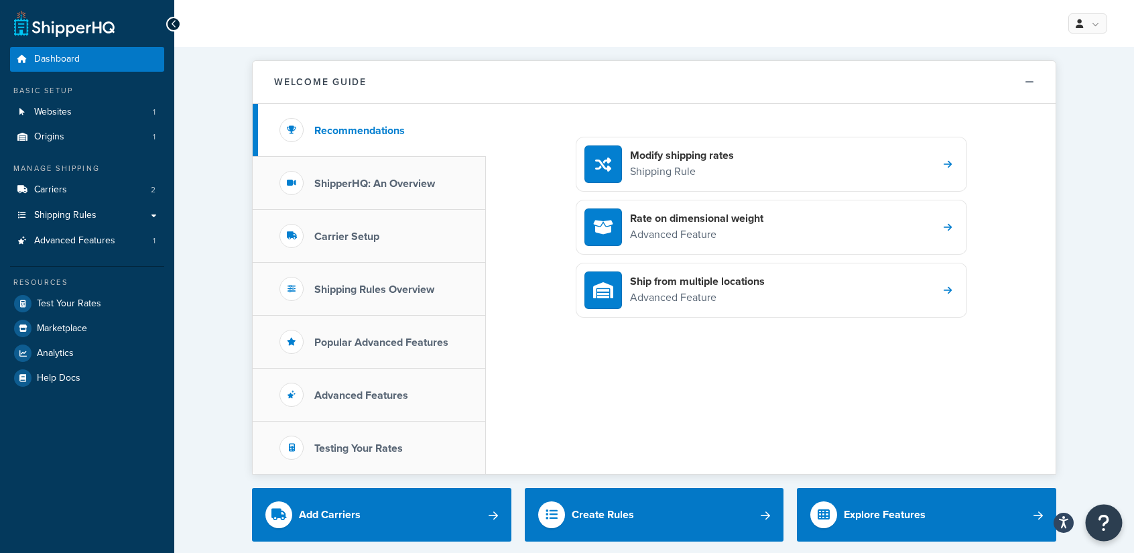
click at [1113, 524] on button "Open Resource Center" at bounding box center [1104, 523] width 37 height 37
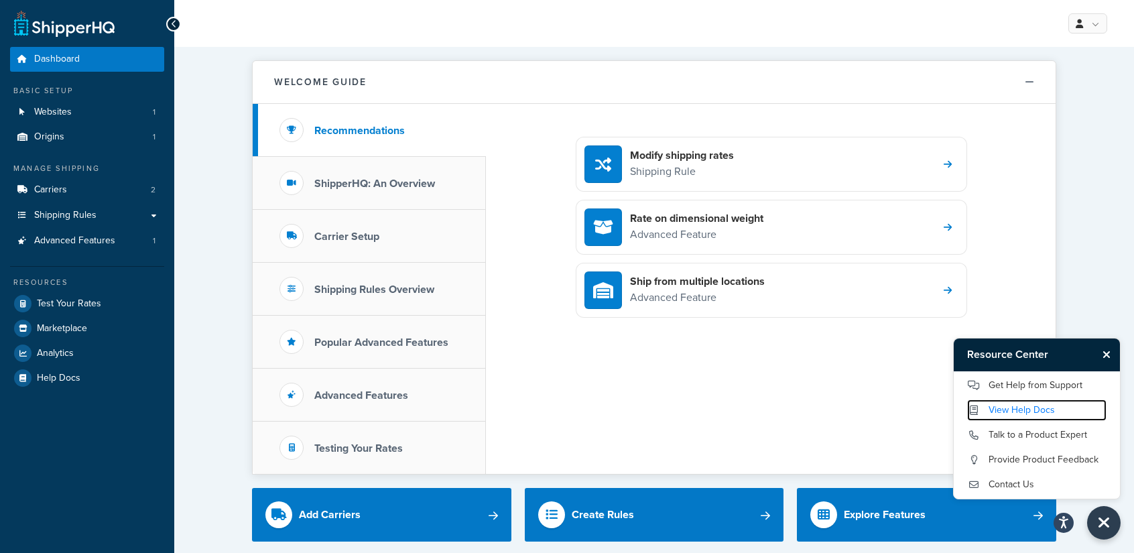
click at [1022, 409] on link "View Help Docs" at bounding box center [1036, 409] width 139 height 21
click at [362, 231] on h3 "Carrier Setup" at bounding box center [346, 237] width 65 height 12
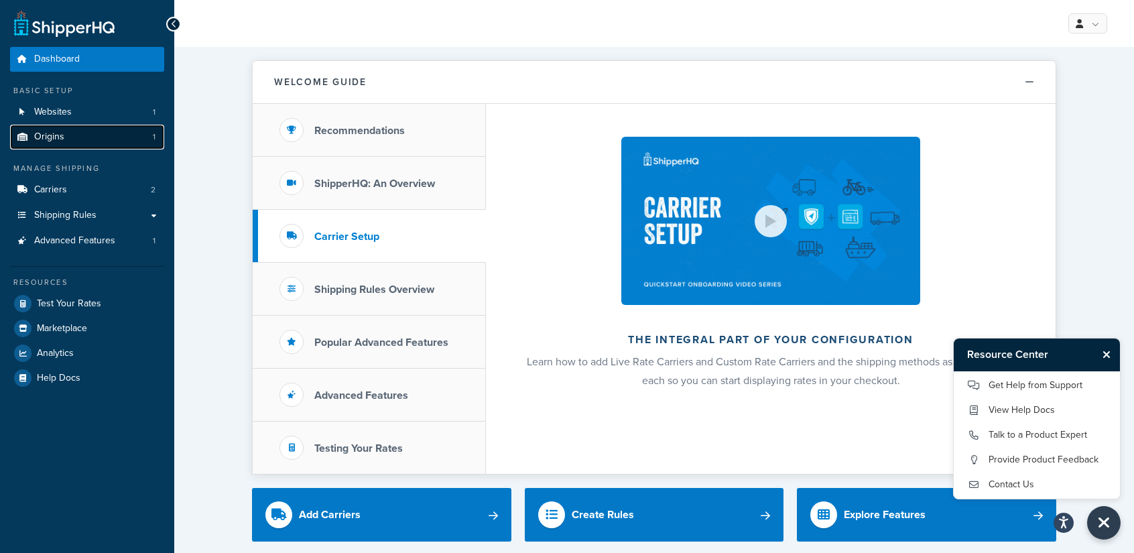
click at [46, 139] on span "Origins" at bounding box center [49, 136] width 30 height 11
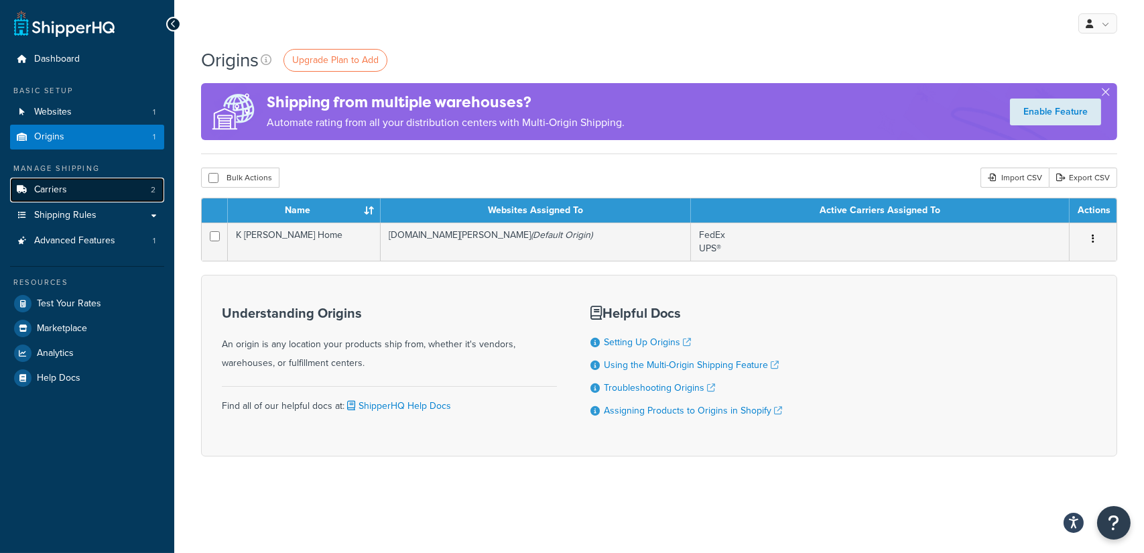
click at [61, 186] on span "Carriers" at bounding box center [50, 189] width 33 height 11
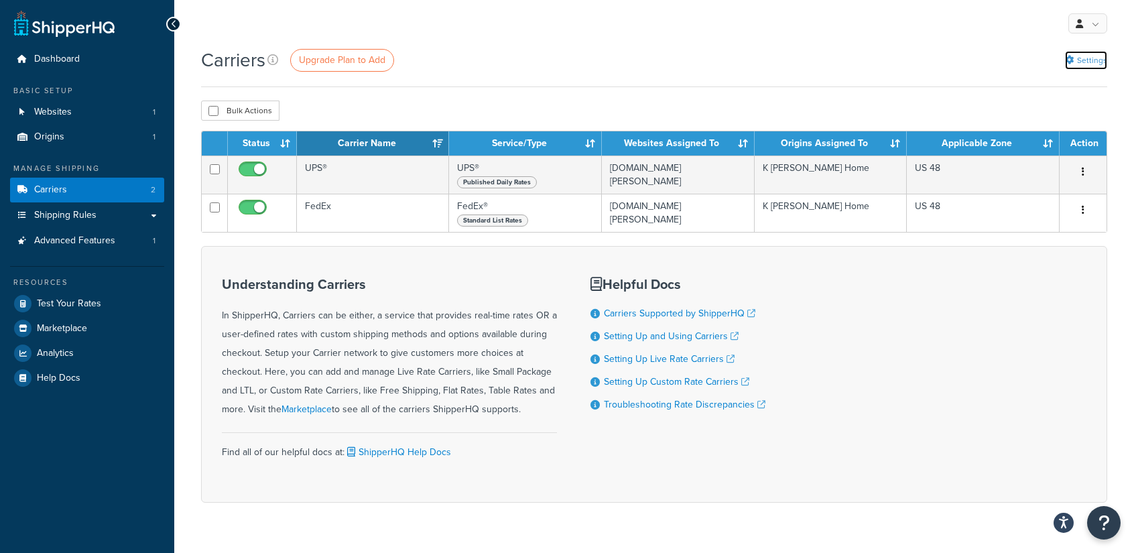
click at [1093, 56] on link "Settings" at bounding box center [1086, 60] width 42 height 19
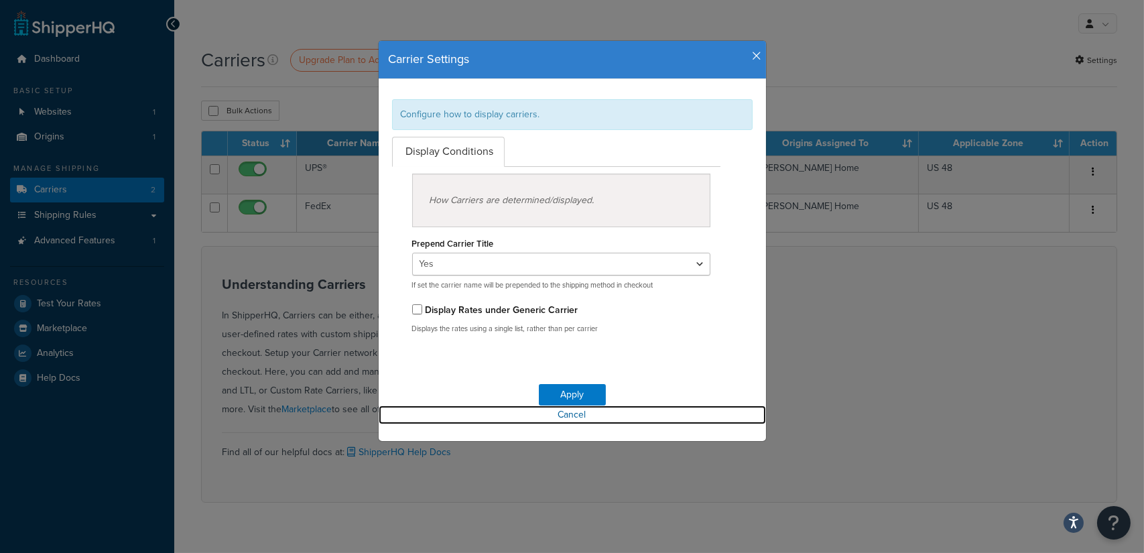
click at [563, 412] on link "Cancel" at bounding box center [572, 415] width 387 height 19
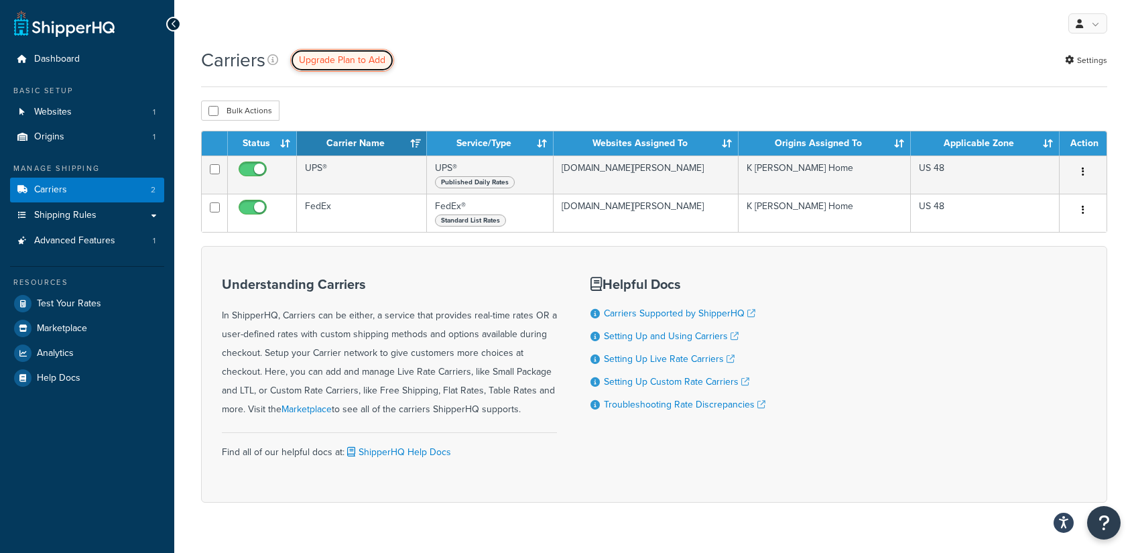
click at [359, 62] on span "Upgrade Plan to Add" at bounding box center [342, 60] width 86 height 14
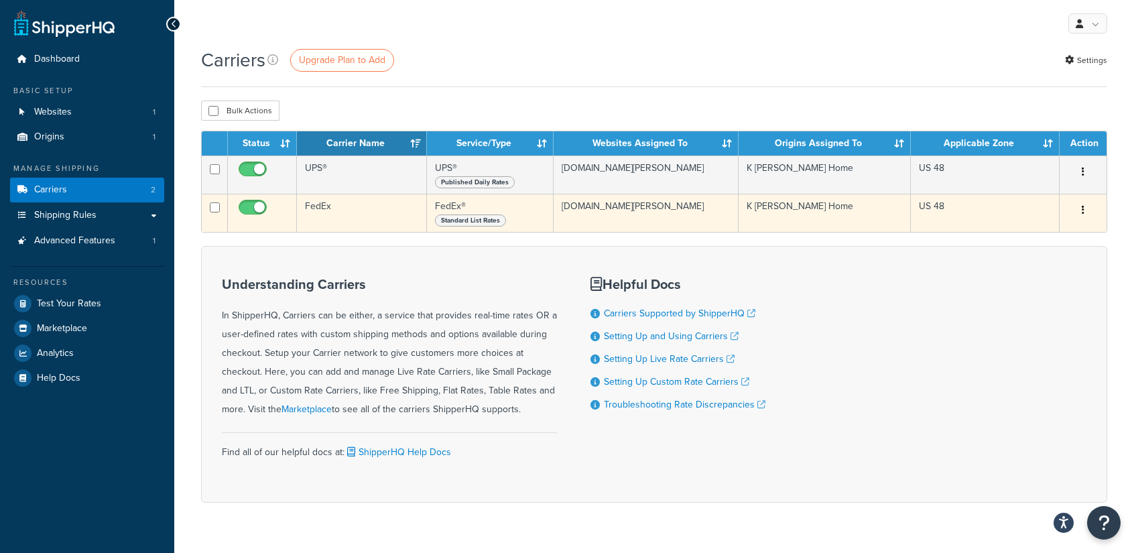
click at [249, 205] on input "checkbox" at bounding box center [254, 210] width 37 height 17
checkbox input "false"
click at [217, 210] on input "checkbox" at bounding box center [215, 207] width 10 height 10
checkbox input "true"
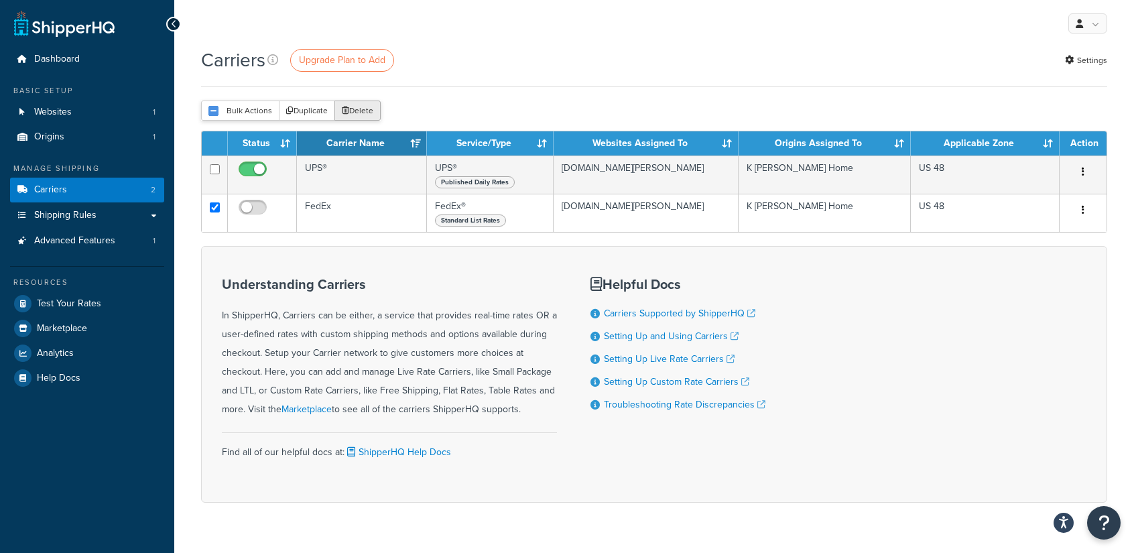
click at [362, 111] on button "Delete" at bounding box center [357, 111] width 46 height 20
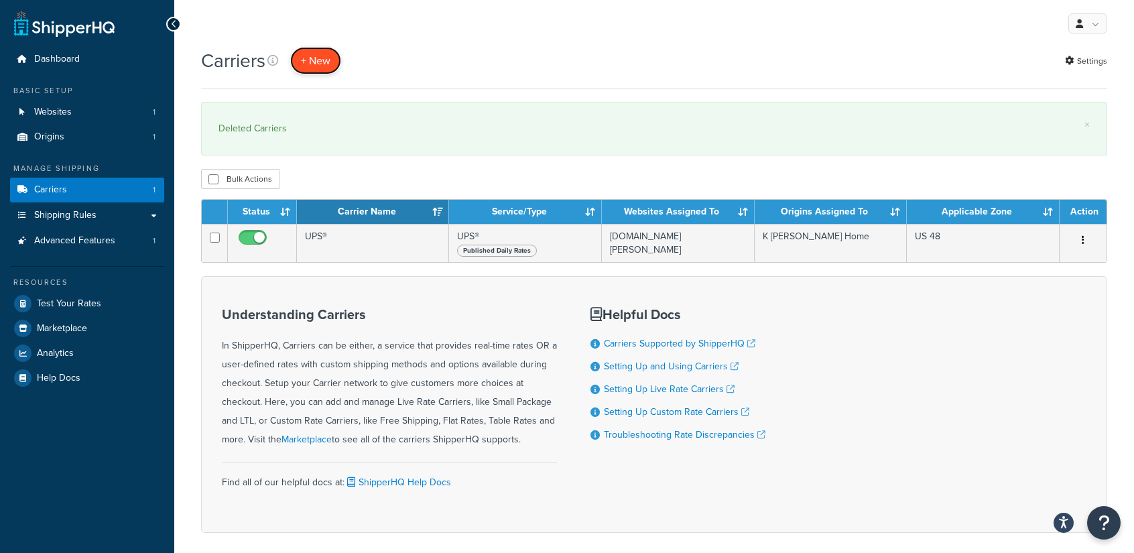
click at [323, 59] on button "+ New" at bounding box center [315, 60] width 51 height 27
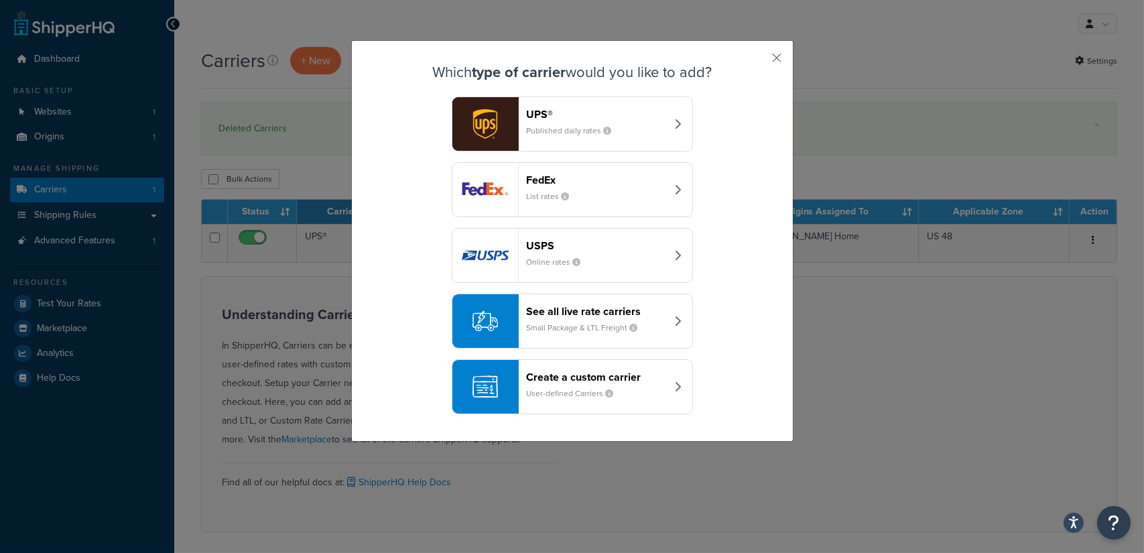
click at [653, 320] on div "See all live rate carriers Small Package & LTL Freight" at bounding box center [597, 321] width 140 height 32
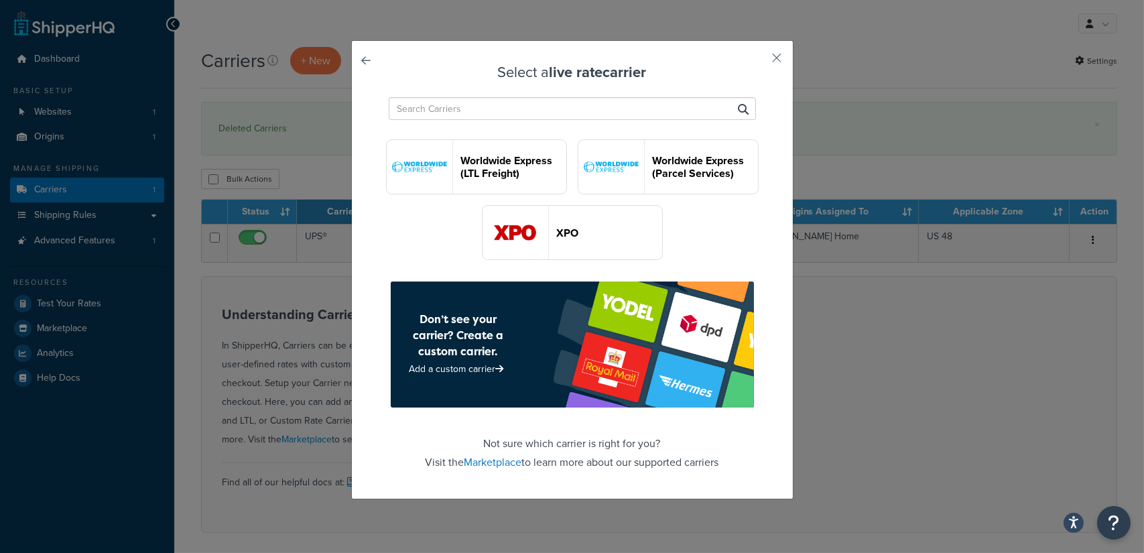
scroll to position [2011, 0]
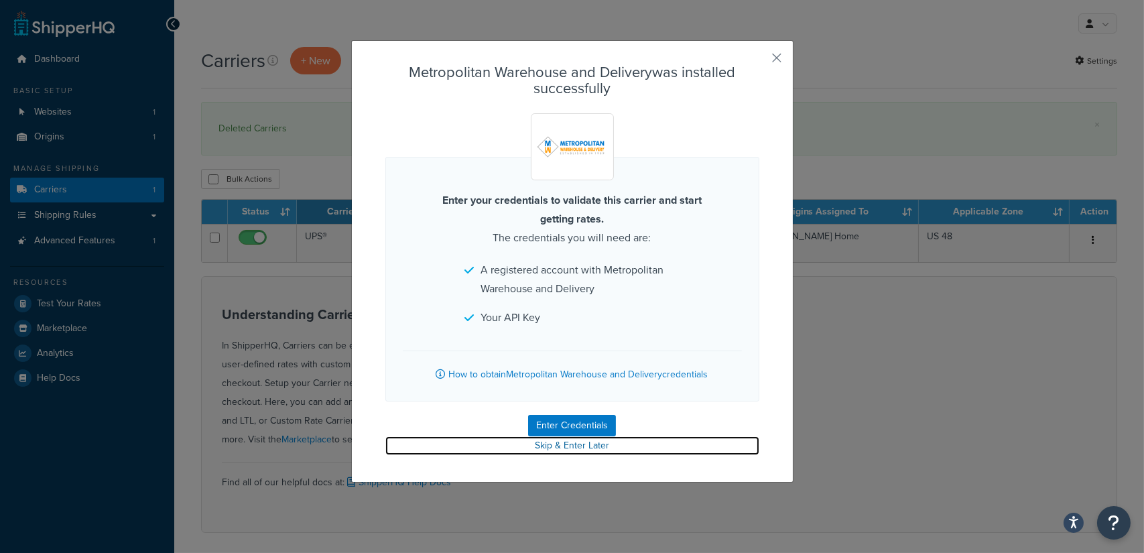
click at [563, 442] on link "Skip & Enter Later" at bounding box center [572, 445] width 374 height 19
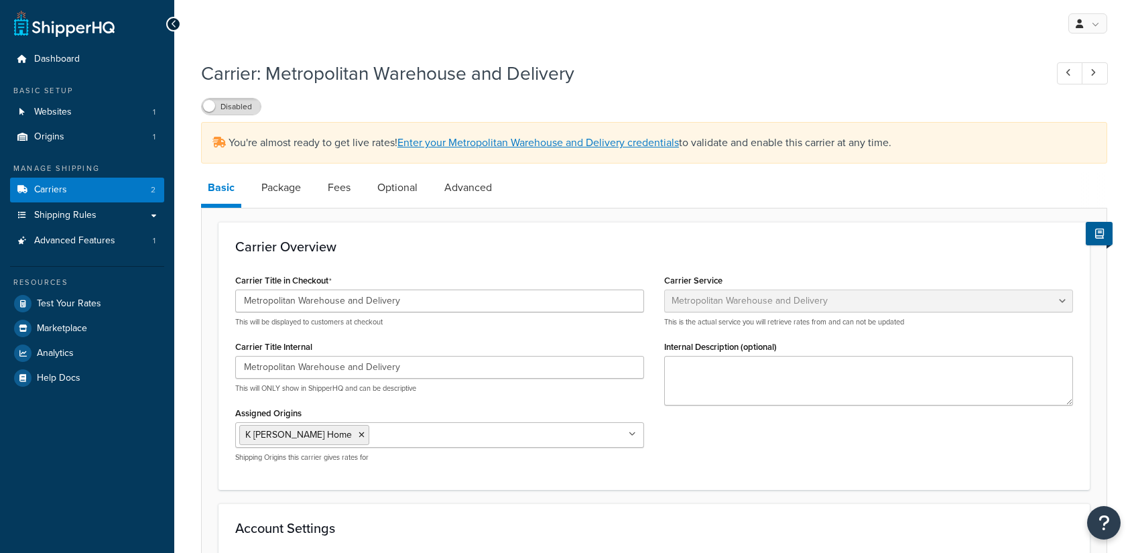
select select "metropolitanFreight"
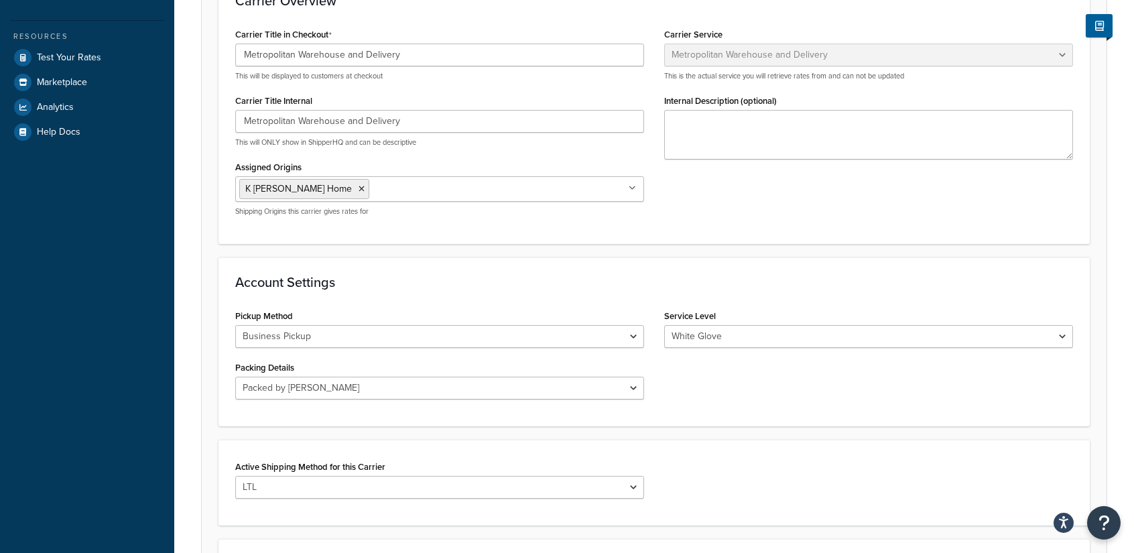
scroll to position [268, 0]
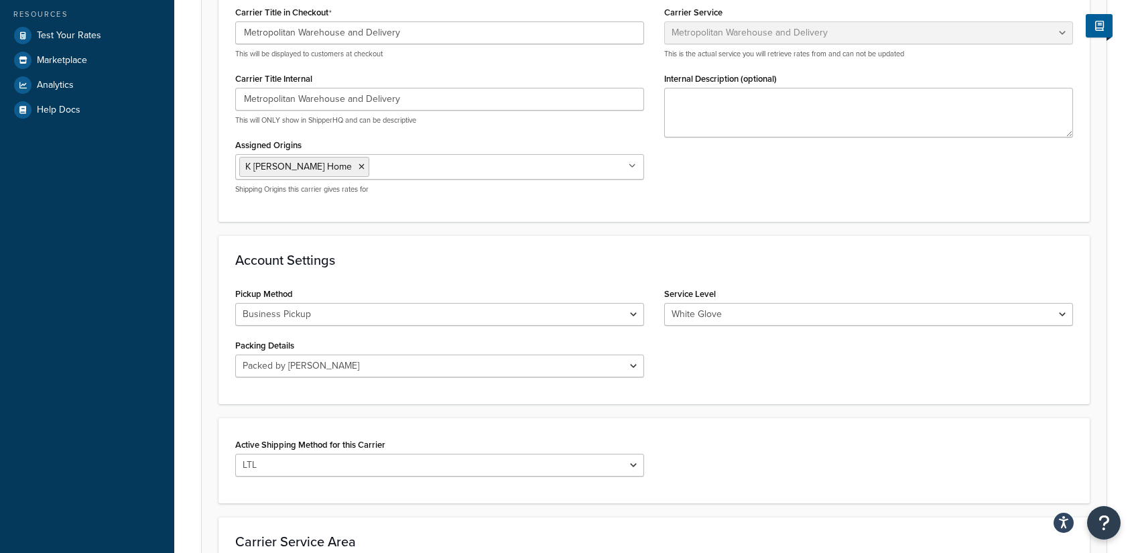
click at [531, 259] on h3 "Account Settings" at bounding box center [654, 260] width 838 height 15
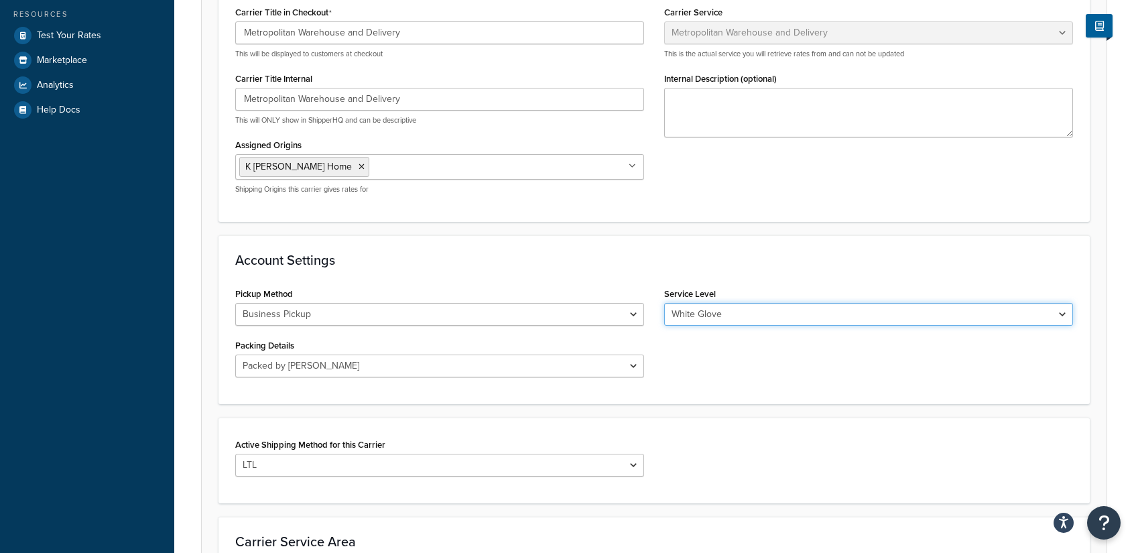
click at [706, 316] on select "White Glove Premium White Glove Room of Choice Threshold Business to Business D…" at bounding box center [868, 314] width 409 height 23
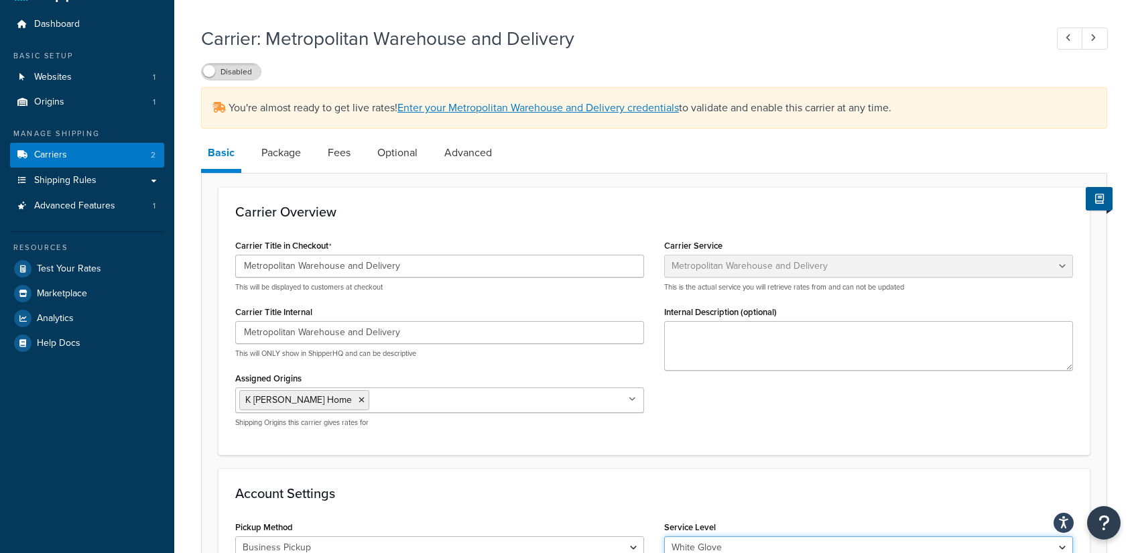
scroll to position [0, 0]
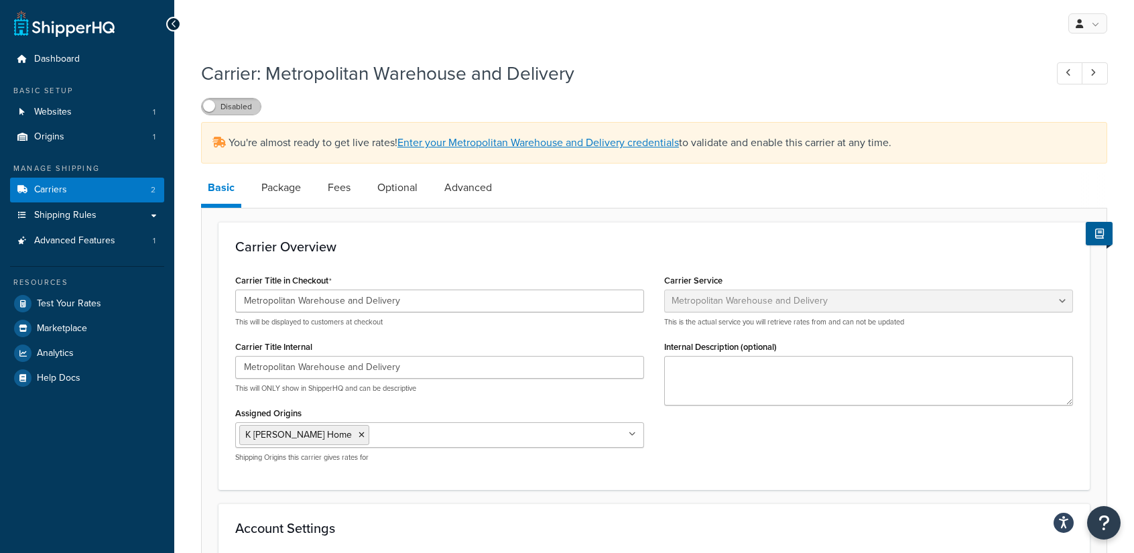
click at [231, 104] on label "Disabled" at bounding box center [231, 107] width 59 height 16
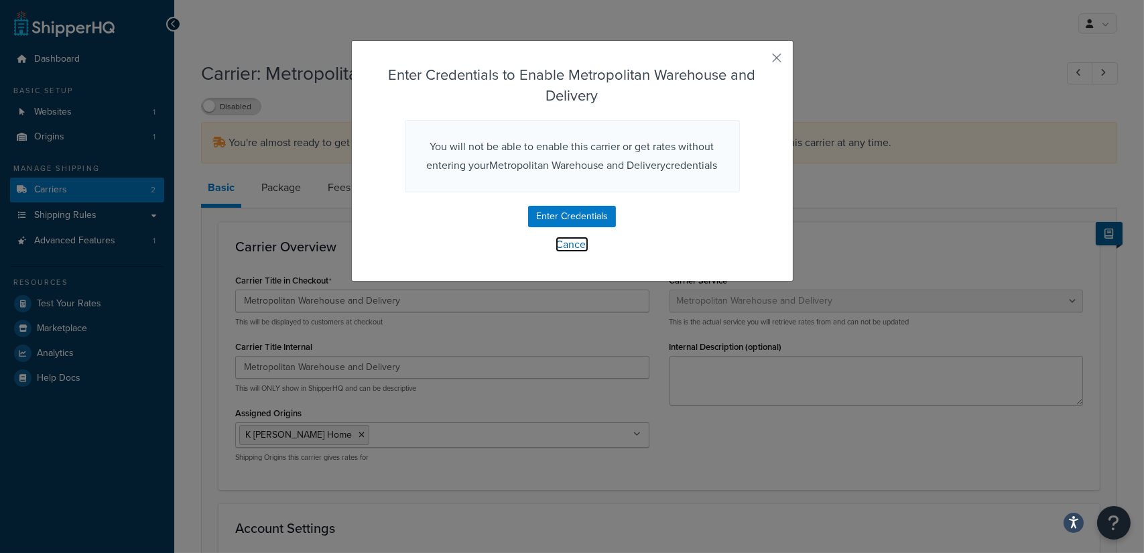
click at [562, 247] on link "Cancel" at bounding box center [572, 244] width 33 height 15
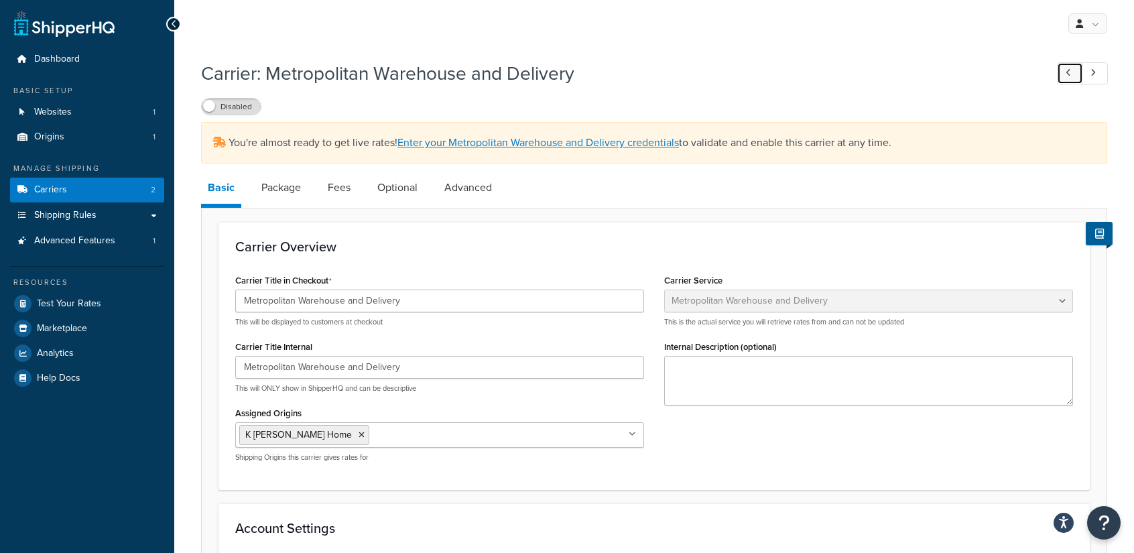
click at [1066, 73] on icon at bounding box center [1068, 72] width 5 height 9
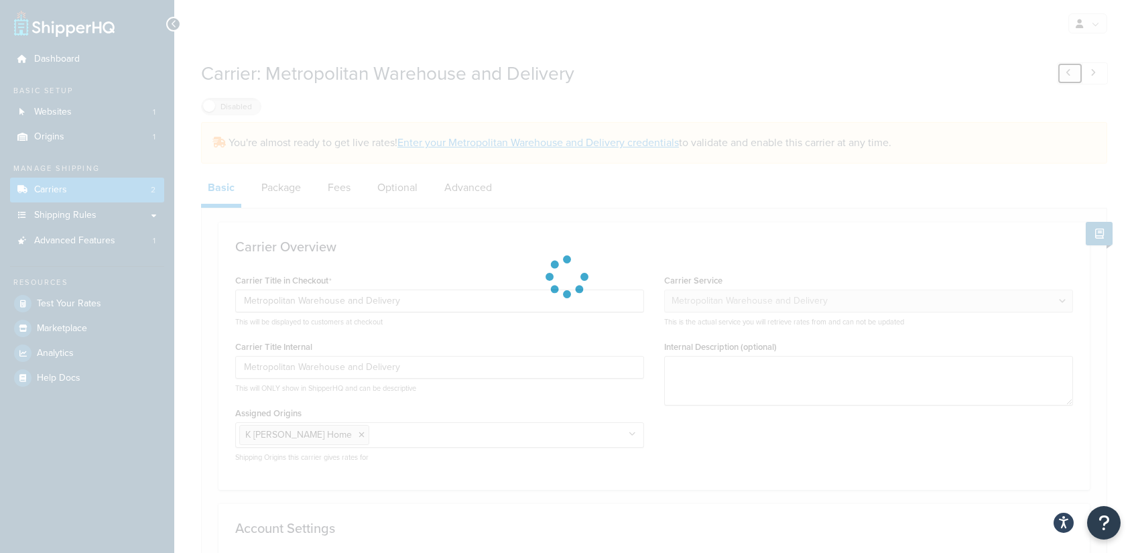
type input "UPS®"
select select "ups"
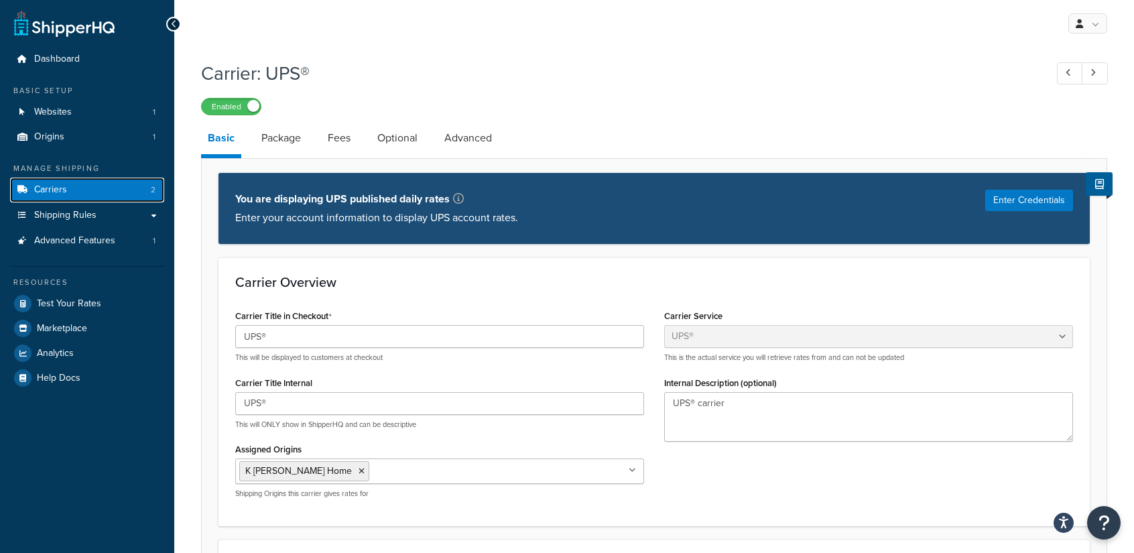
click at [56, 193] on span "Carriers" at bounding box center [50, 189] width 33 height 11
